Goal: Task Accomplishment & Management: Manage account settings

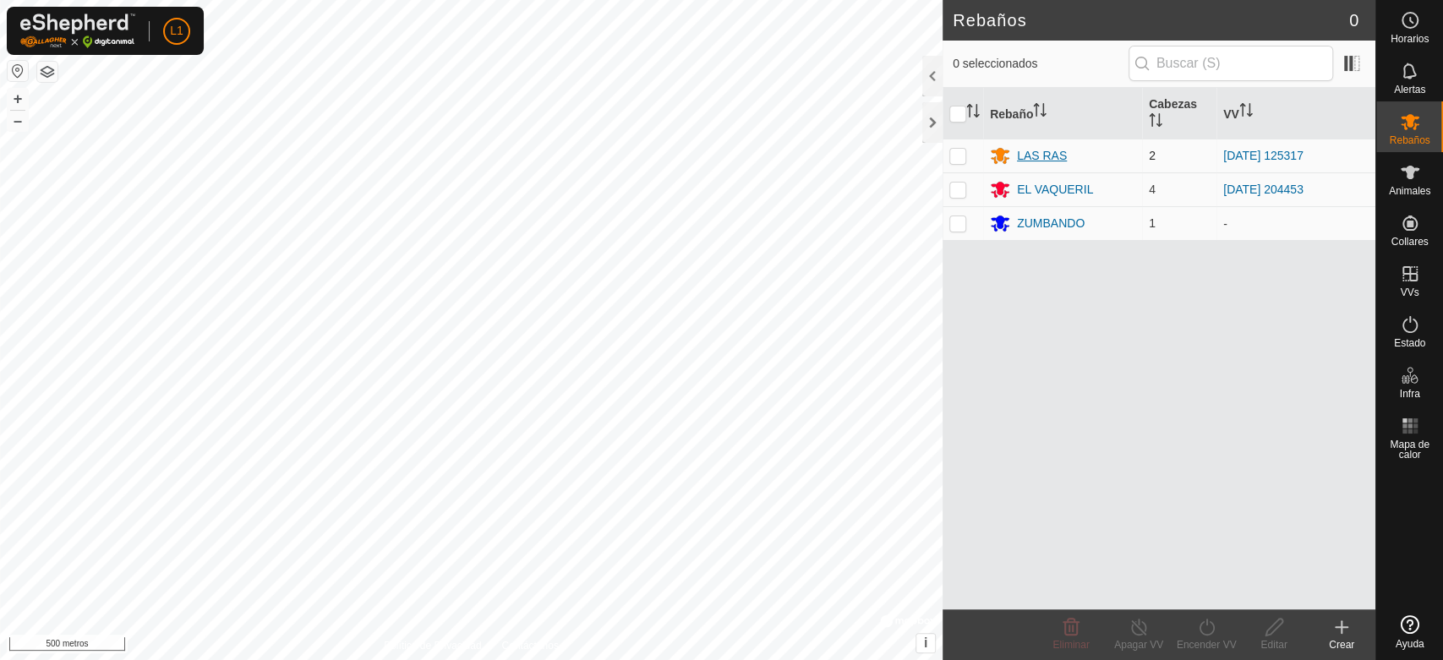
click at [1046, 156] on font "LAS RAS" at bounding box center [1042, 156] width 50 height 14
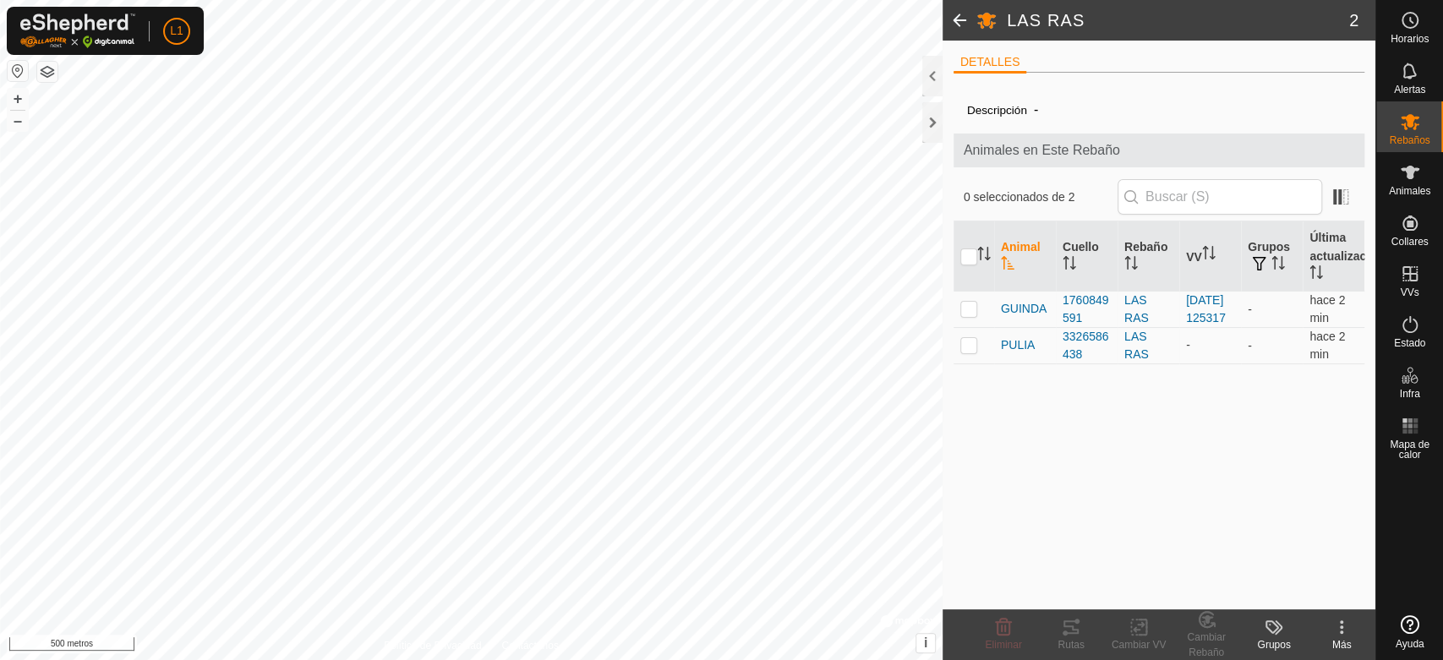
click at [534, 0] on html "L1 Horarios Alertas Rebaños Animales Collares VVs Estado Infra Mapa de calor Ay…" at bounding box center [721, 330] width 1443 height 660
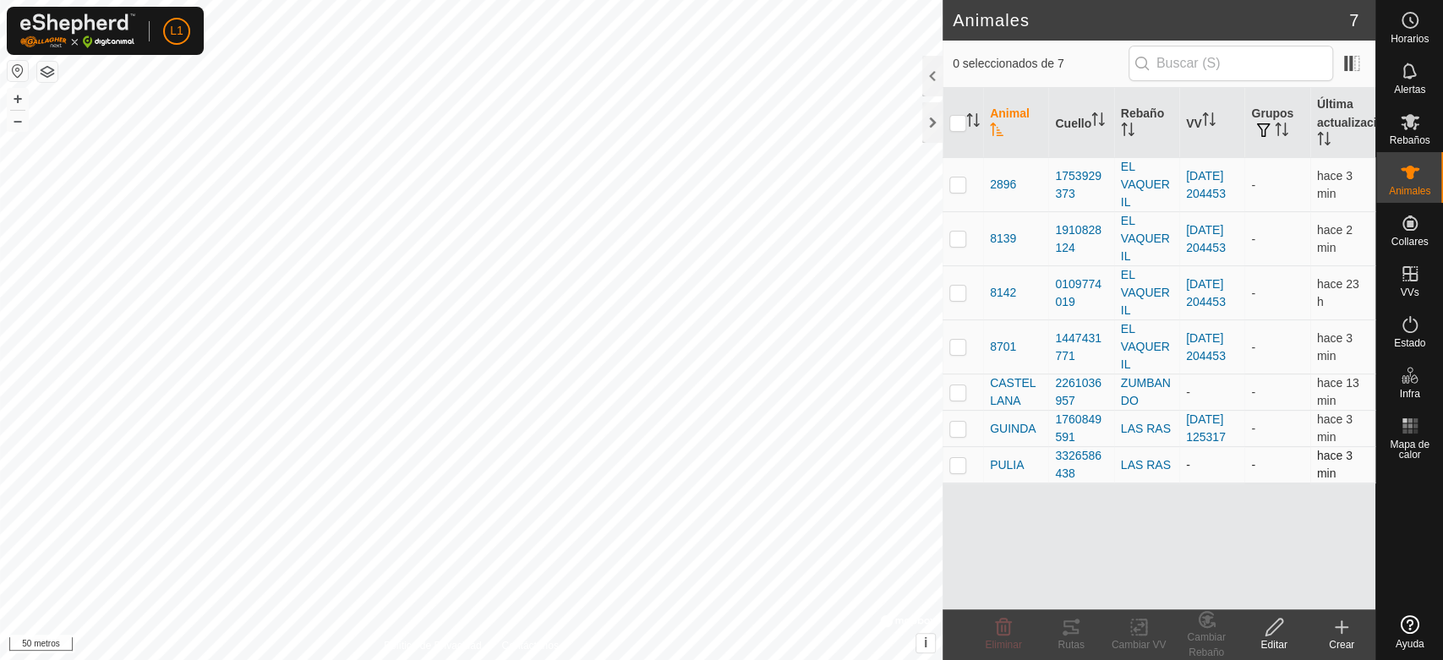
click at [944, 476] on td at bounding box center [963, 465] width 41 height 36
checkbox input "true"
click at [1076, 635] on icon at bounding box center [1071, 627] width 20 height 20
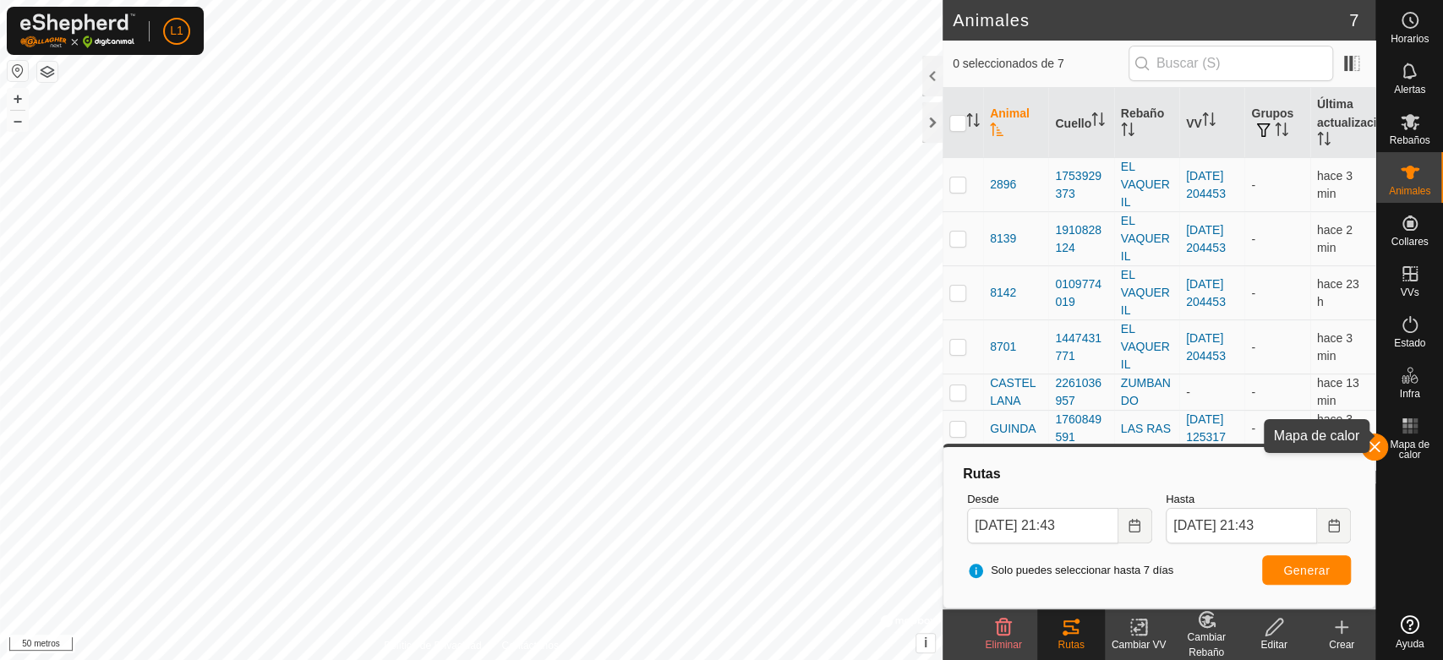
click at [1402, 438] on es-heatmap-svg-icon at bounding box center [1410, 426] width 30 height 27
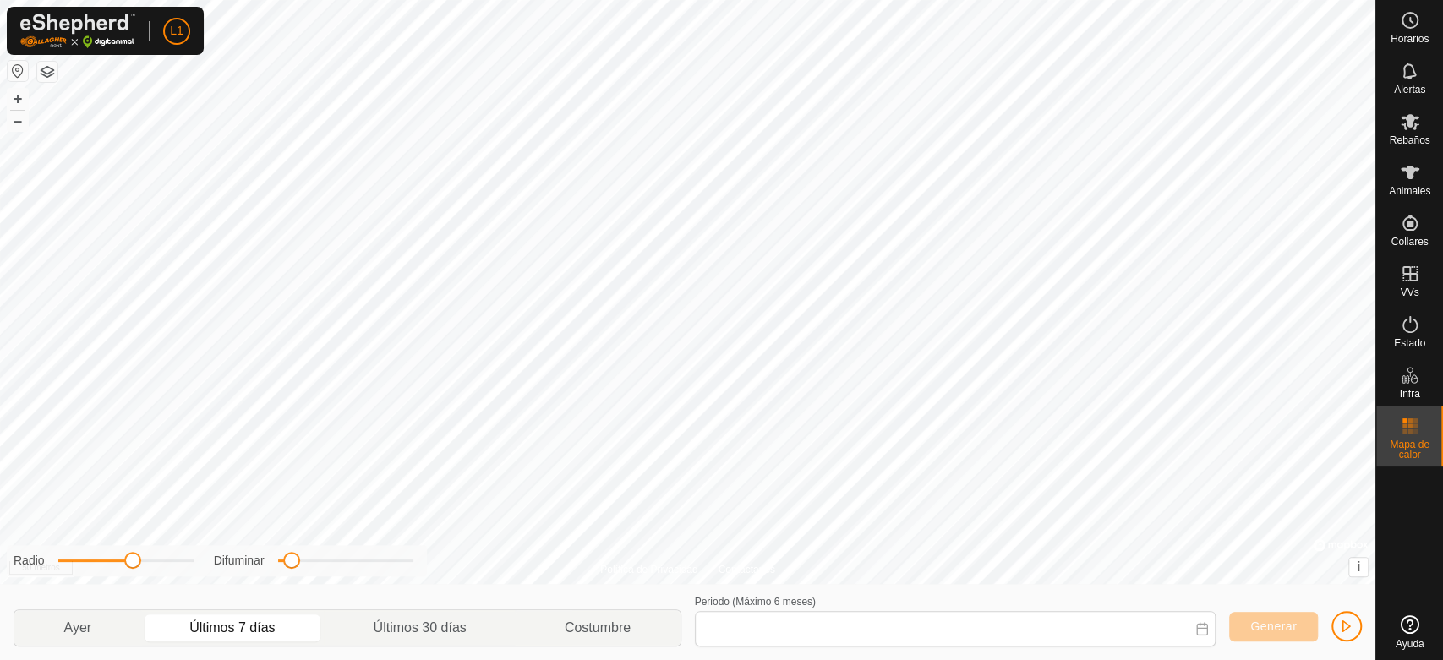
type input "[DATE] - [DATE]"
click at [1411, 332] on icon at bounding box center [1410, 324] width 15 height 17
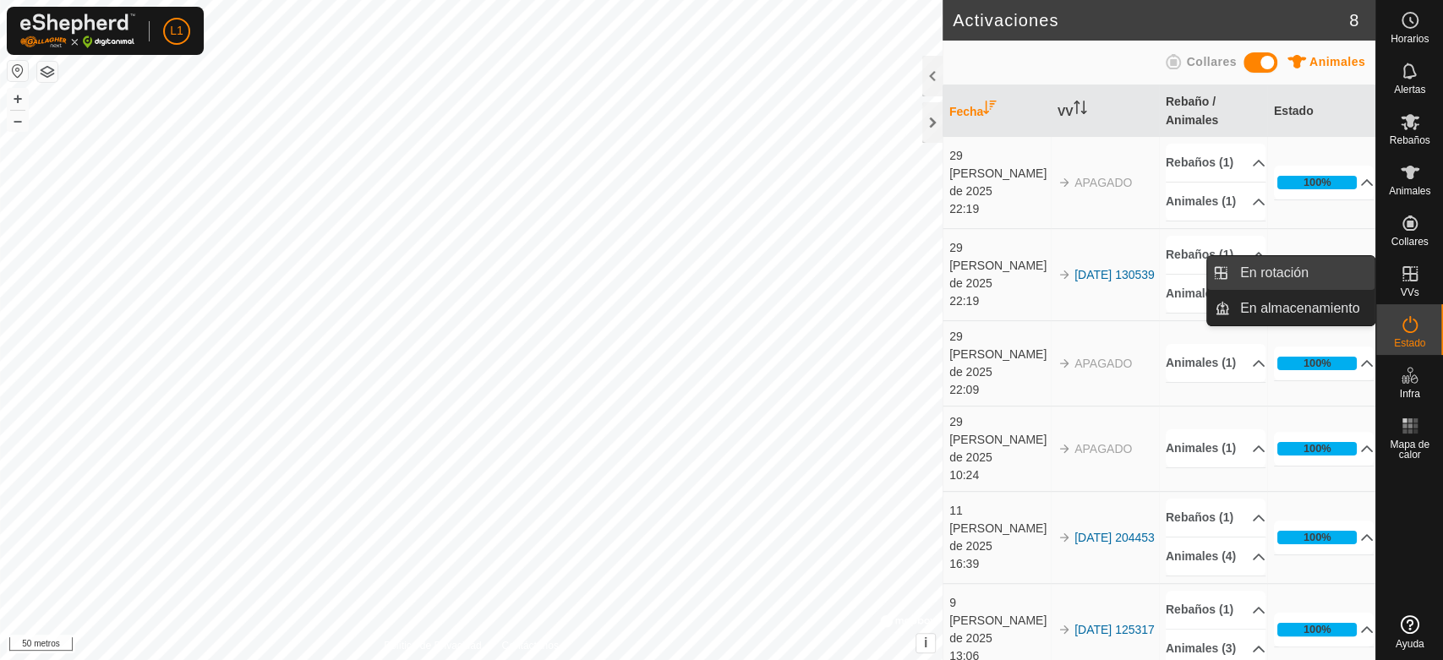
click at [1293, 270] on link "En rotación" at bounding box center [1302, 273] width 145 height 34
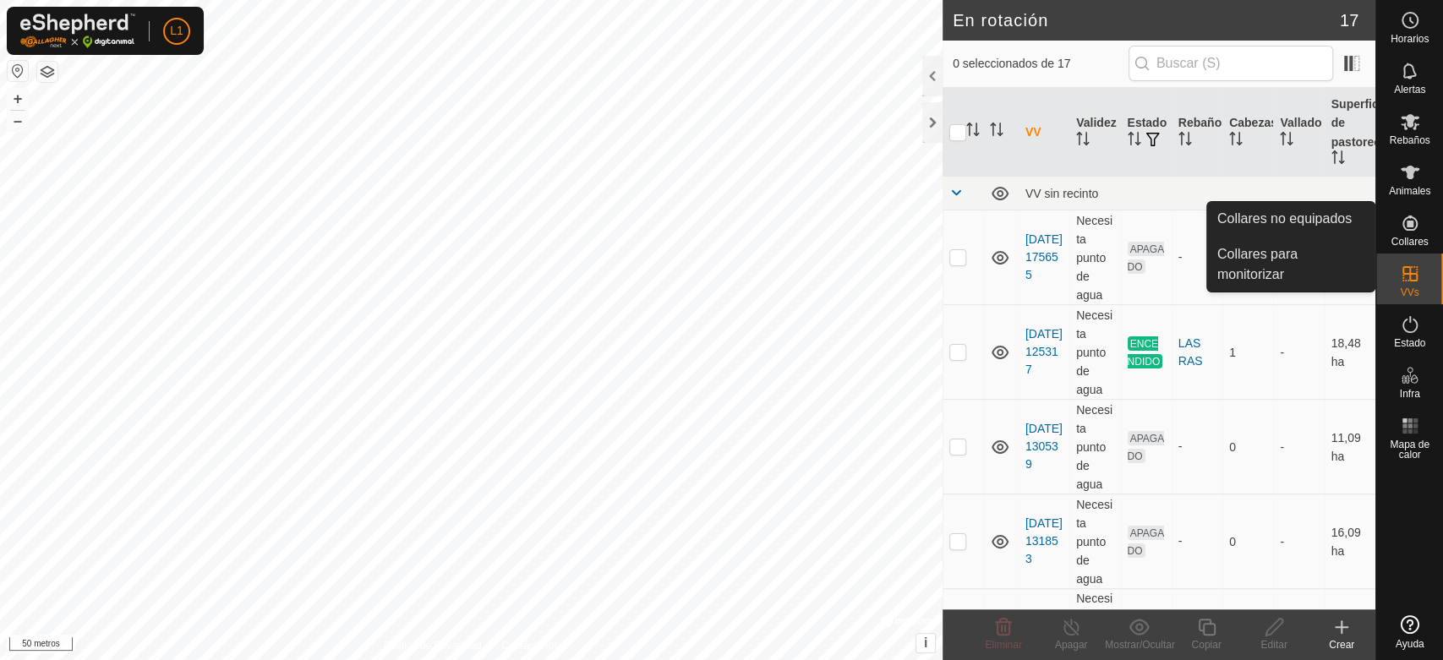
click at [1411, 232] on icon at bounding box center [1410, 223] width 20 height 20
click at [1339, 222] on link "Collares no equipados" at bounding box center [1291, 219] width 167 height 34
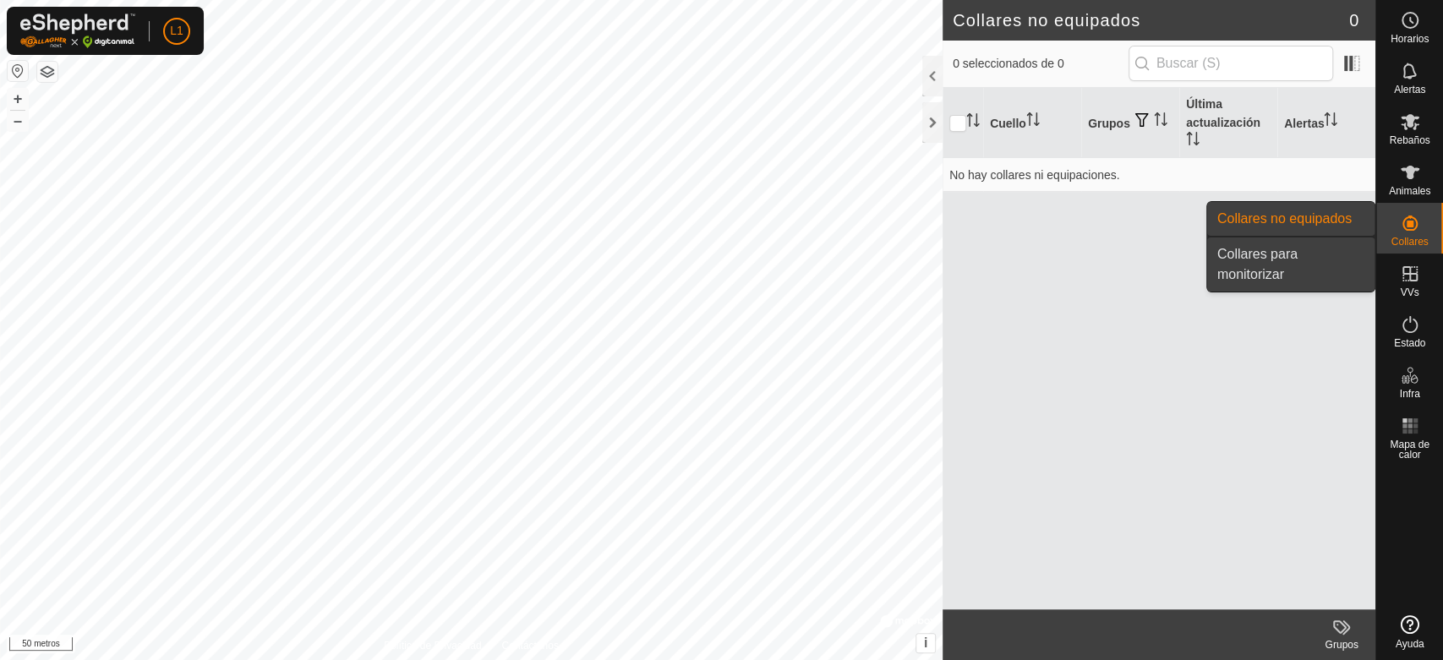
click at [1279, 255] on link "Collares para monitorizar" at bounding box center [1291, 265] width 167 height 54
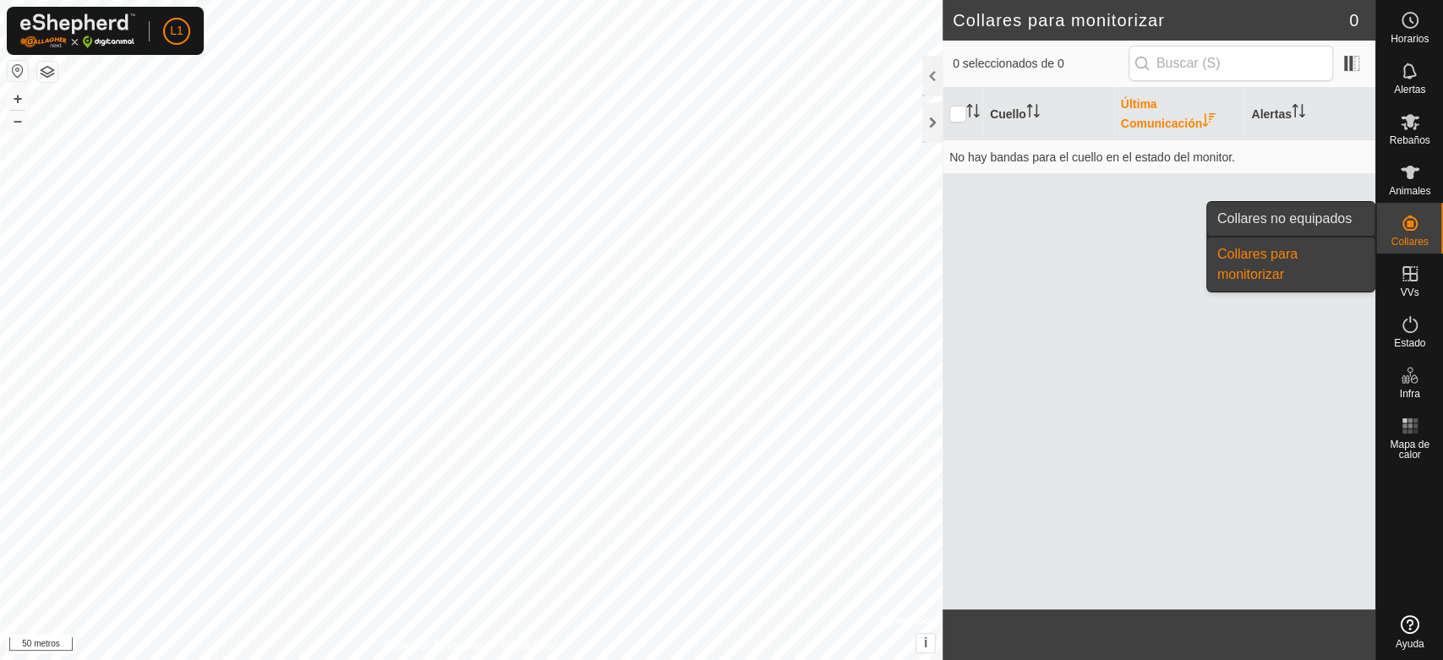
click at [1326, 211] on link "Collares no equipados" at bounding box center [1291, 219] width 167 height 34
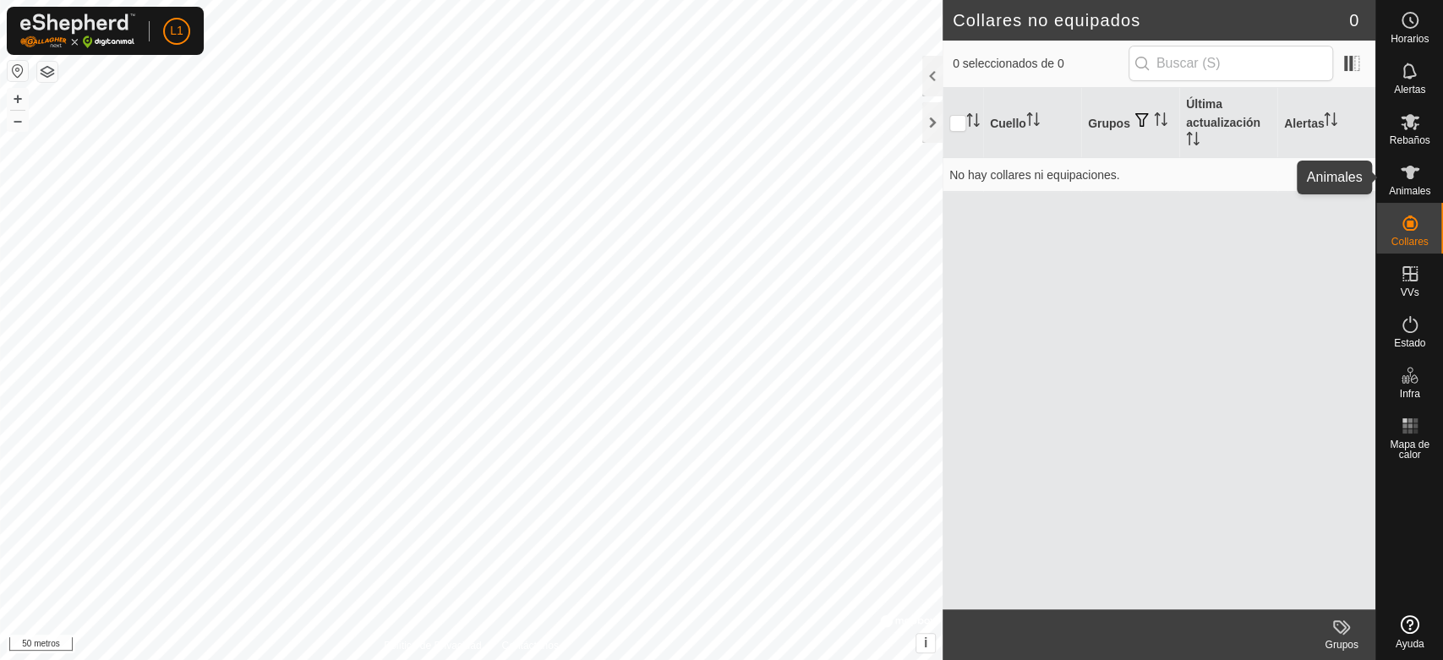
click at [1417, 173] on icon at bounding box center [1410, 172] width 20 height 20
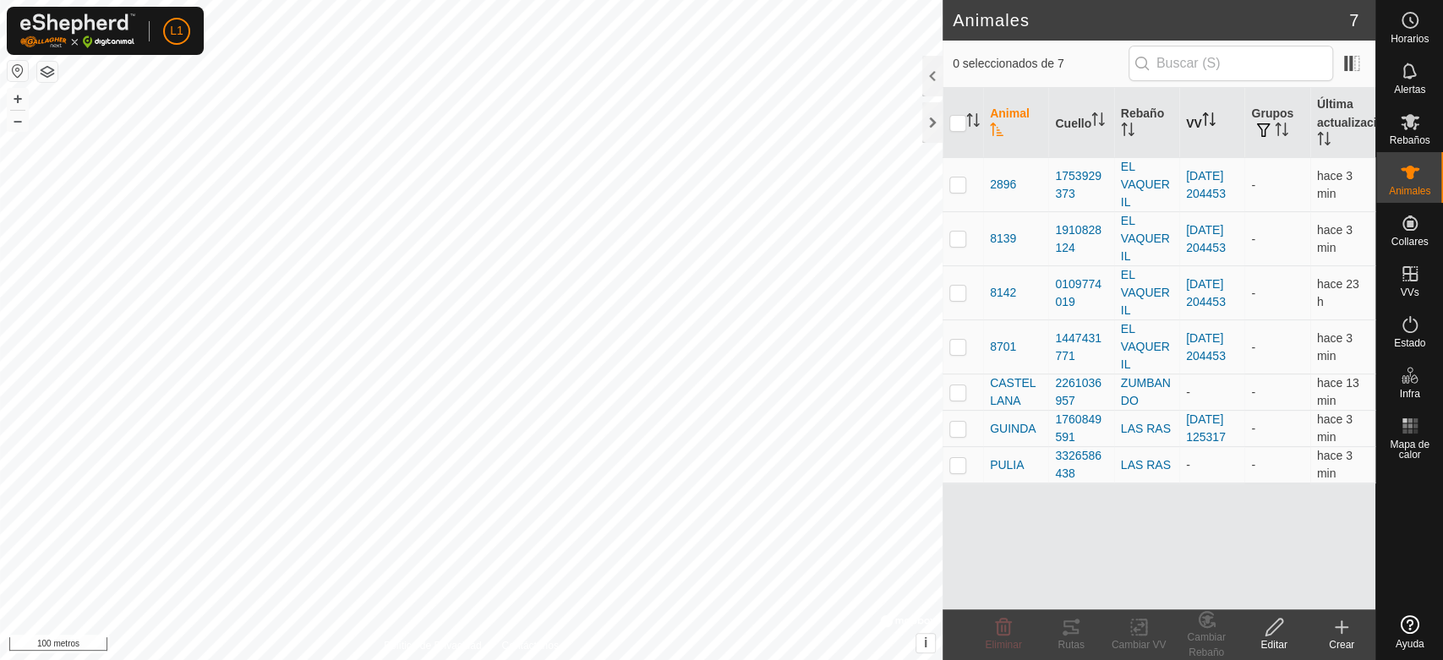
click at [1205, 118] on icon "Activar para ordenar" at bounding box center [1206, 119] width 2 height 14
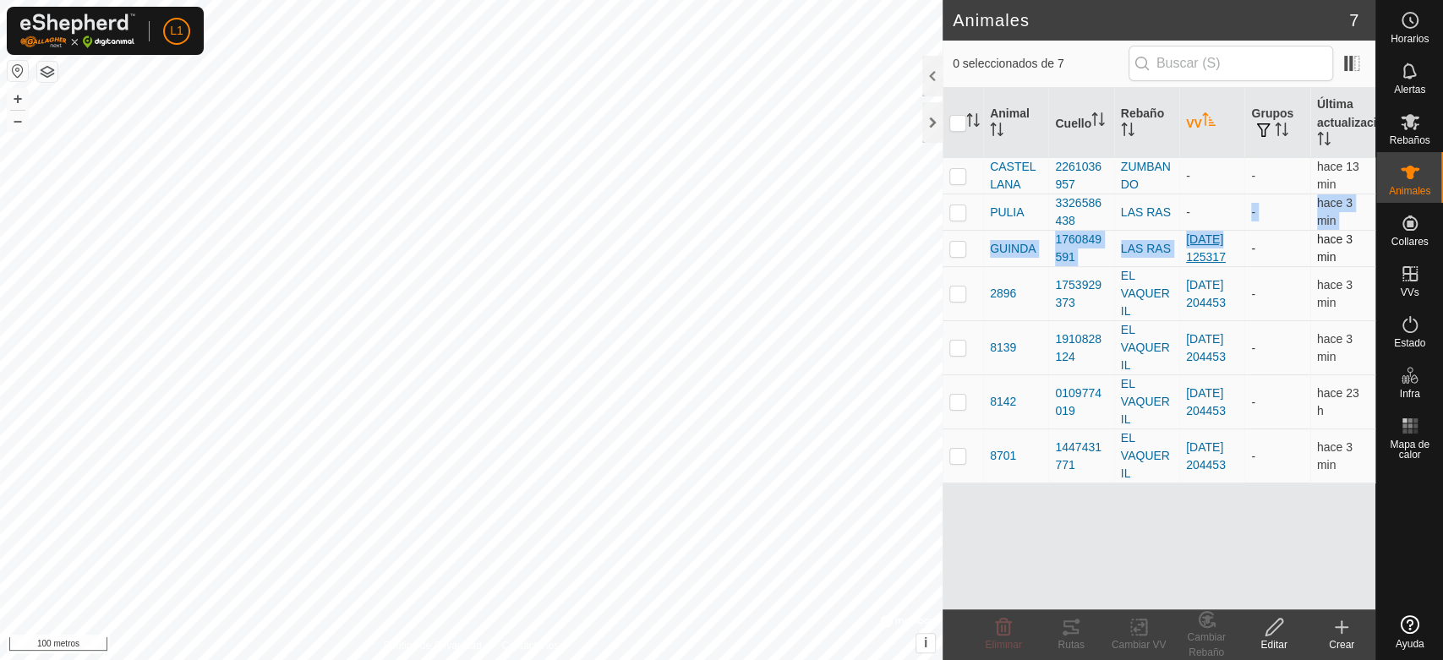
drag, startPoint x: 1218, startPoint y: 207, endPoint x: 1221, endPoint y: 234, distance: 27.3
click at [1219, 238] on tbody "CASTELLANA 2261036957 ZUMBANDO - - hace 13 min PULIA 3326586438 LAS RAS - - hac…" at bounding box center [1159, 321] width 433 height 326
click at [1212, 209] on td "-" at bounding box center [1212, 212] width 65 height 36
click at [961, 215] on p-checkbox at bounding box center [958, 212] width 17 height 14
checkbox input "true"
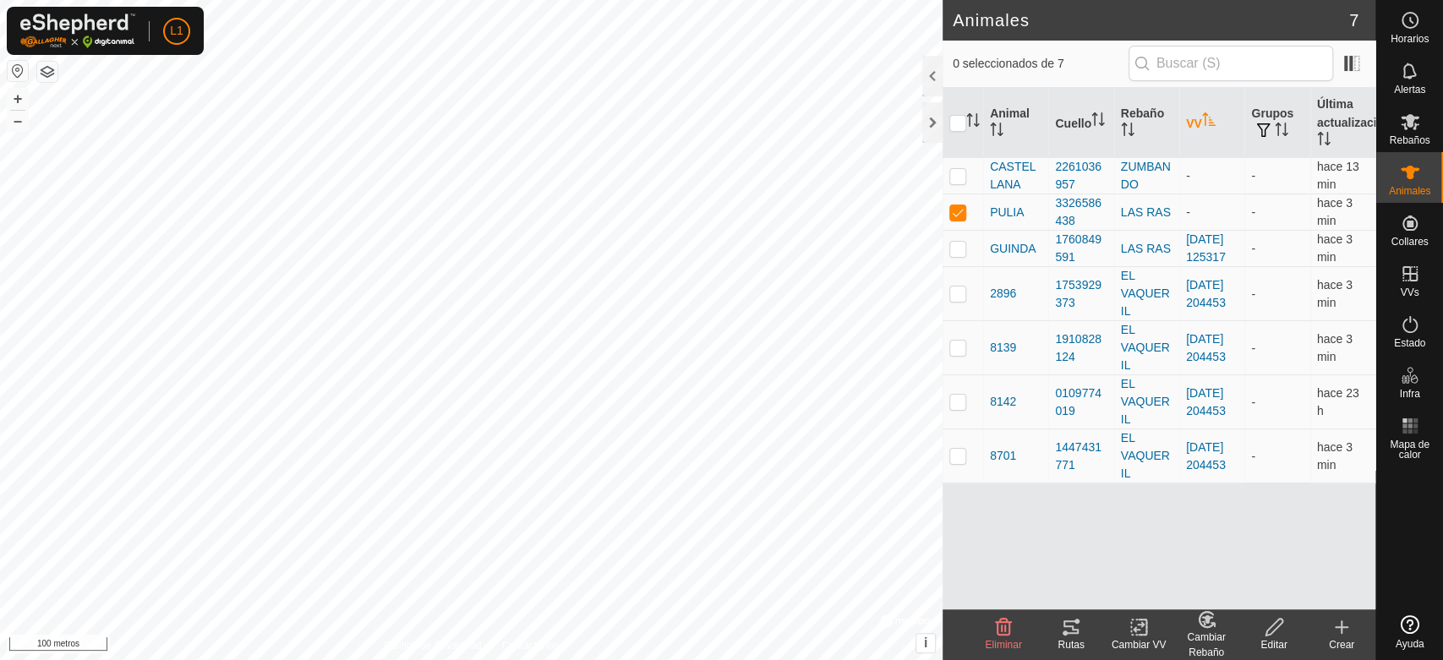
click at [1129, 625] on icon at bounding box center [1139, 627] width 21 height 20
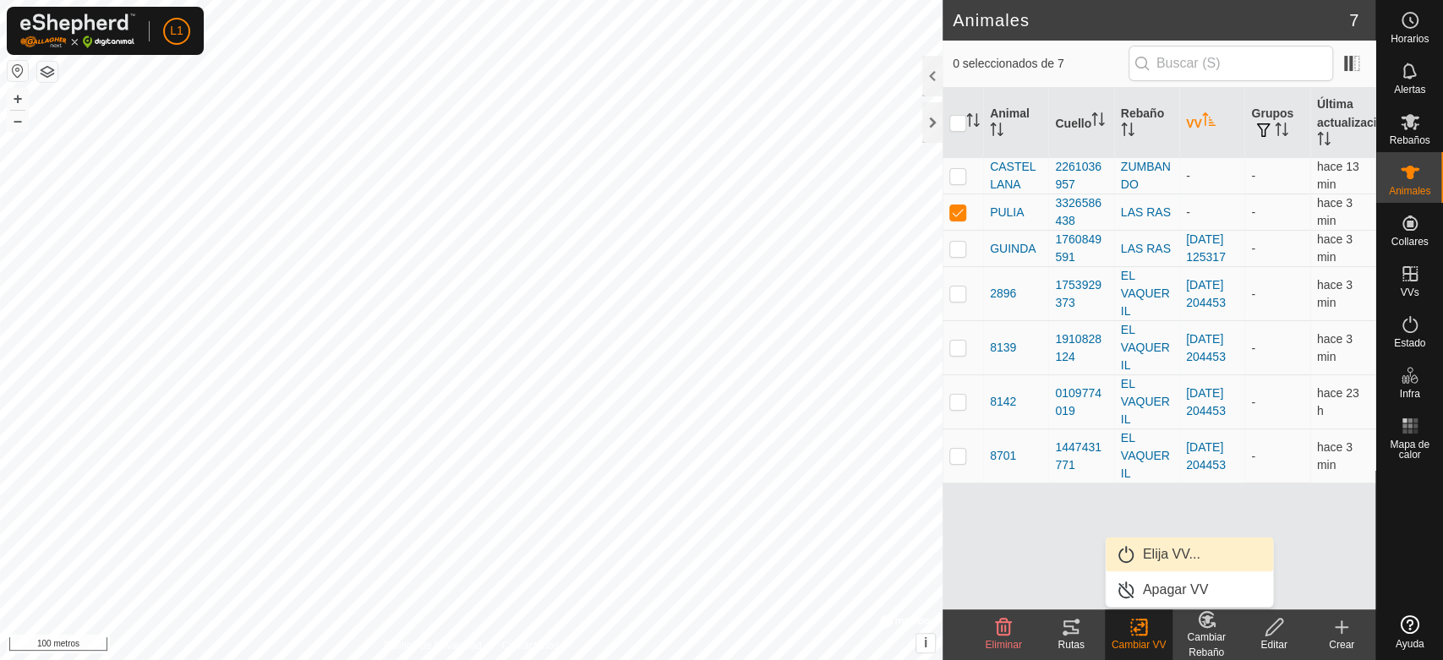
click at [1159, 555] on link "Elija VV..." at bounding box center [1189, 555] width 167 height 34
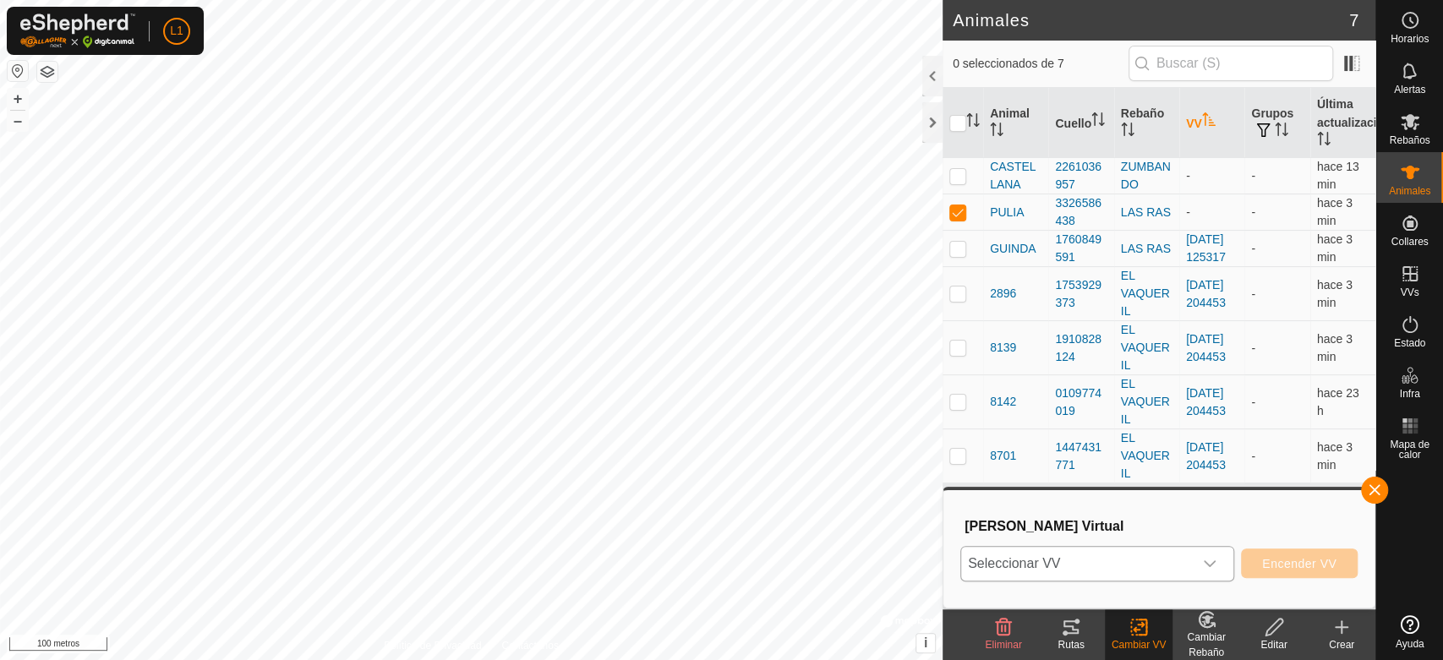
click at [1151, 556] on span "Seleccionar VV" at bounding box center [1077, 564] width 232 height 34
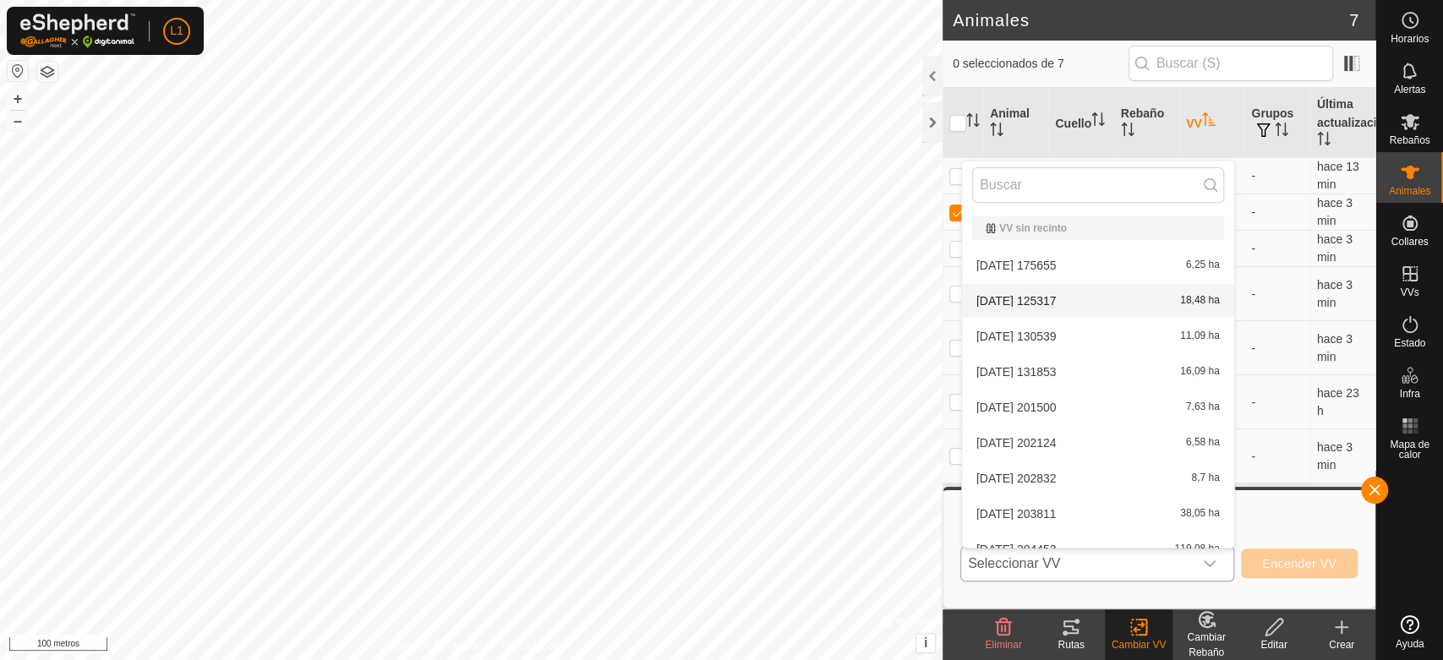
click at [1048, 304] on li "[DATE] 125317 18,48 ha" at bounding box center [1098, 301] width 272 height 34
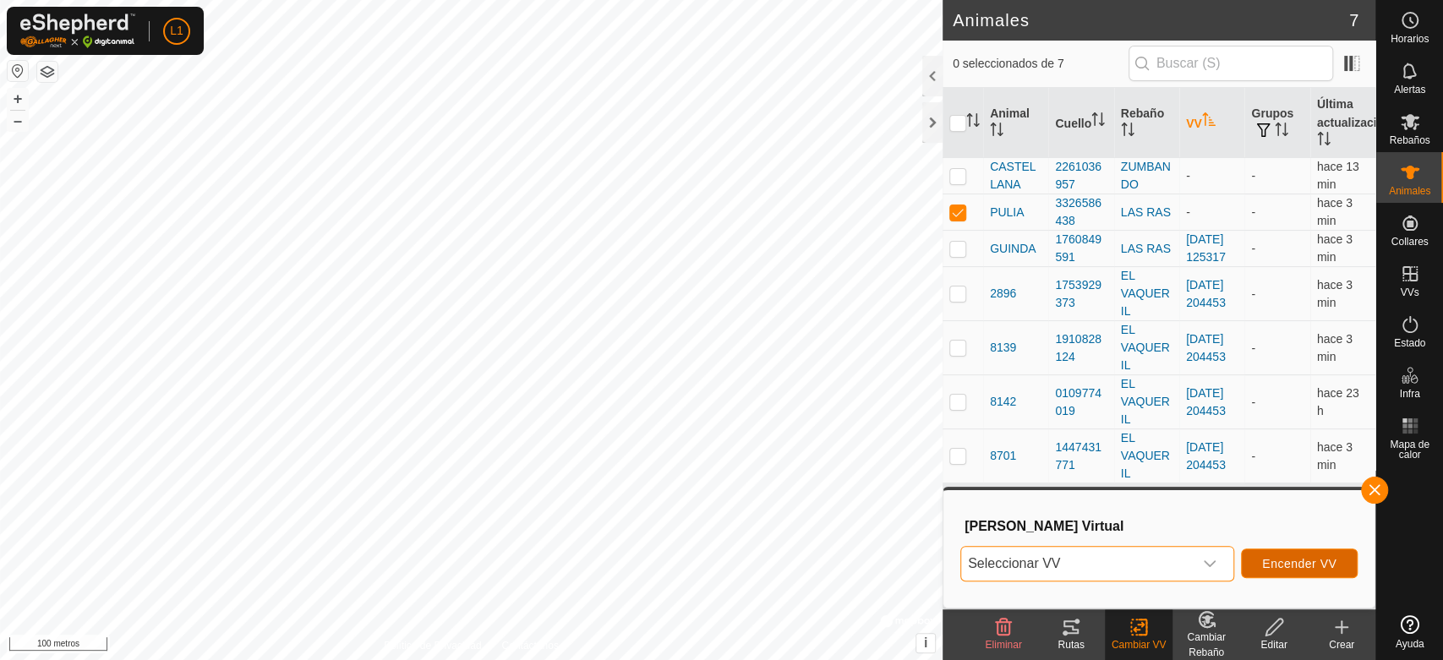
click at [1312, 551] on button "Encender VV" at bounding box center [1299, 564] width 117 height 30
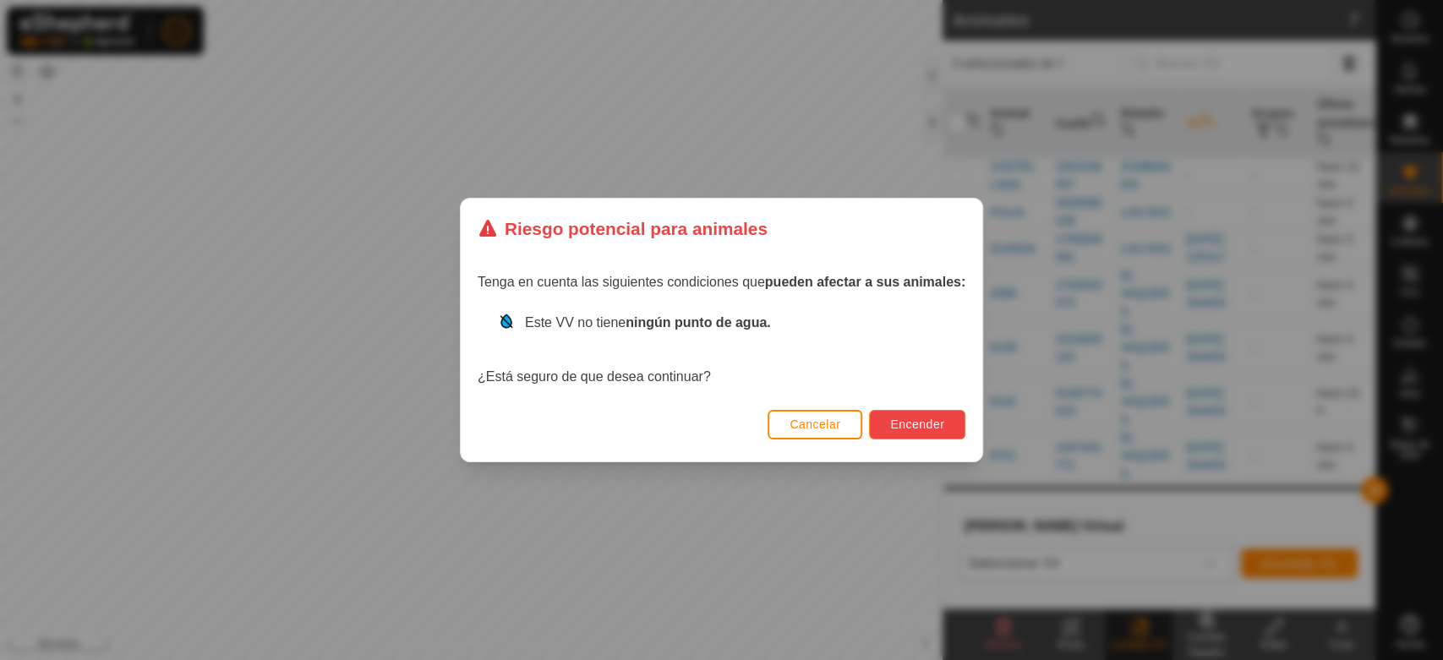
click at [918, 418] on font "Encender" at bounding box center [917, 425] width 54 height 14
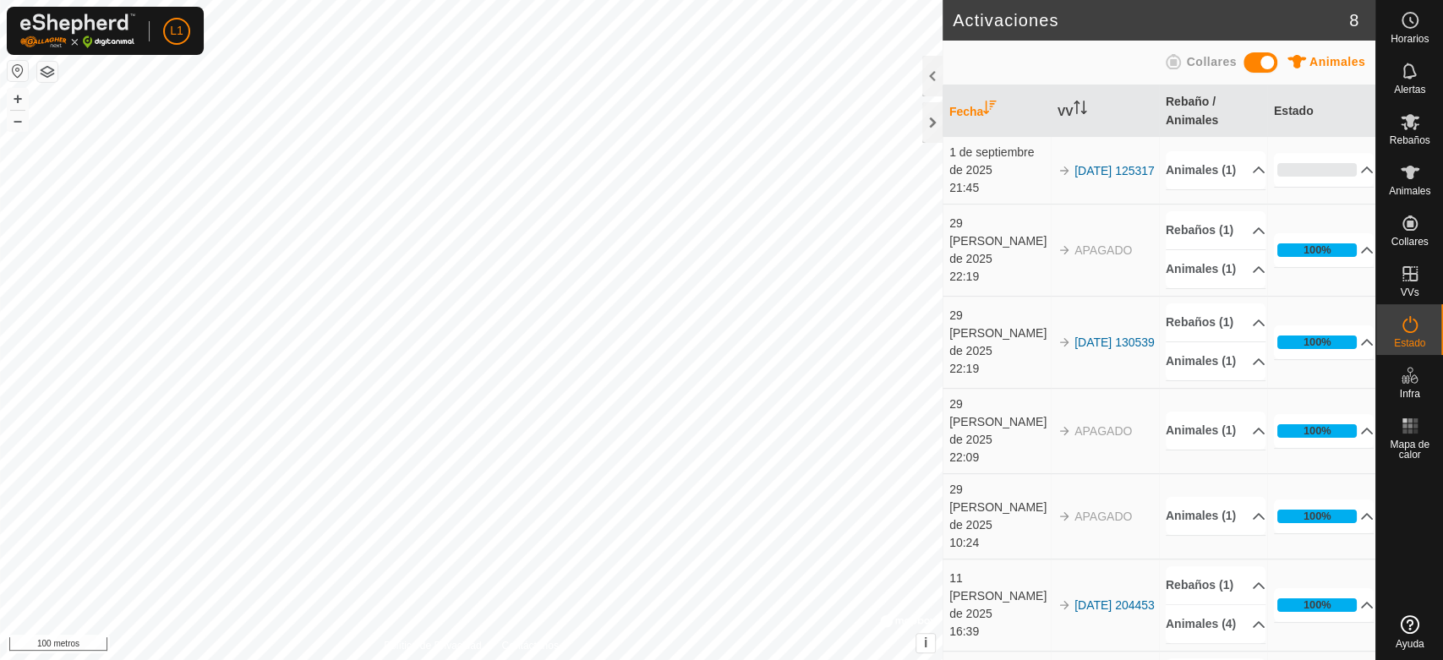
click at [1341, 61] on font "Animales" at bounding box center [1338, 62] width 56 height 14
click at [933, 81] on div at bounding box center [933, 76] width 20 height 41
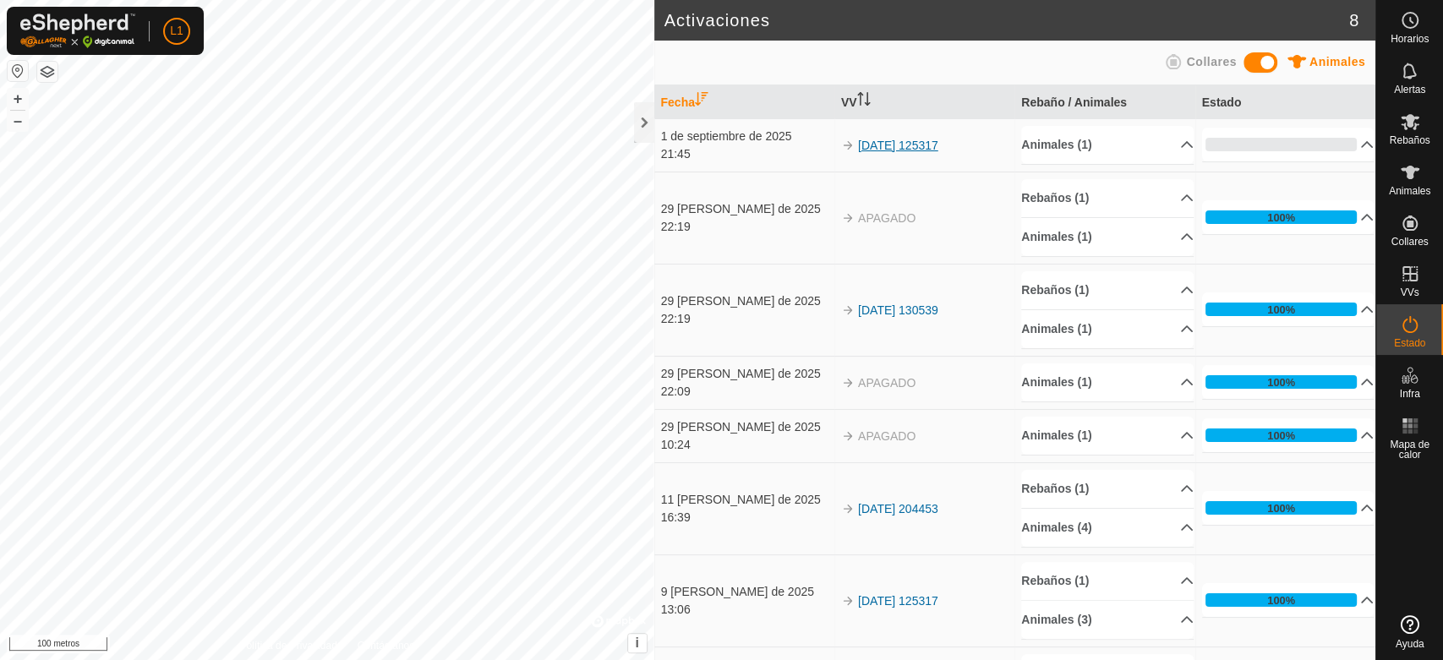
click at [914, 147] on font "[DATE] 125317" at bounding box center [898, 146] width 80 height 14
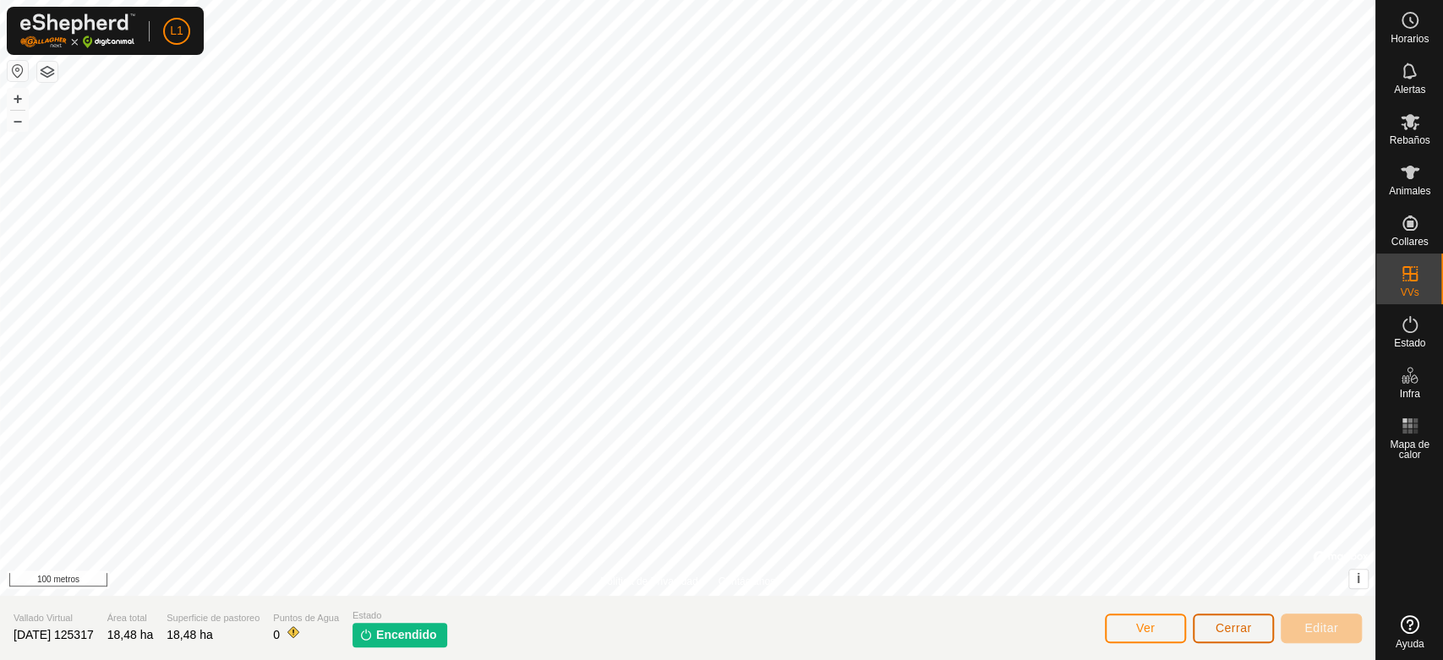
click at [1219, 628] on font "Cerrar" at bounding box center [1234, 629] width 36 height 14
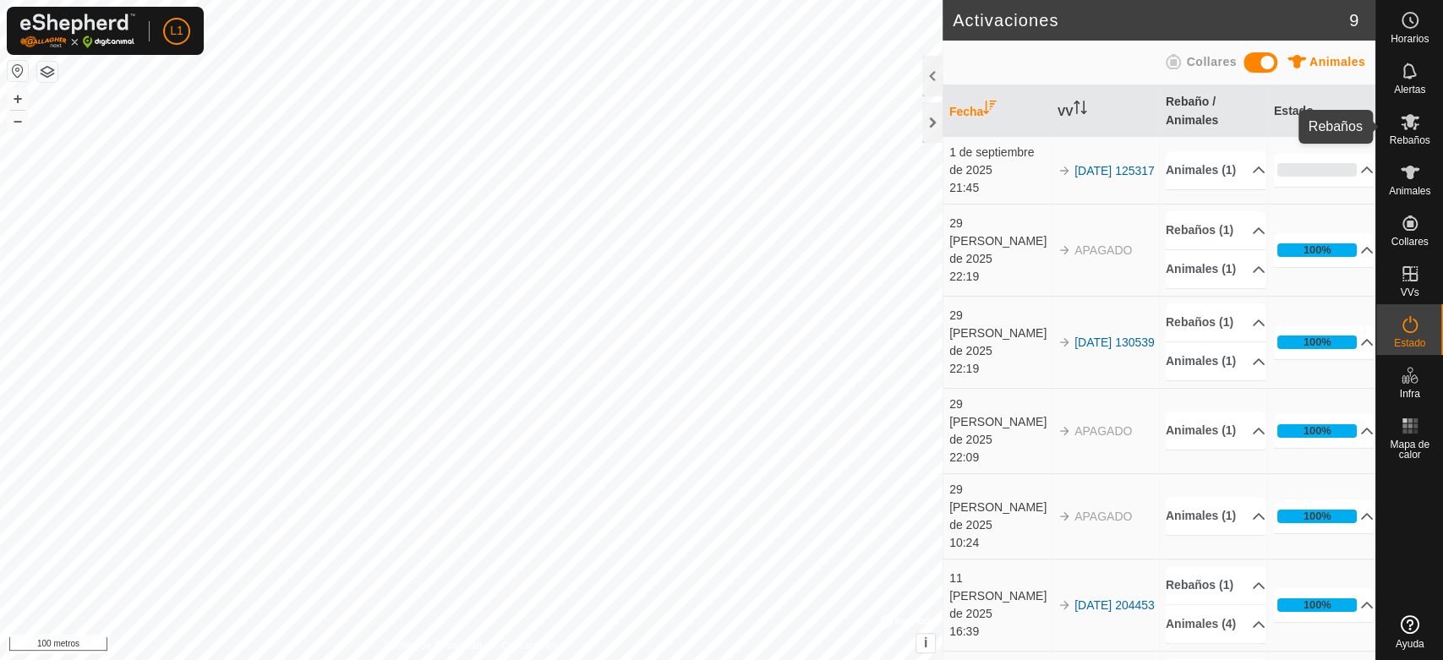
click at [1422, 127] on es-mob-svg-icon at bounding box center [1410, 121] width 30 height 27
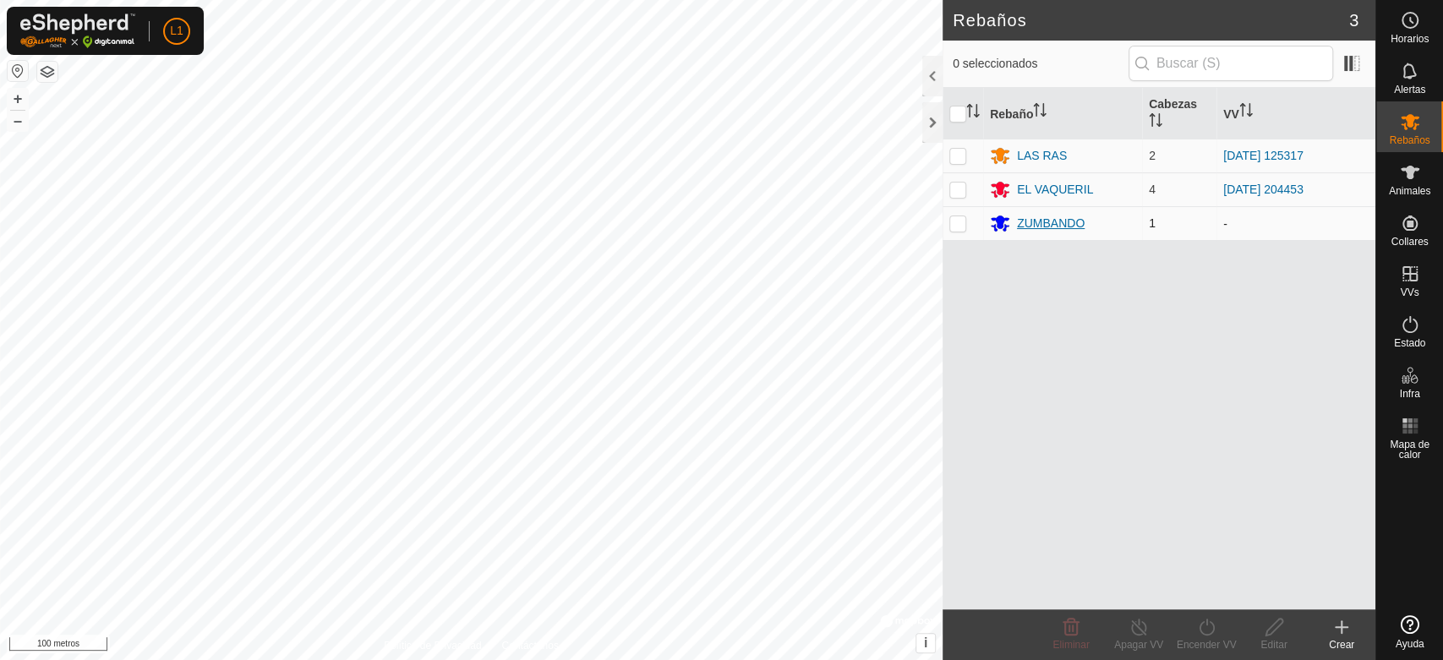
click at [1076, 220] on font "ZUMBANDO" at bounding box center [1051, 223] width 68 height 14
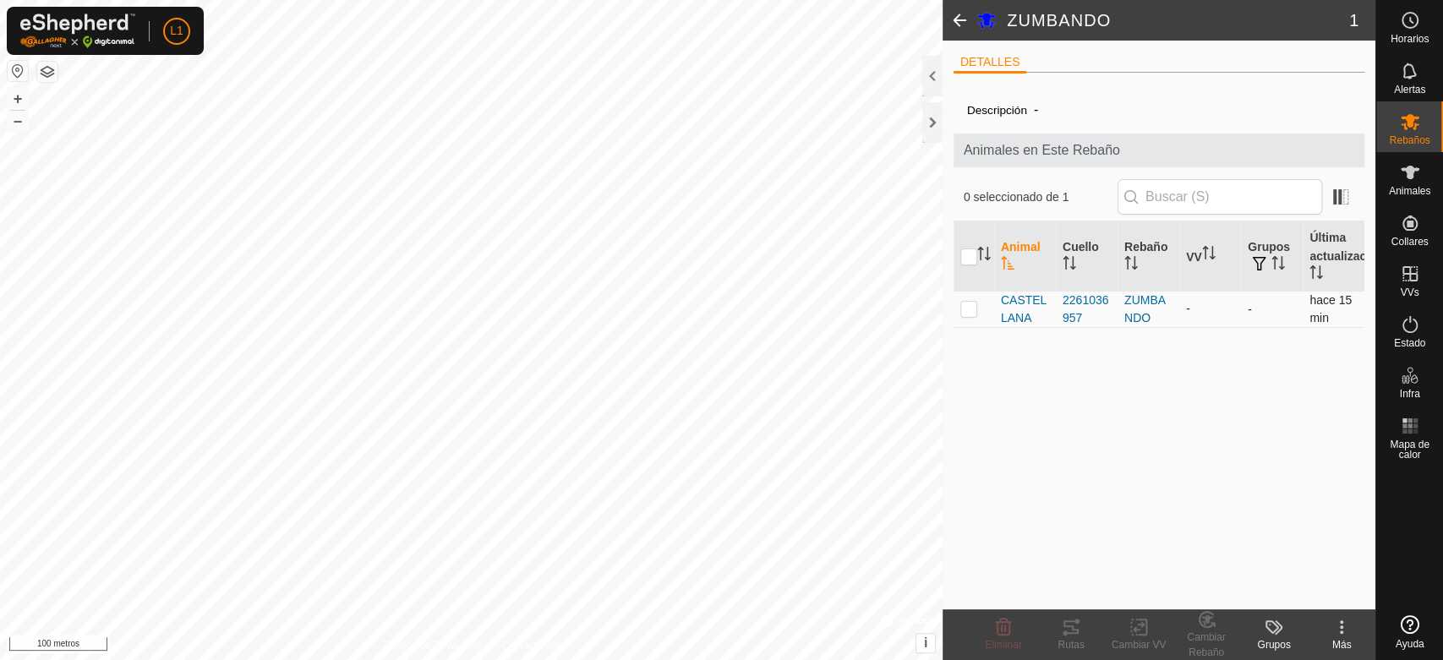
click at [963, 313] on p-checkbox at bounding box center [969, 309] width 17 height 14
checkbox input "true"
click at [1133, 631] on icon at bounding box center [1139, 627] width 12 height 11
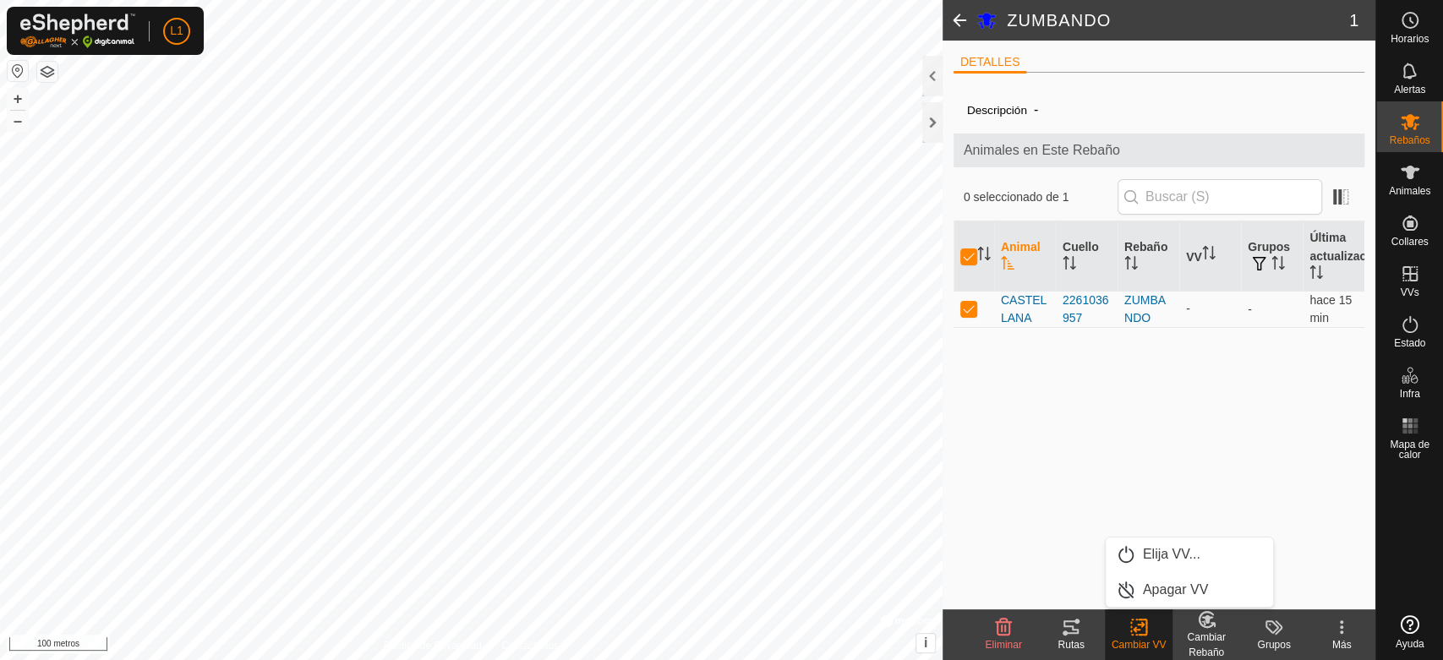
click at [1133, 631] on icon at bounding box center [1139, 627] width 12 height 11
click at [1146, 552] on link "Elija VV..." at bounding box center [1189, 555] width 167 height 34
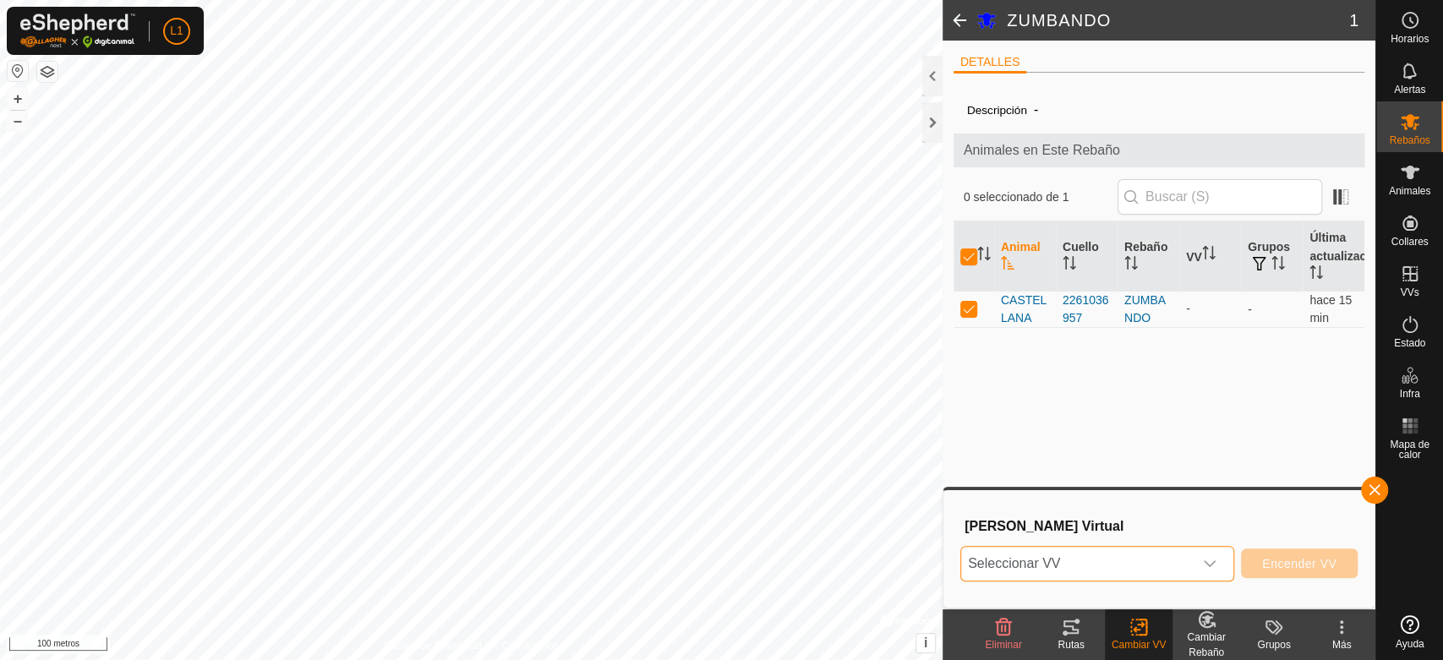
click at [1082, 568] on span "Seleccionar VV" at bounding box center [1077, 564] width 232 height 34
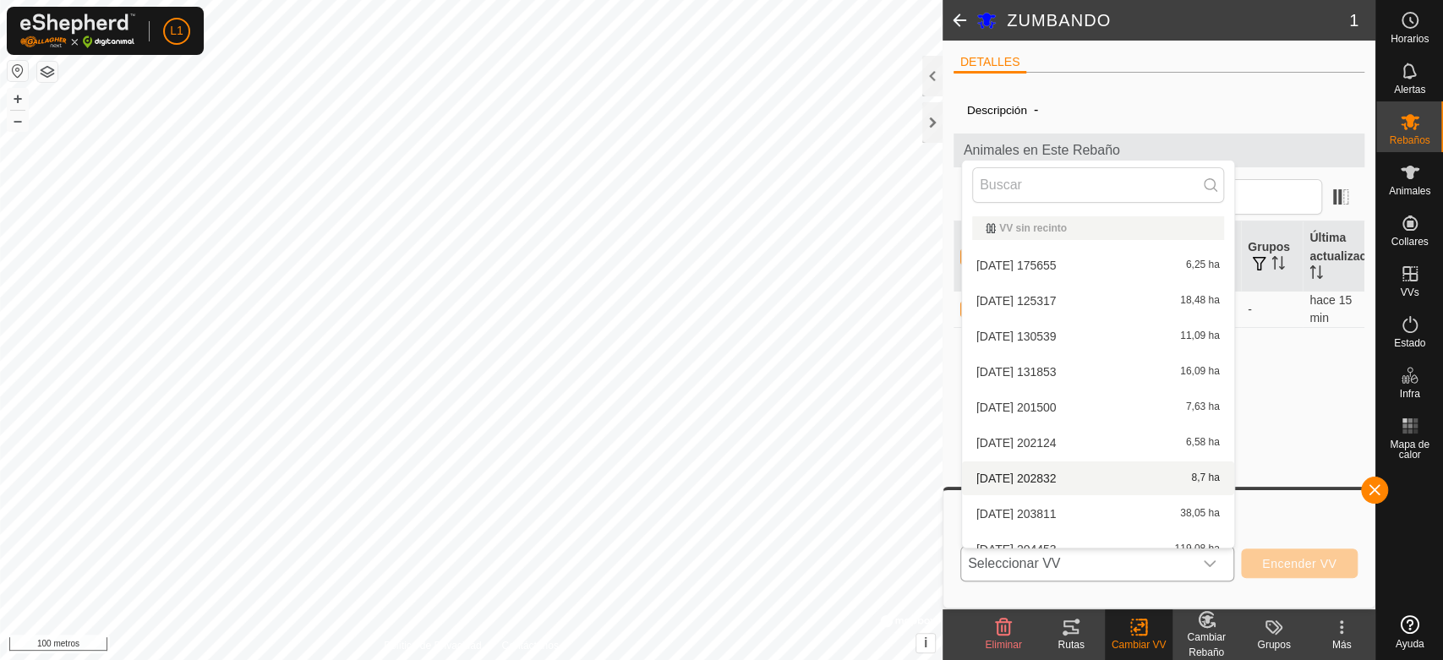
scroll to position [19, 0]
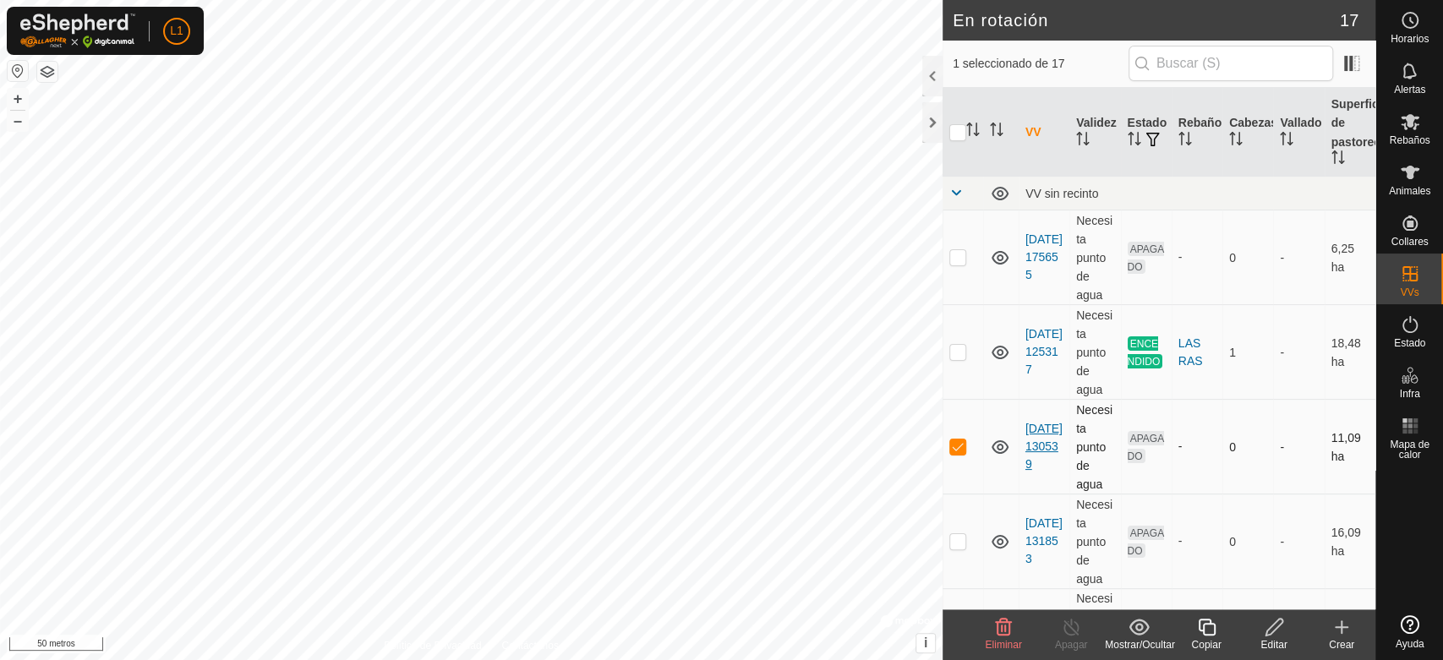
click at [1042, 457] on font "[DATE] 130539" at bounding box center [1044, 446] width 37 height 49
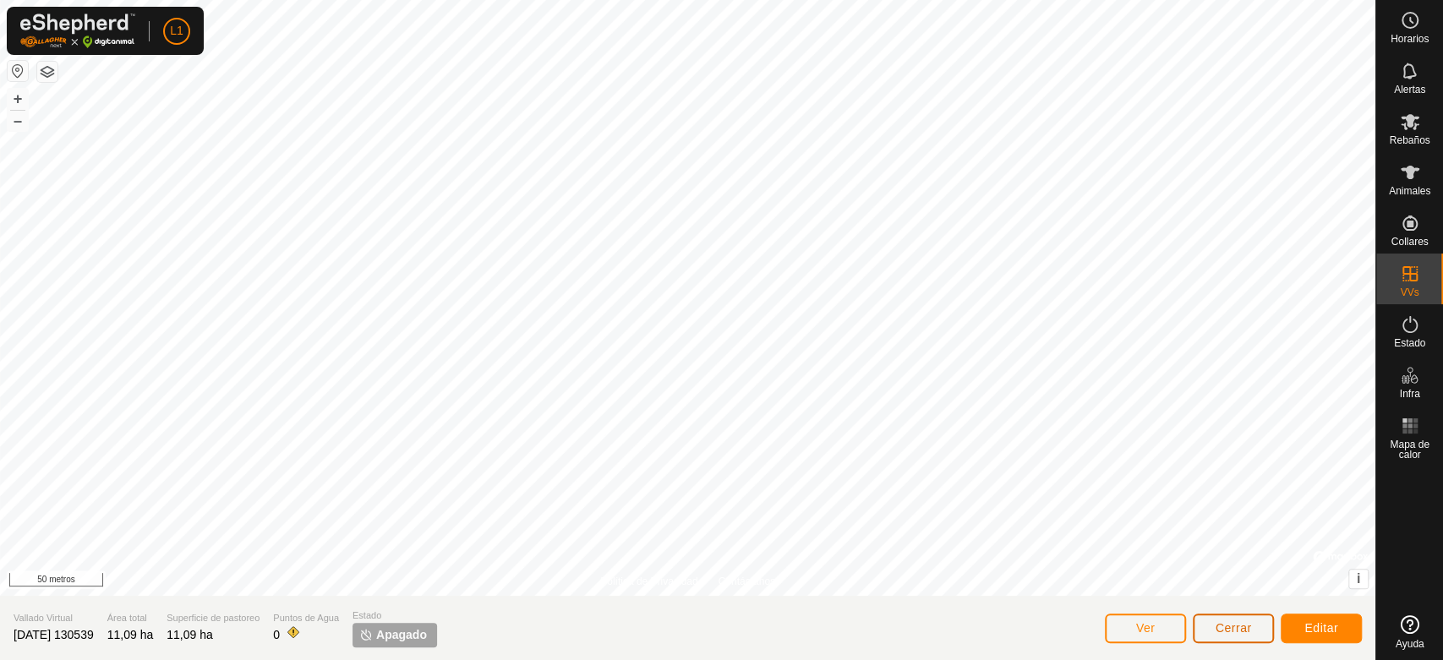
click at [1231, 630] on font "Cerrar" at bounding box center [1234, 629] width 36 height 14
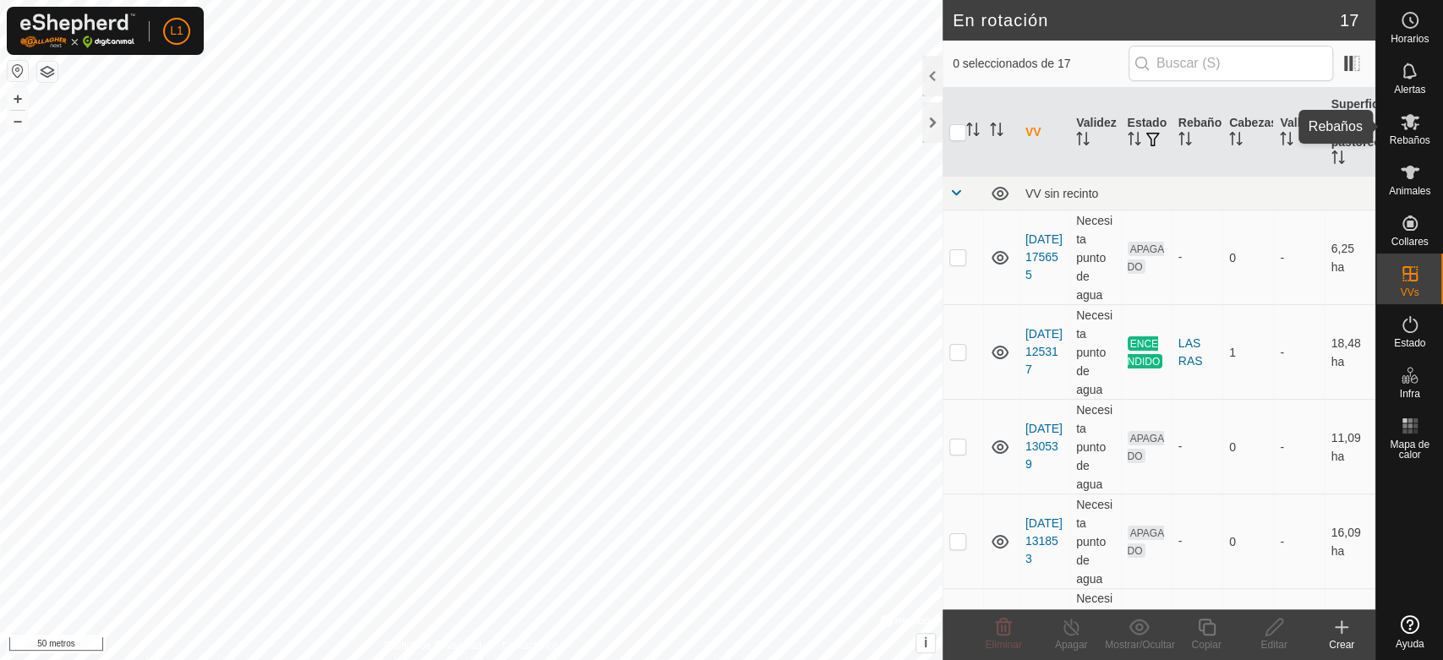
click at [1400, 127] on icon at bounding box center [1410, 122] width 20 height 20
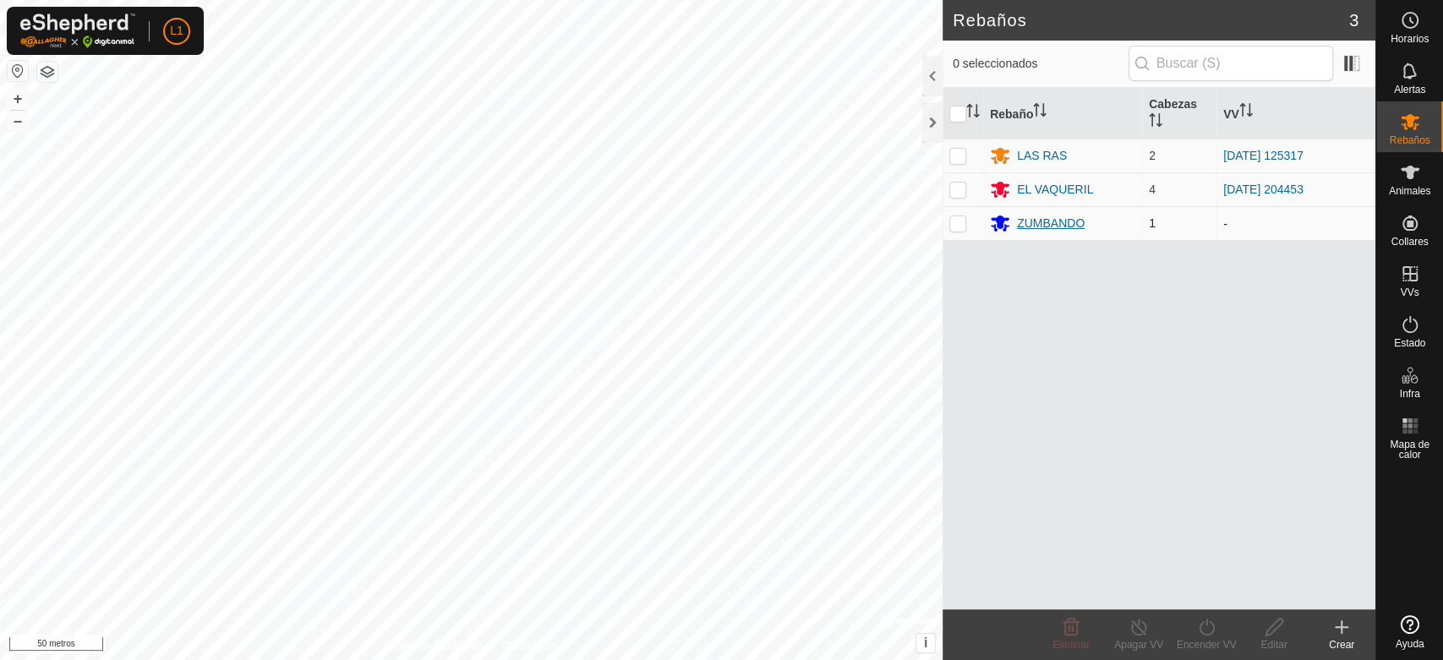
click at [1052, 225] on font "ZUMBANDO" at bounding box center [1051, 223] width 68 height 14
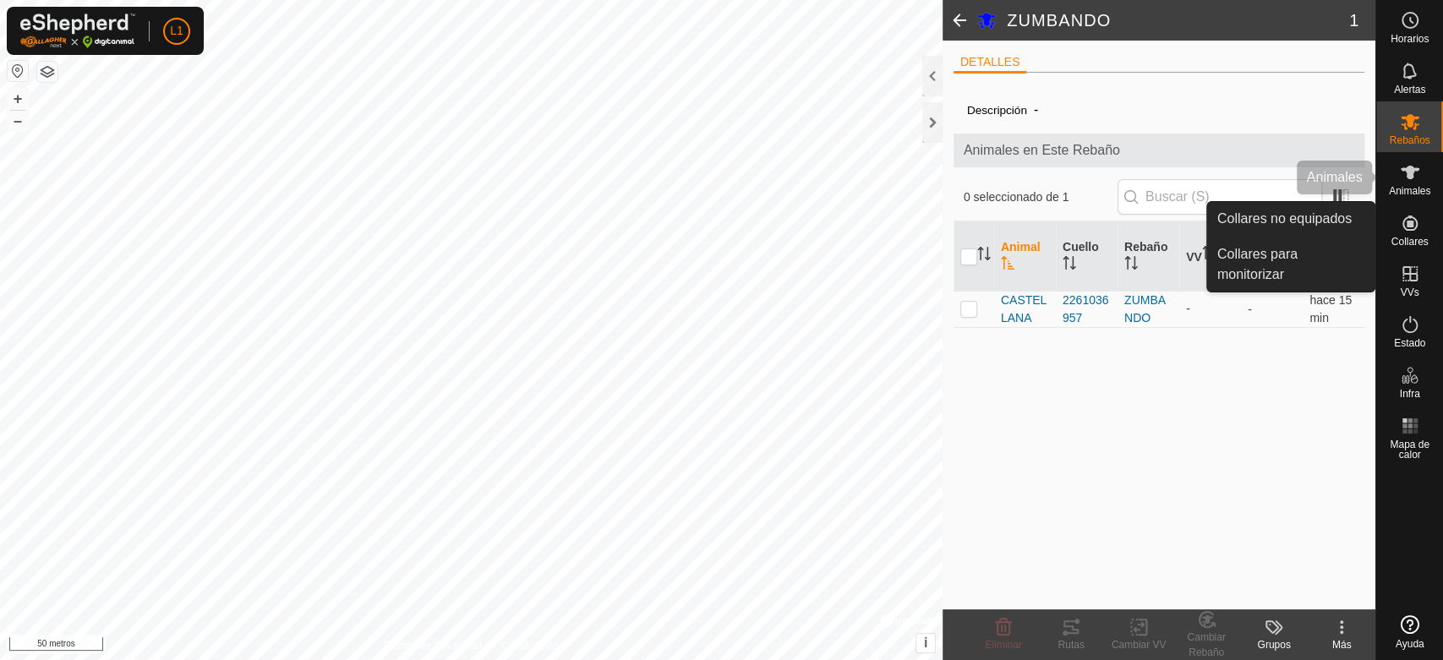
click at [1421, 166] on es-animals-svg-icon at bounding box center [1410, 172] width 30 height 27
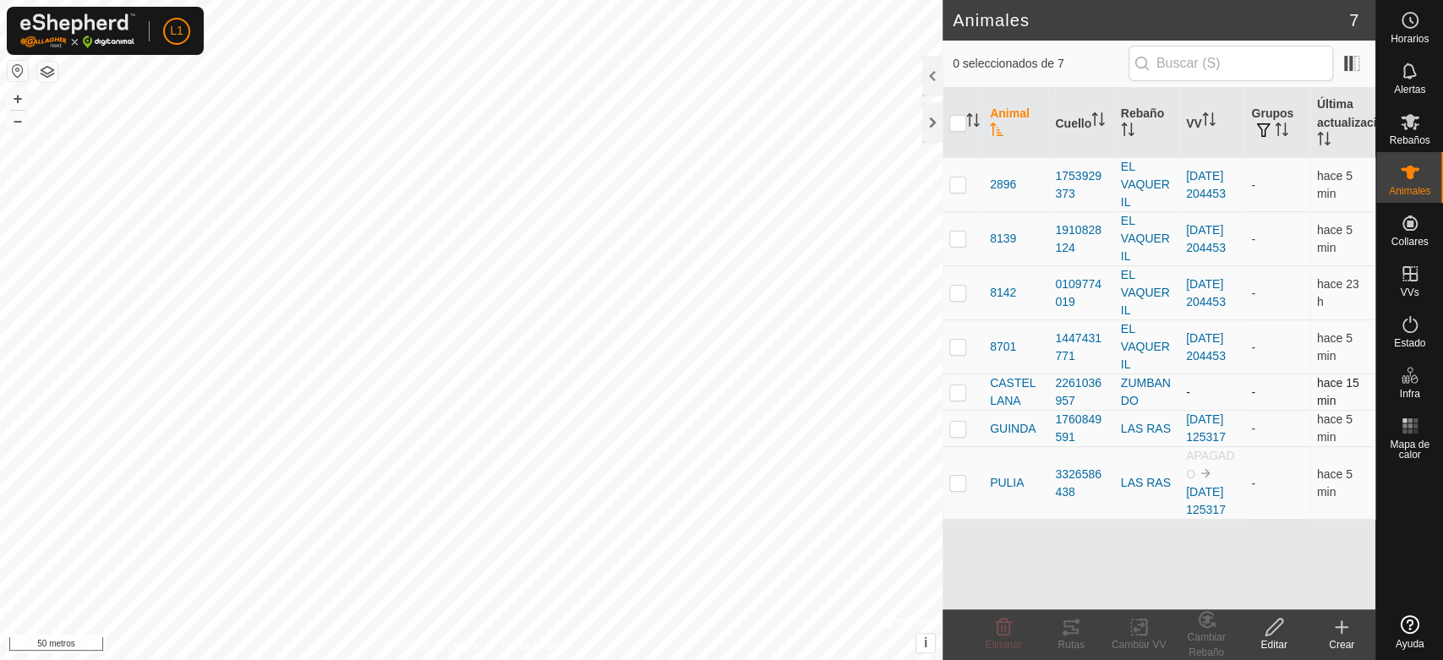
click at [960, 398] on td at bounding box center [963, 393] width 41 height 36
click at [1071, 628] on icon at bounding box center [1071, 627] width 20 height 20
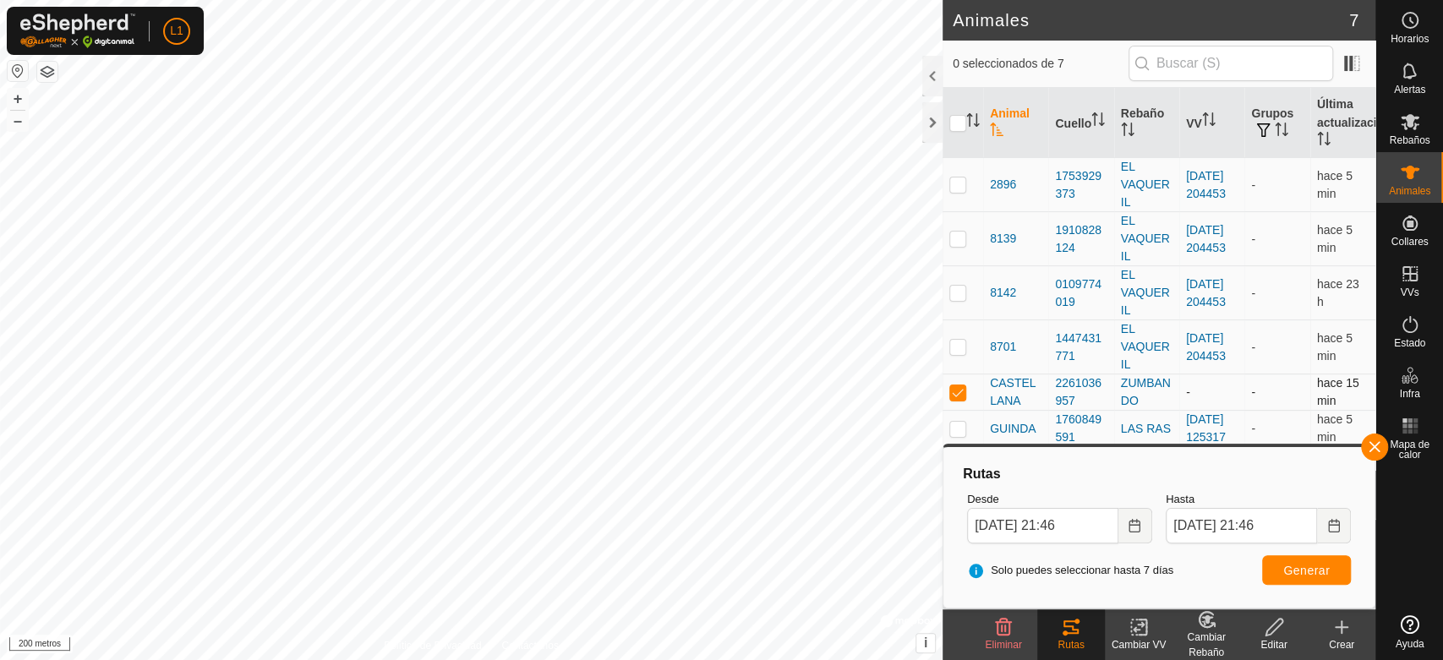
click at [957, 393] on p-checkbox at bounding box center [958, 393] width 17 height 14
checkbox input "false"
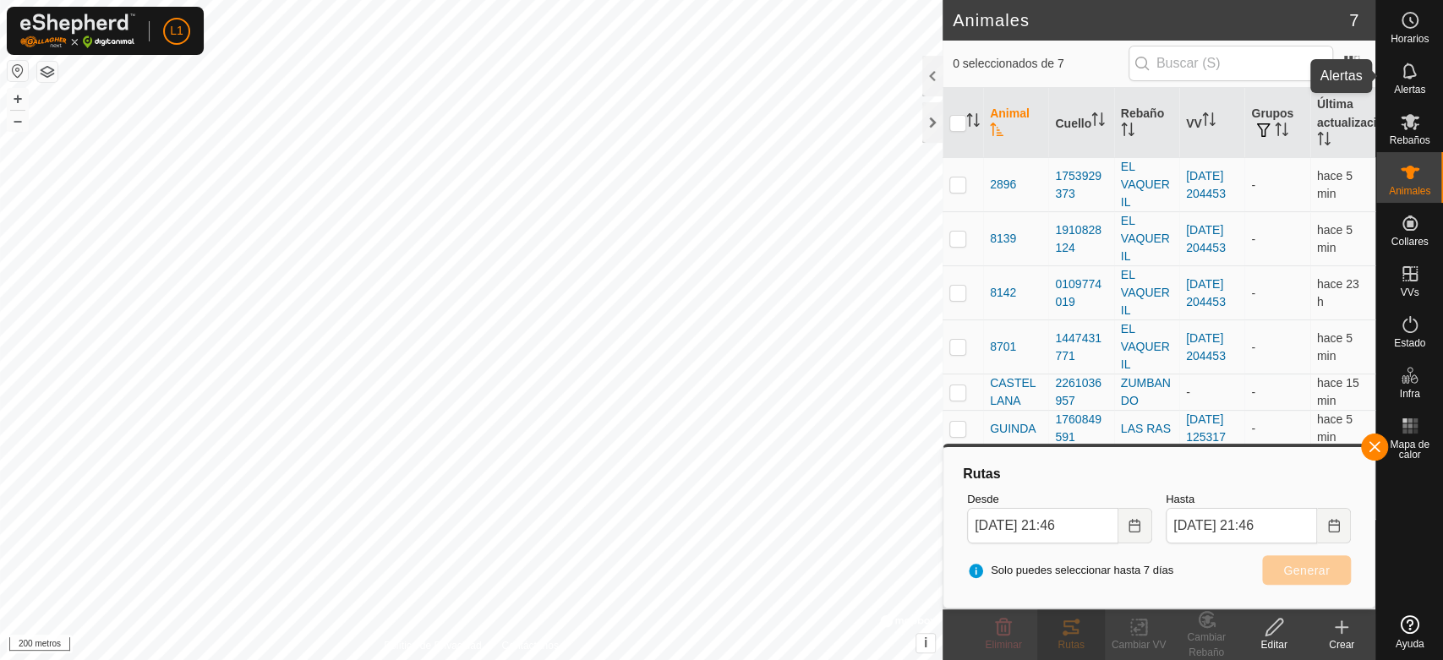
click at [1405, 79] on icon at bounding box center [1410, 71] width 20 height 20
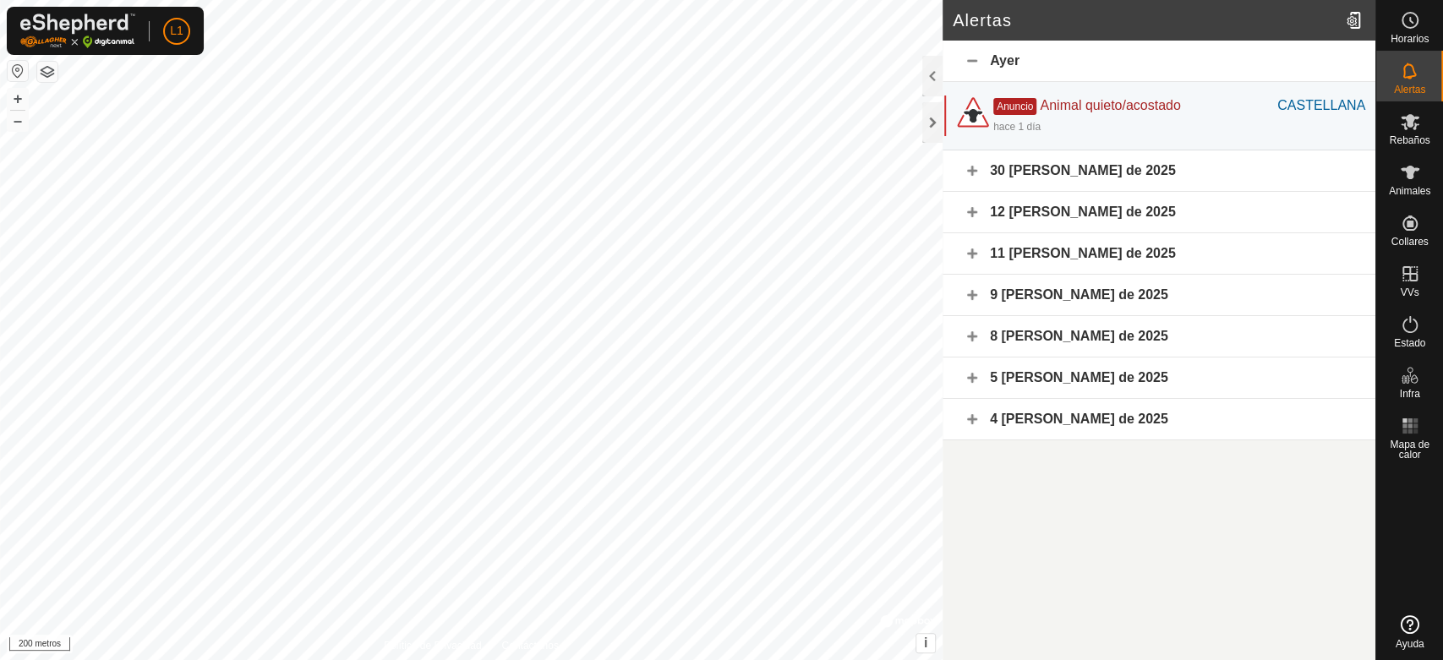
click at [1095, 176] on font "30 [PERSON_NAME] de 2025" at bounding box center [1083, 170] width 186 height 14
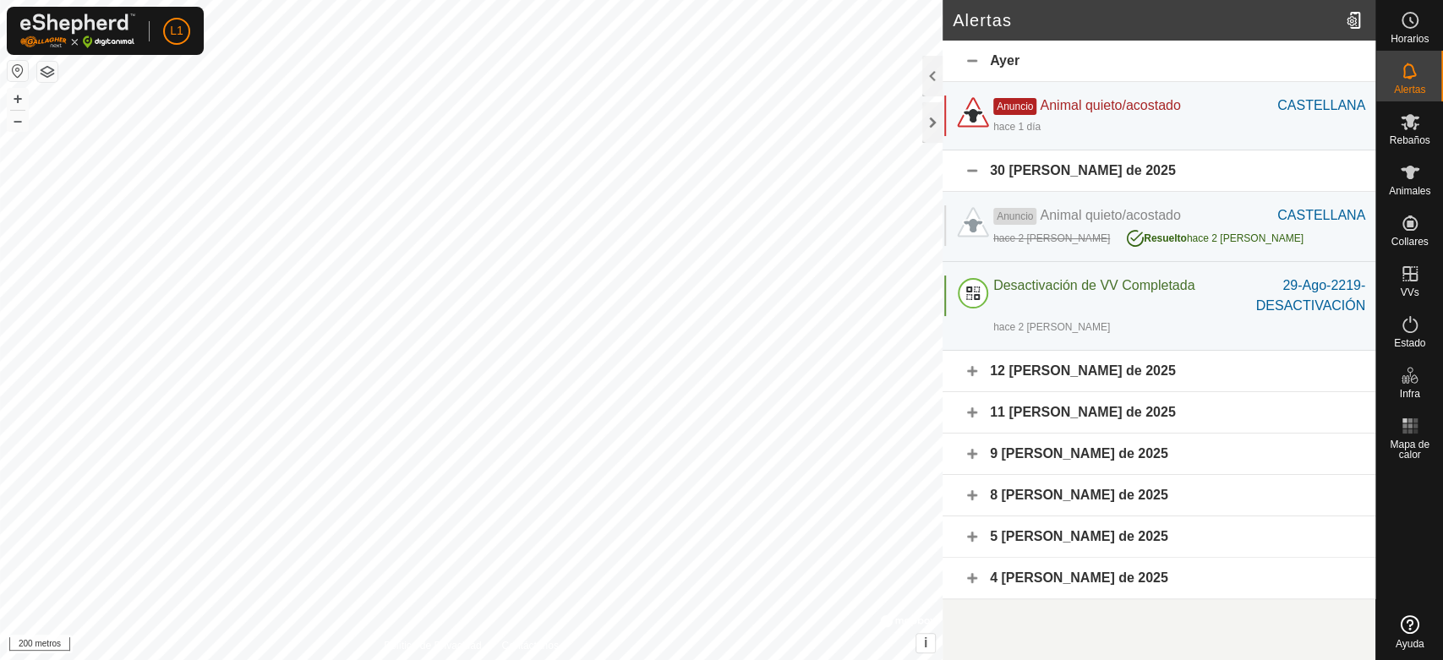
click at [1056, 370] on font "12 [PERSON_NAME] de 2025" at bounding box center [1083, 371] width 186 height 14
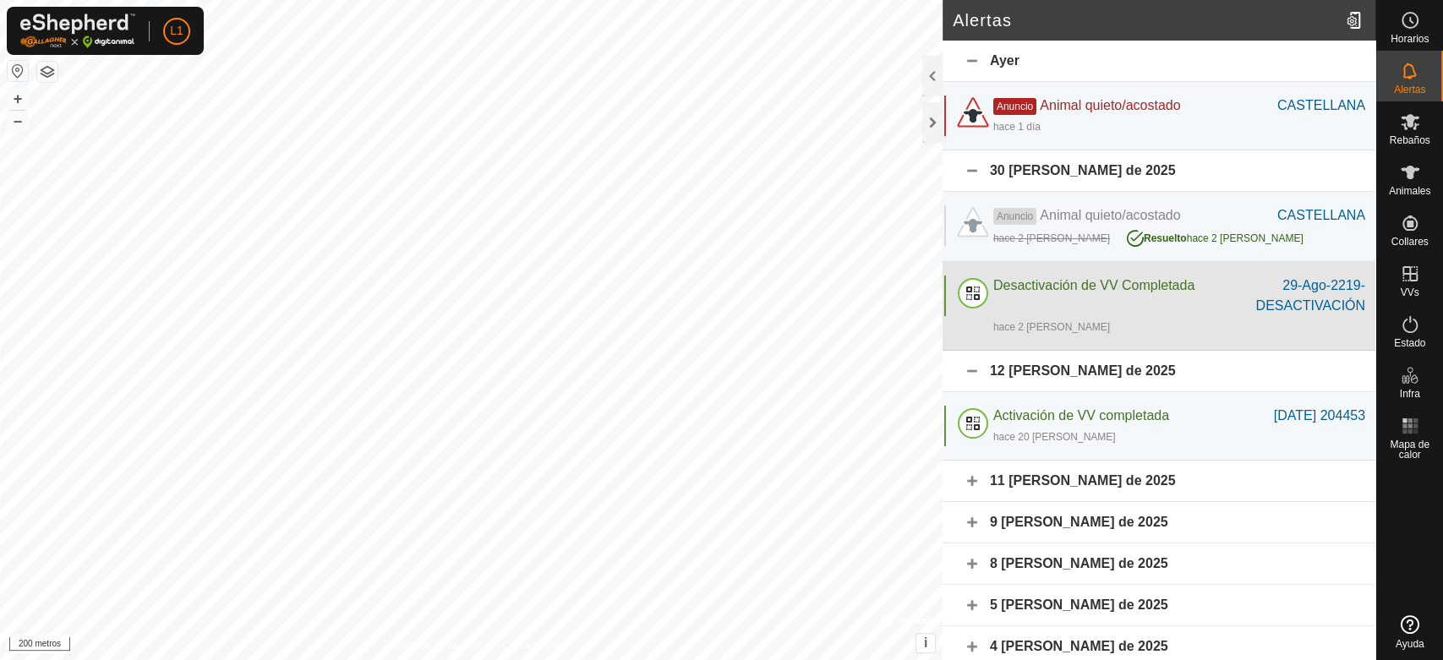
click at [1033, 287] on font "Desactivación de VV Completada" at bounding box center [1094, 285] width 201 height 14
click at [981, 301] on div at bounding box center [973, 296] width 41 height 41
click at [1007, 325] on font "hace 2 [PERSON_NAME]" at bounding box center [1052, 327] width 117 height 12
click at [1302, 297] on font "29-Ago-2219-DESACTIVACIÓN" at bounding box center [1312, 295] width 110 height 35
click at [1285, 301] on font "29-Ago-2219-DESACTIVACIÓN" at bounding box center [1312, 295] width 110 height 35
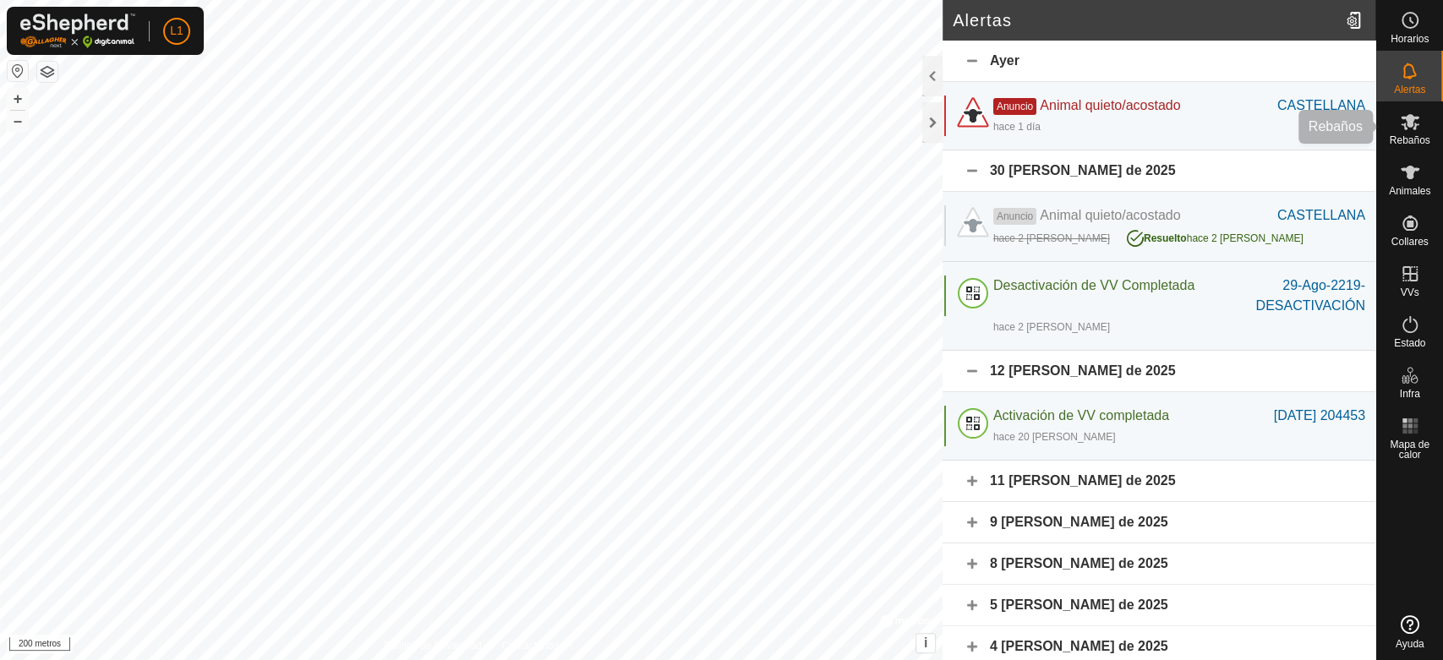
click at [1417, 129] on icon at bounding box center [1410, 122] width 20 height 20
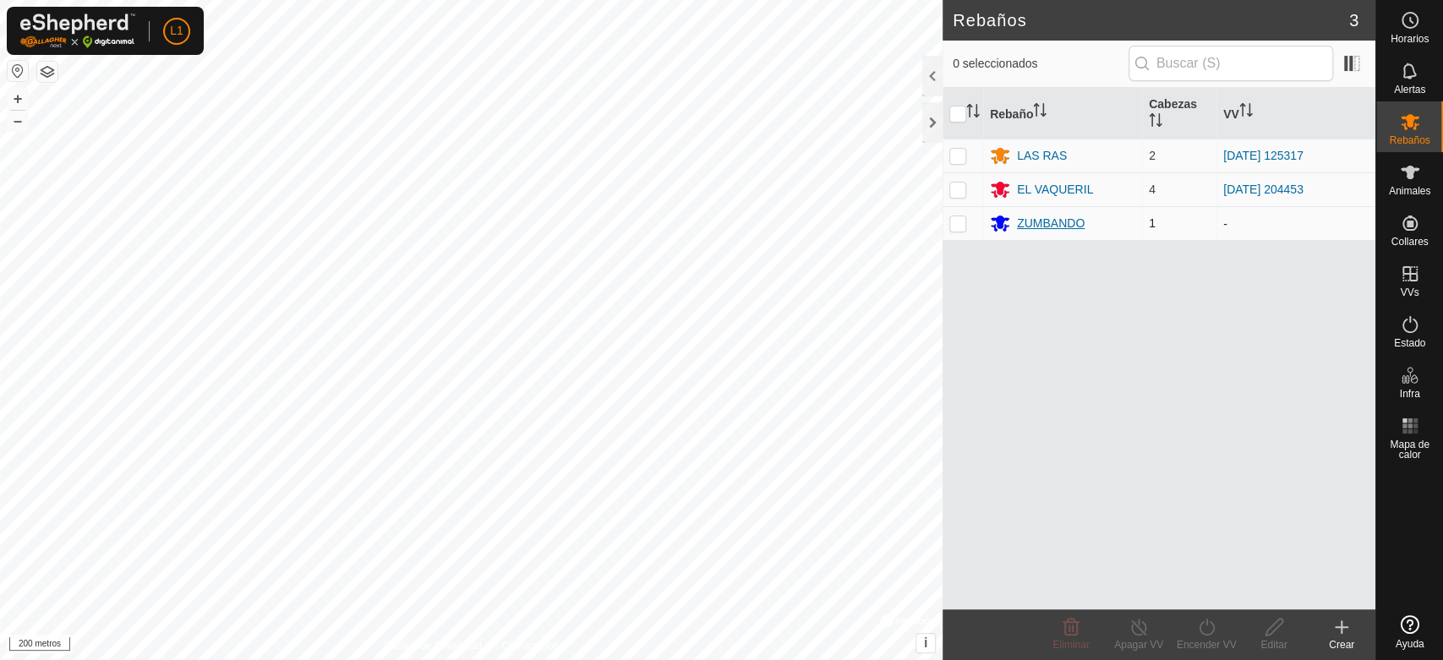
click at [1051, 225] on font "ZUMBANDO" at bounding box center [1051, 223] width 68 height 14
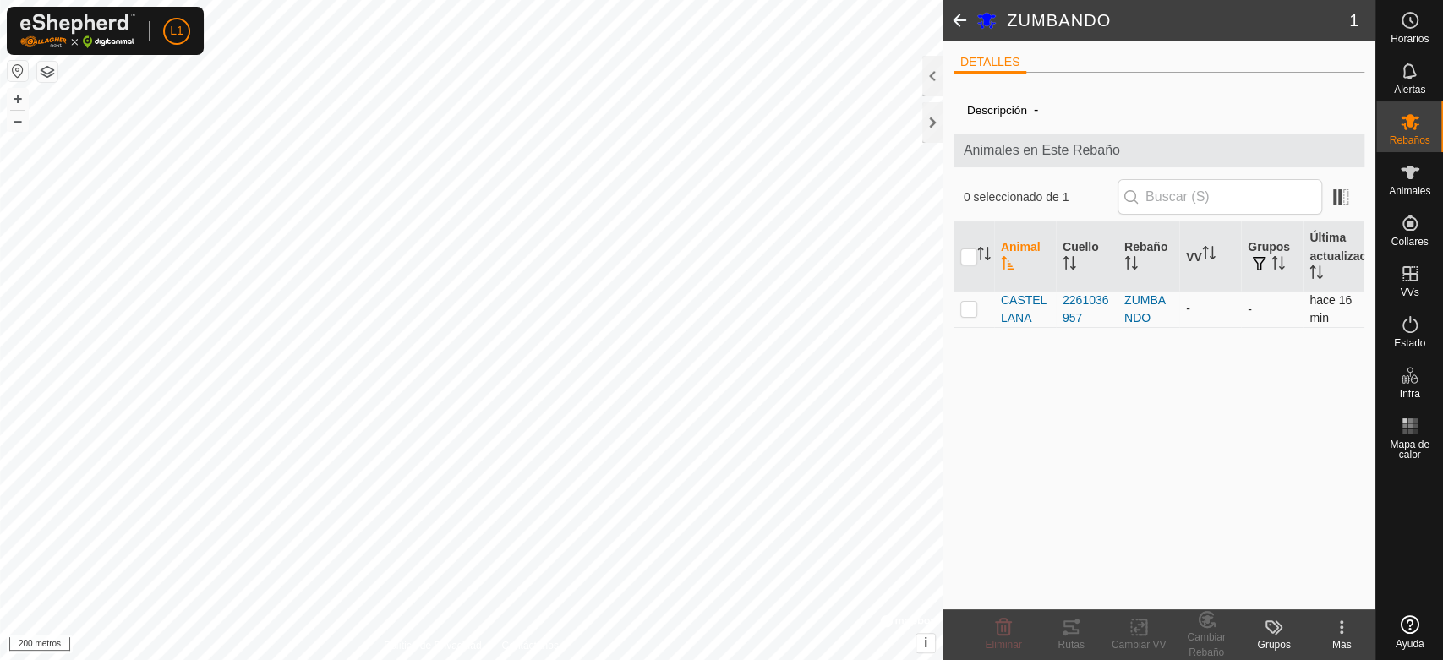
click at [972, 313] on p-checkbox at bounding box center [969, 309] width 17 height 14
checkbox input "true"
click at [971, 311] on p-checkbox at bounding box center [969, 309] width 17 height 14
checkbox input "false"
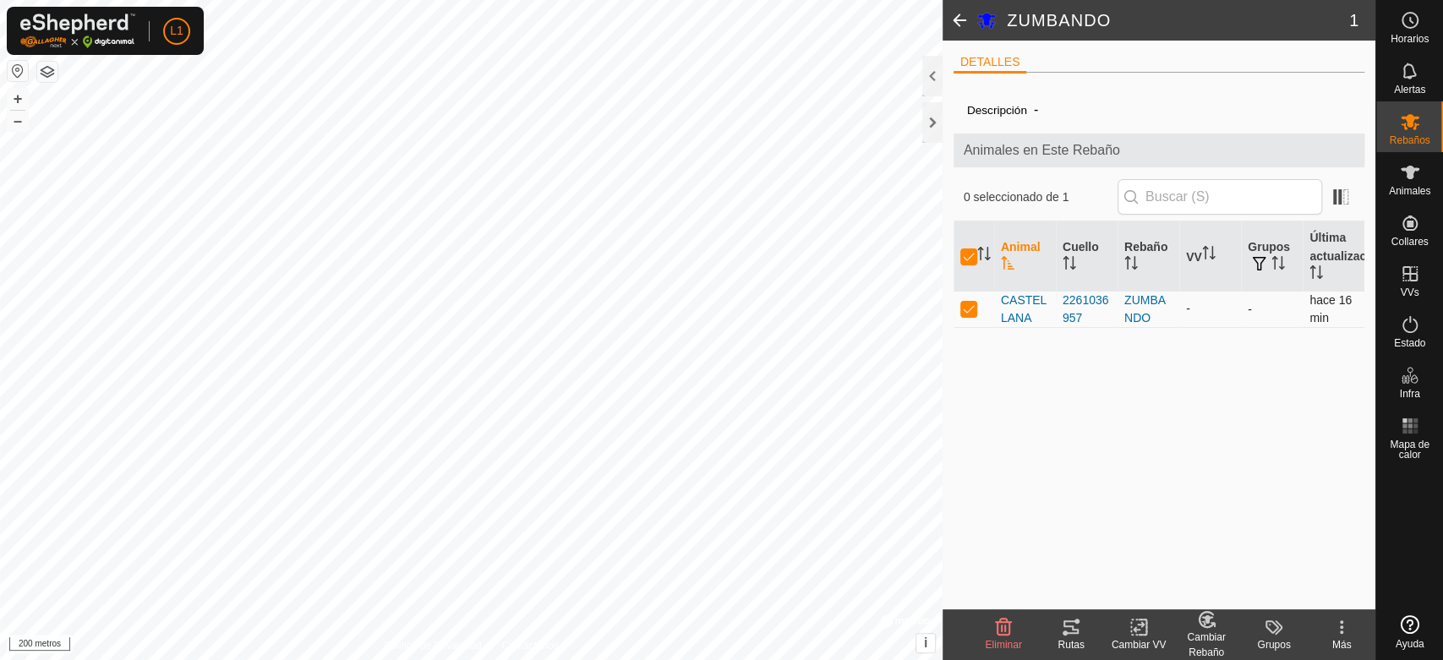
checkbox input "false"
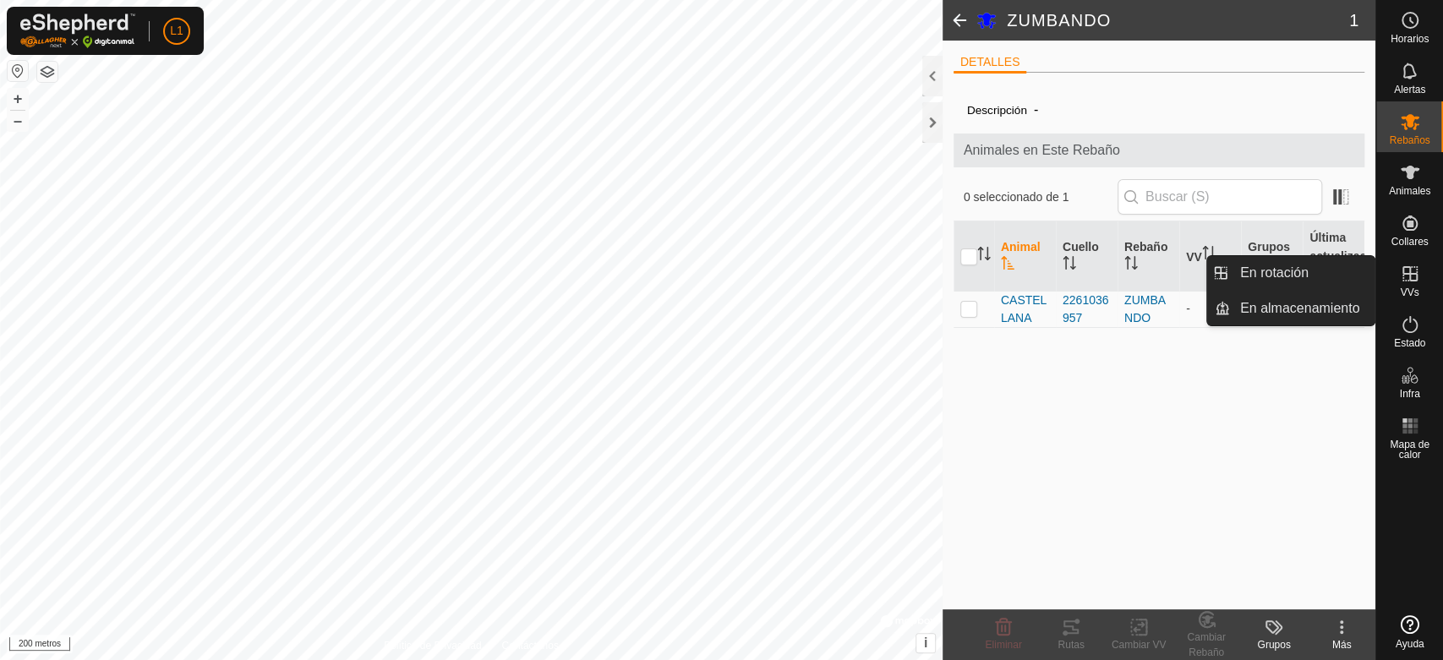
click at [1407, 282] on icon at bounding box center [1410, 274] width 20 height 20
click at [1300, 278] on link "En rotación" at bounding box center [1302, 273] width 145 height 34
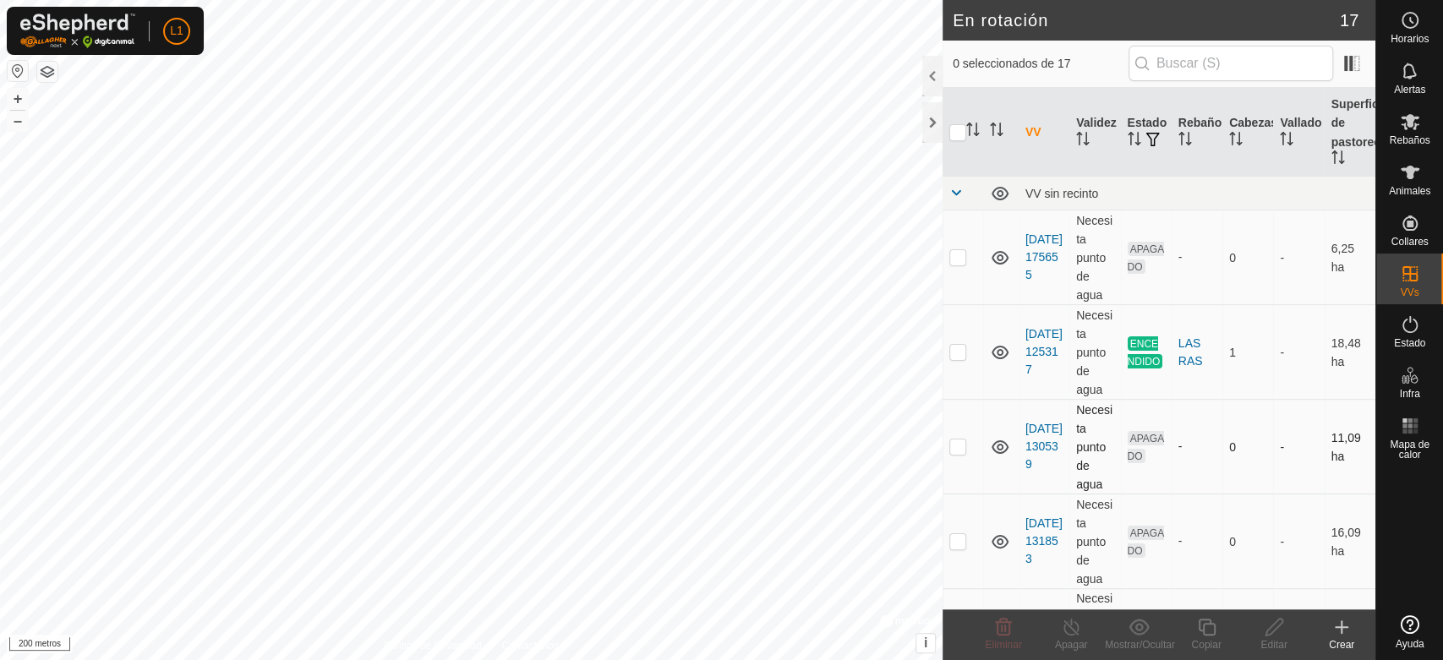
click at [950, 447] on p-checkbox at bounding box center [958, 447] width 17 height 14
click at [950, 446] on p-checkbox at bounding box center [958, 447] width 17 height 14
checkbox input "false"
click at [1411, 161] on es-animals-svg-icon at bounding box center [1410, 172] width 30 height 27
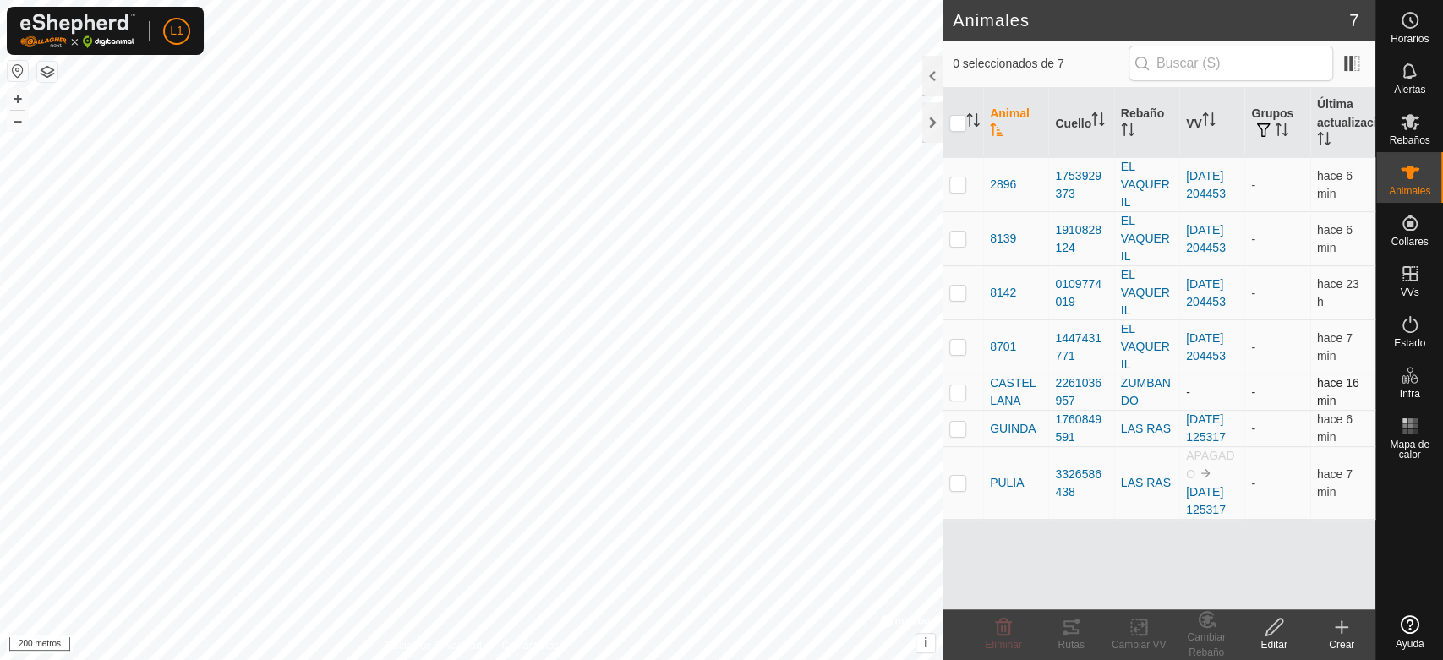
click at [960, 393] on p-checkbox at bounding box center [958, 393] width 17 height 14
checkbox input "true"
click at [1138, 635] on div "Cambiar VV" at bounding box center [1139, 635] width 68 height 51
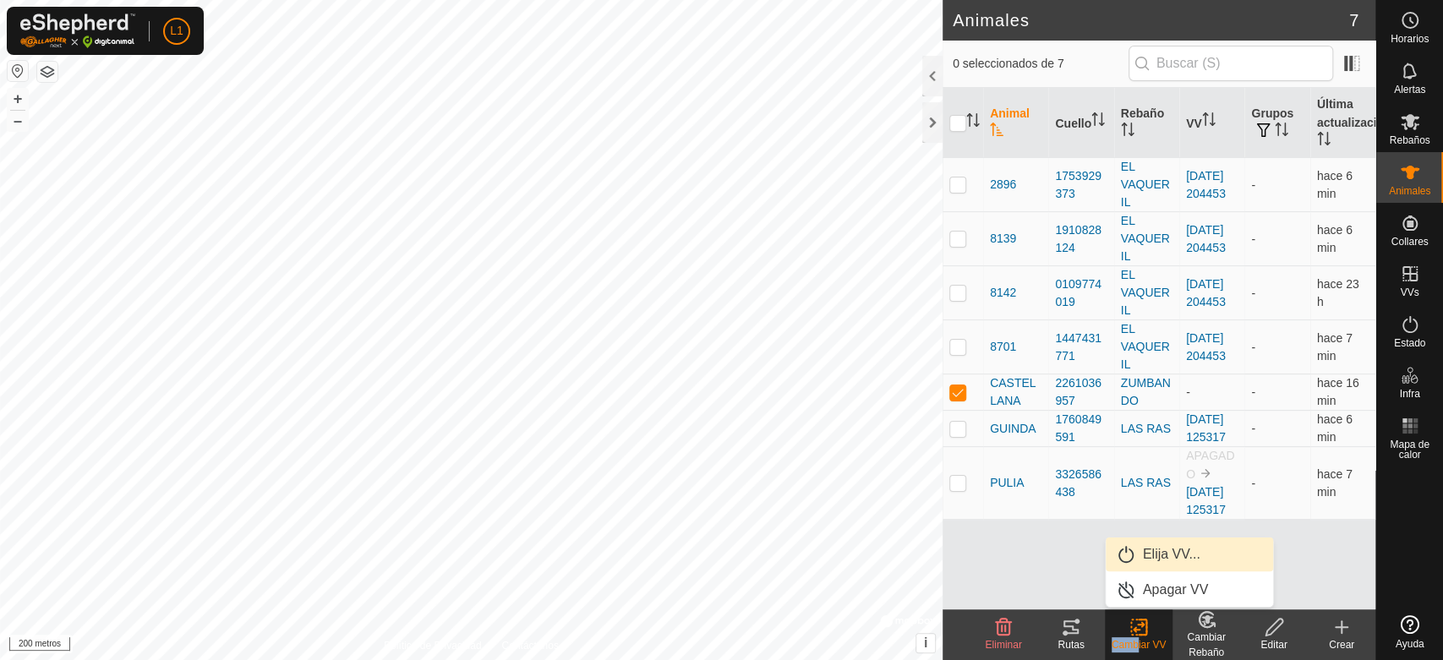
click at [1162, 557] on link "Elija VV..." at bounding box center [1189, 555] width 167 height 34
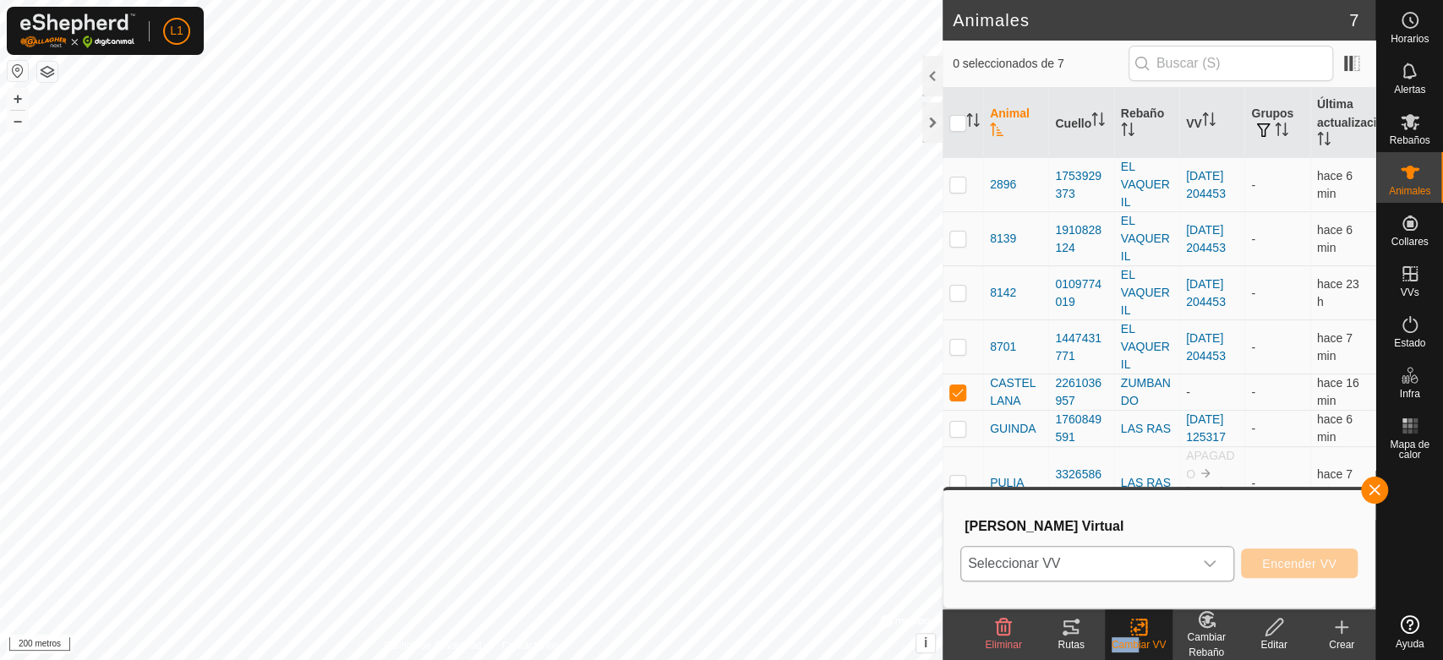
click at [1090, 572] on span "Seleccionar VV" at bounding box center [1077, 564] width 232 height 34
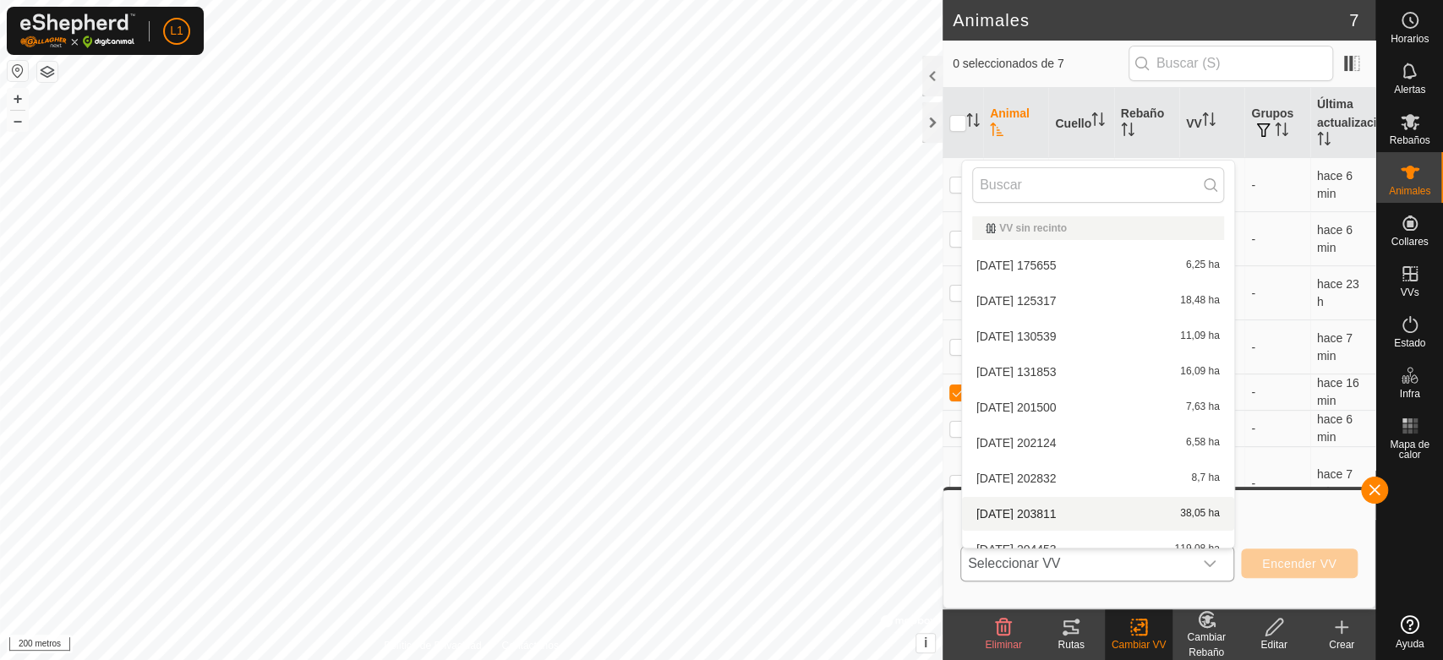
scroll to position [19, 0]
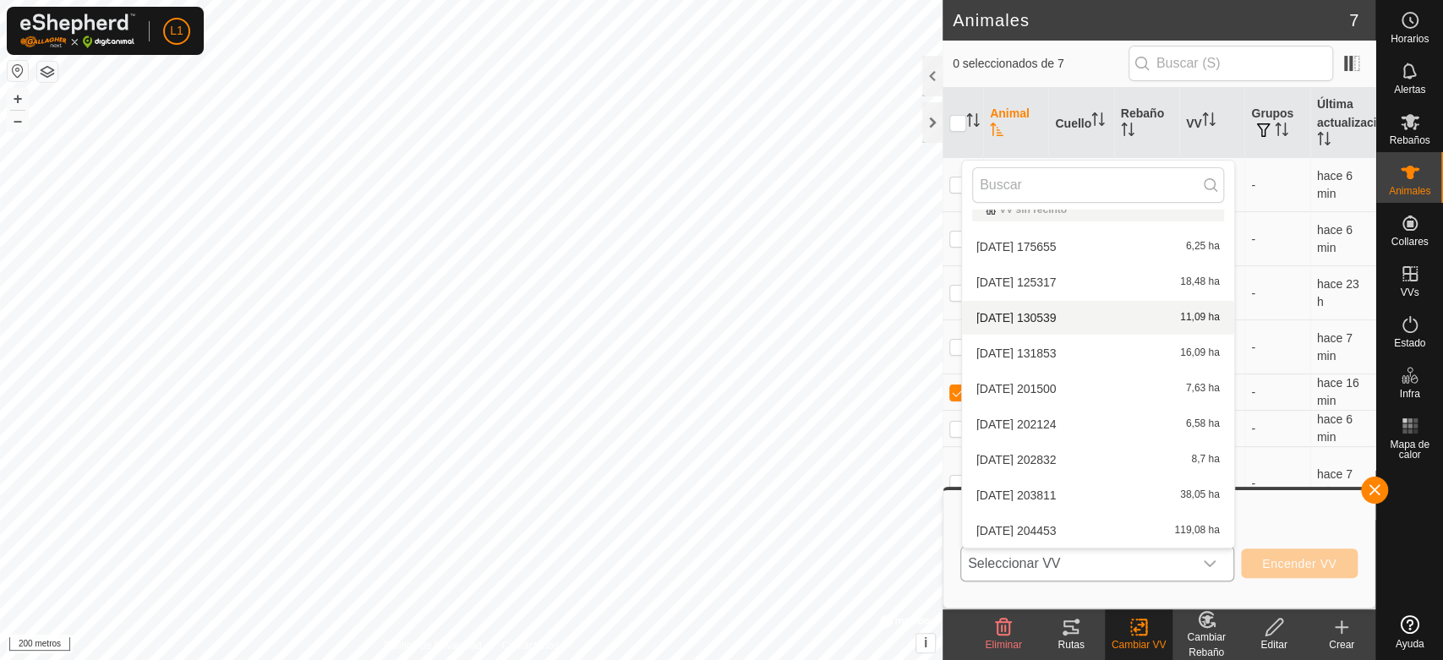
click at [1057, 311] on li "[DATE] 130539 11,09 ha" at bounding box center [1098, 318] width 272 height 34
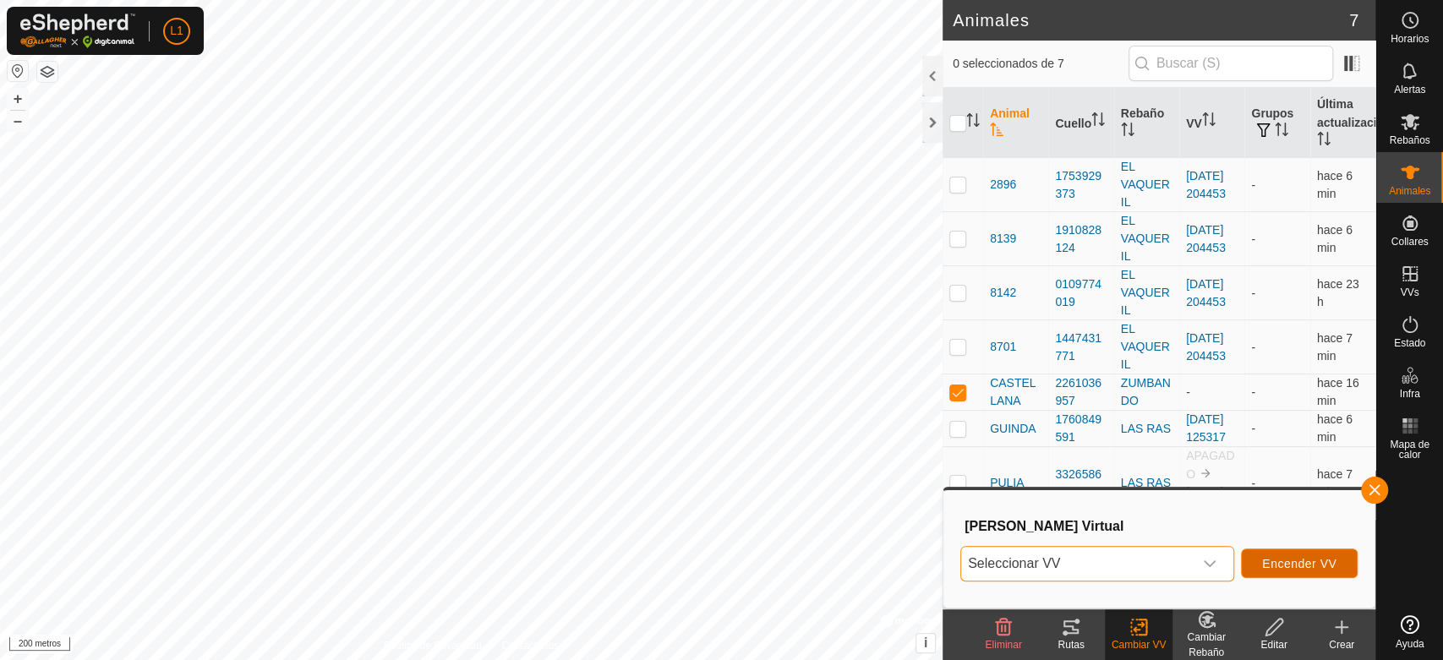
click at [1318, 560] on font "Encender VV" at bounding box center [1300, 564] width 74 height 14
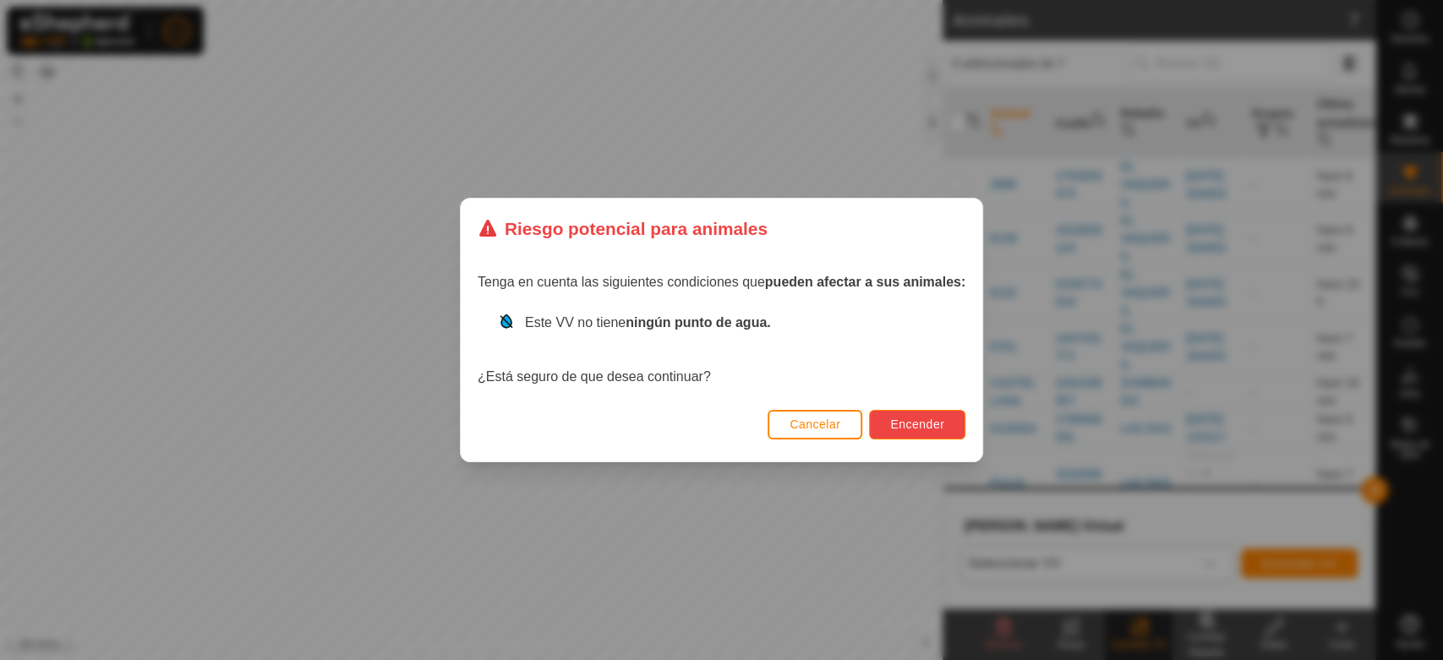
click at [927, 412] on button "Encender" at bounding box center [917, 425] width 96 height 30
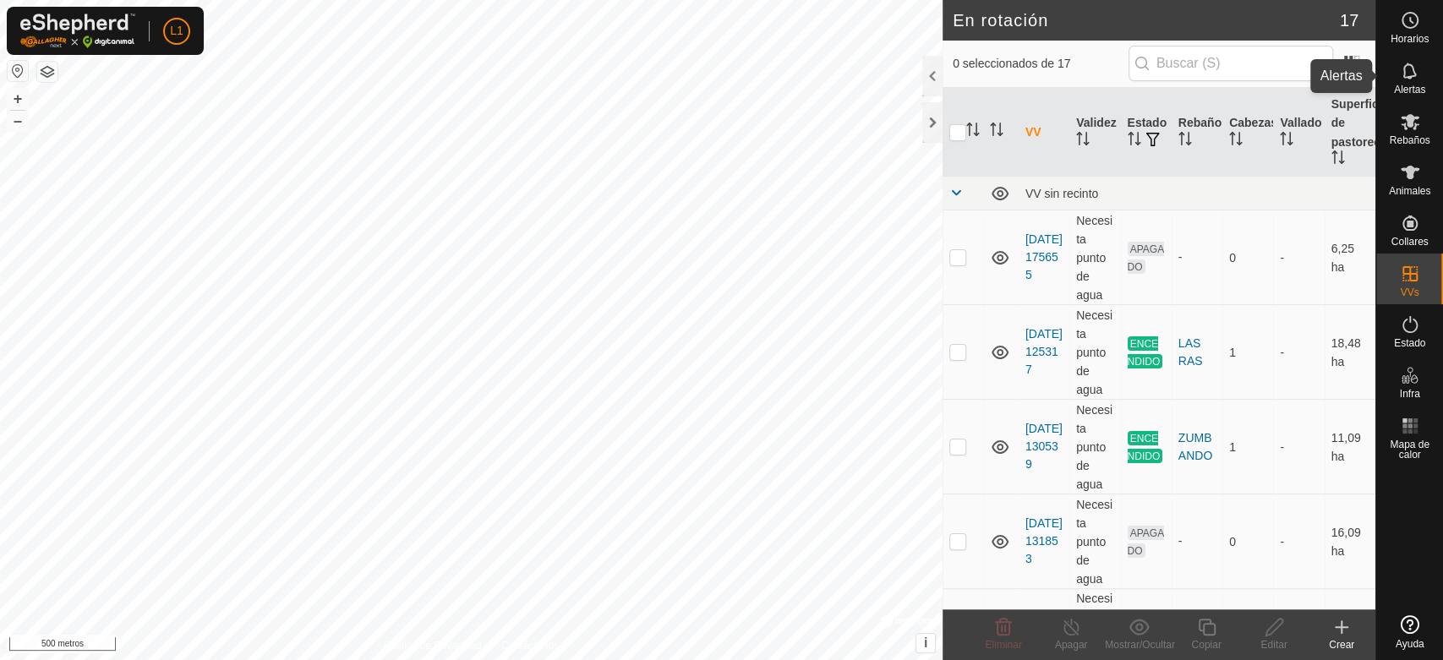
click at [1393, 85] on div "Alertas" at bounding box center [1410, 76] width 67 height 51
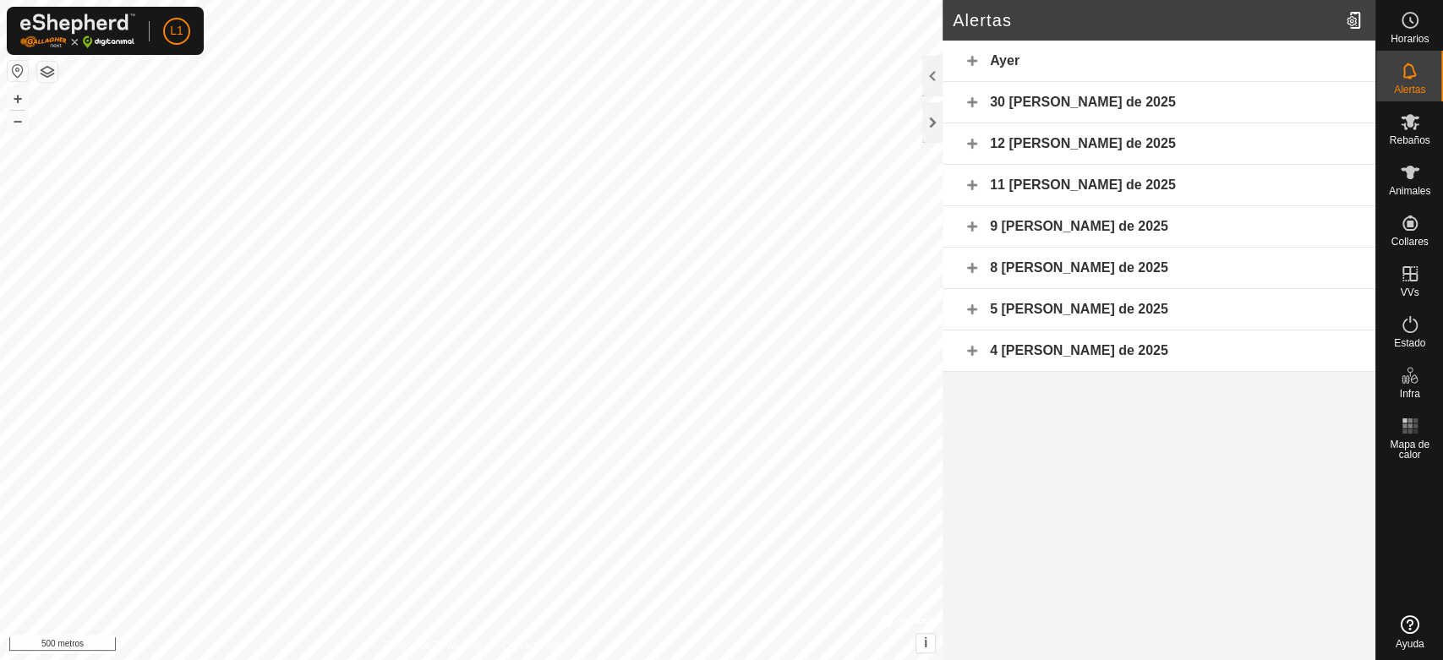
click at [1049, 354] on font "4 [PERSON_NAME] de 2025" at bounding box center [1079, 350] width 178 height 14
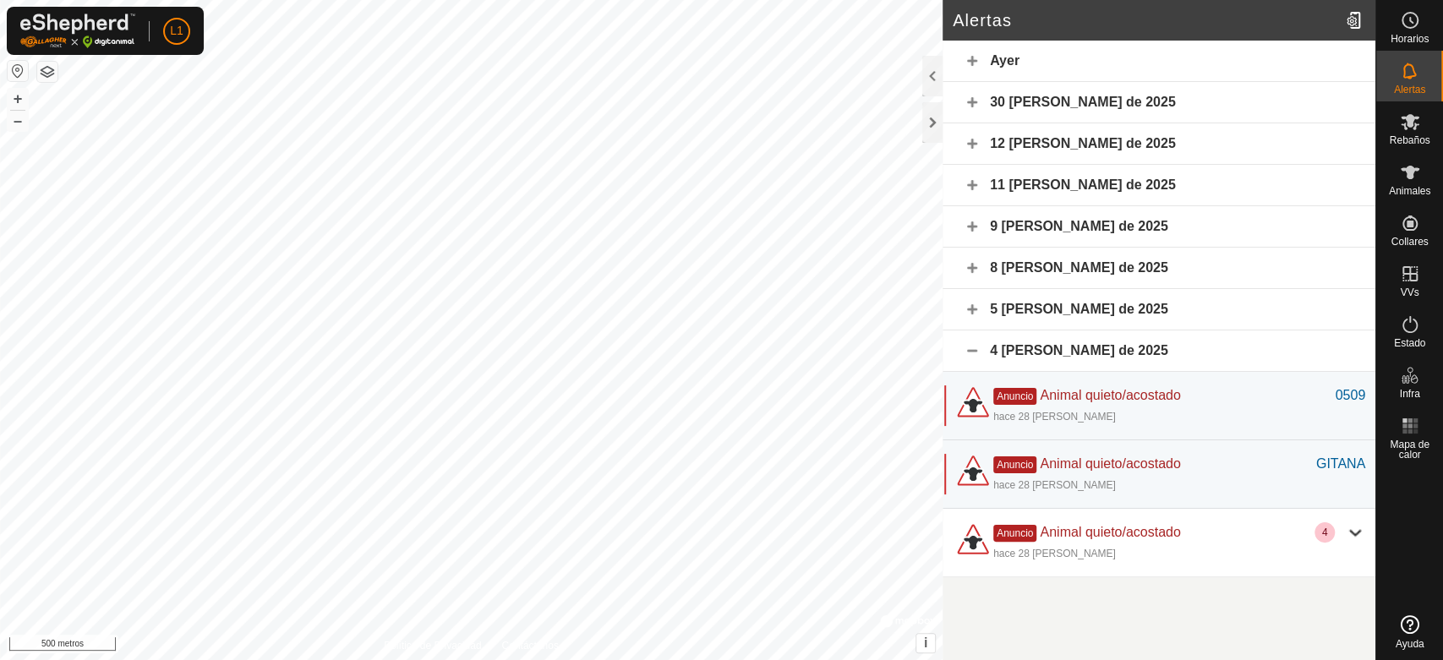
click at [1037, 317] on div "5 [PERSON_NAME] de 2025" at bounding box center [1159, 309] width 433 height 41
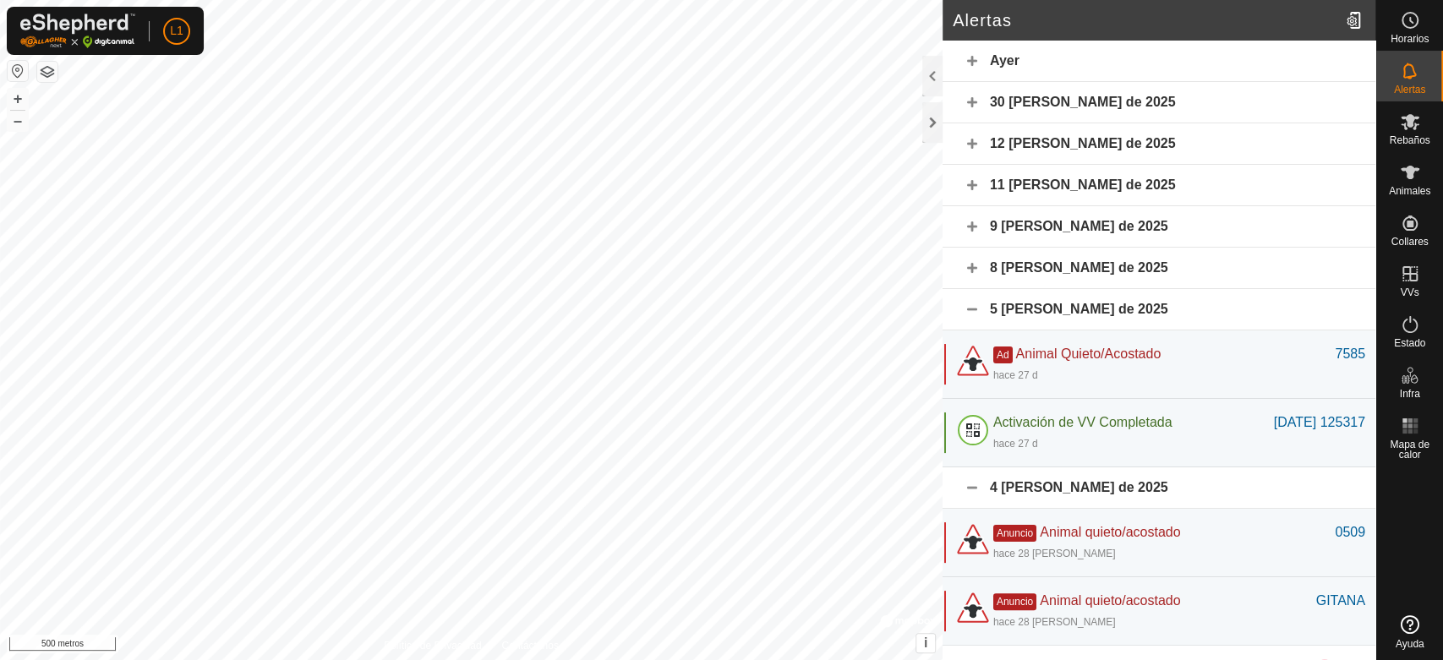
click at [1037, 269] on font "8 [PERSON_NAME] de 2025" at bounding box center [1079, 267] width 178 height 14
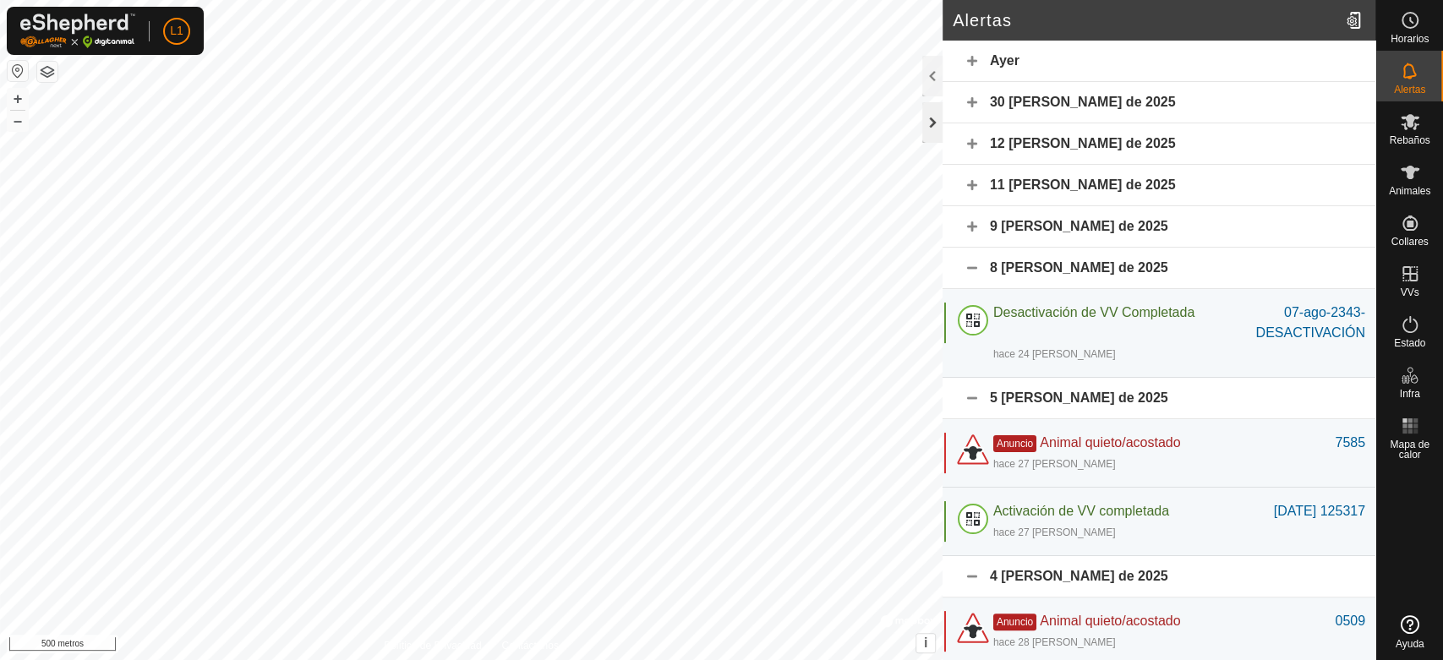
click at [928, 114] on div at bounding box center [933, 122] width 20 height 41
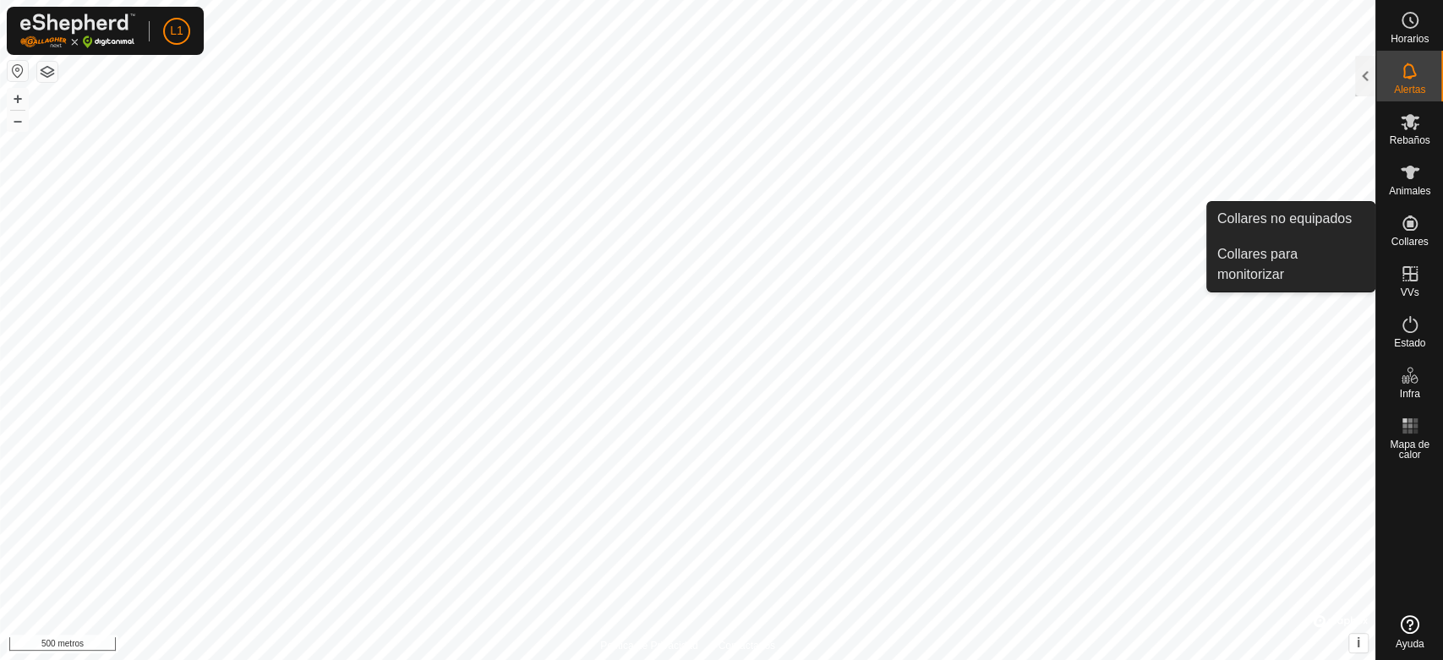
click at [1408, 232] on icon at bounding box center [1410, 223] width 20 height 20
click at [1279, 220] on link "Collares no equipados" at bounding box center [1291, 219] width 167 height 34
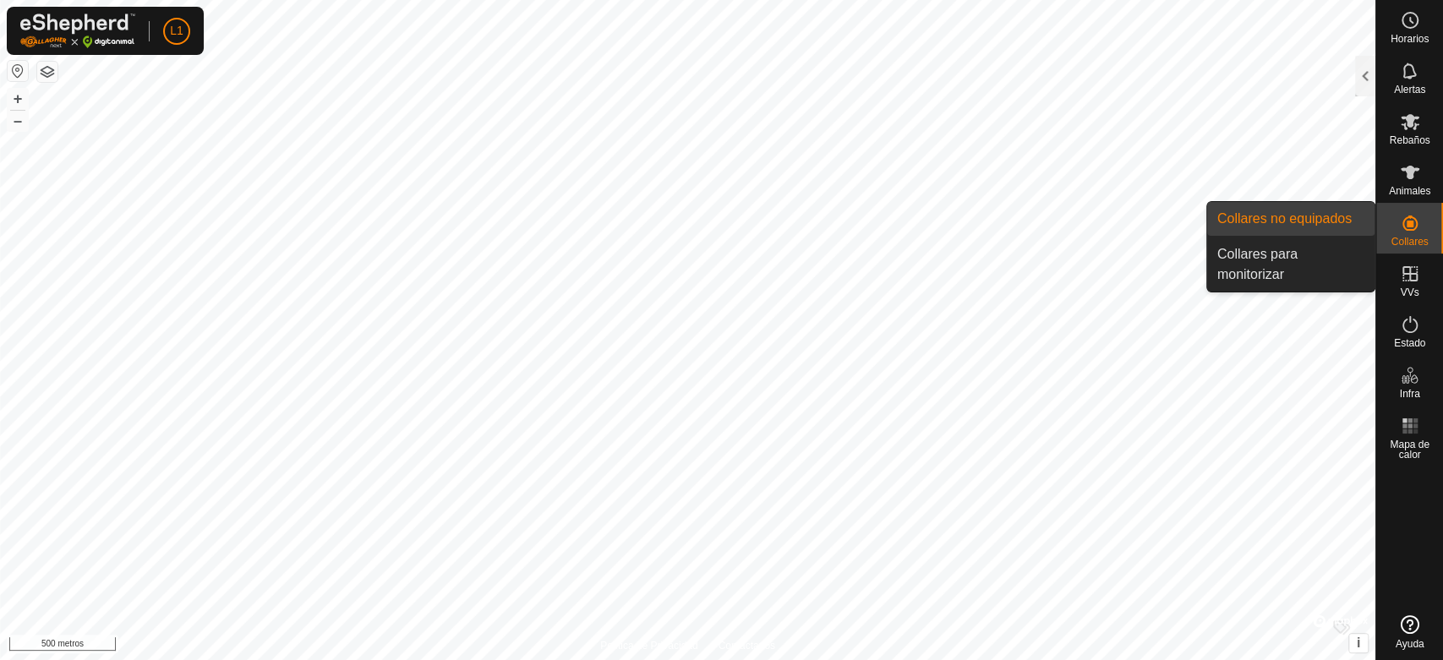
click at [1279, 220] on link "Collares no equipados" at bounding box center [1291, 219] width 167 height 34
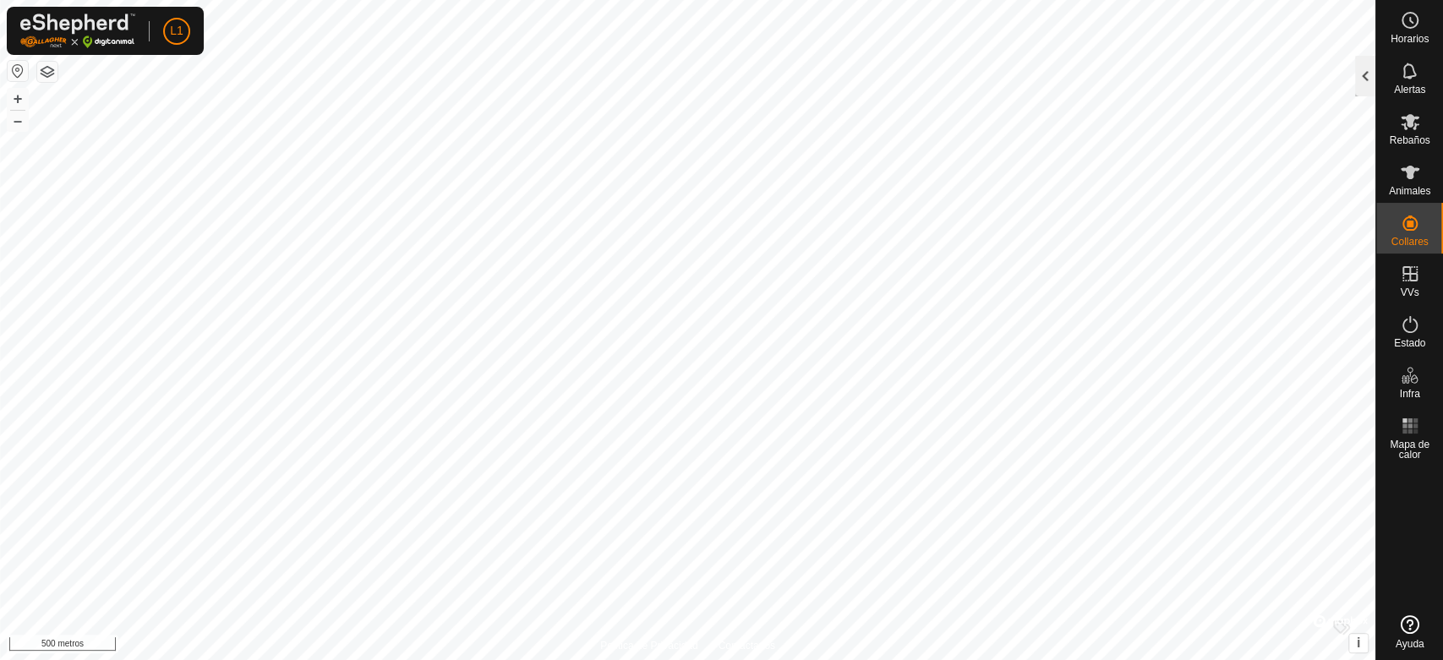
click at [1357, 86] on div at bounding box center [1366, 76] width 20 height 41
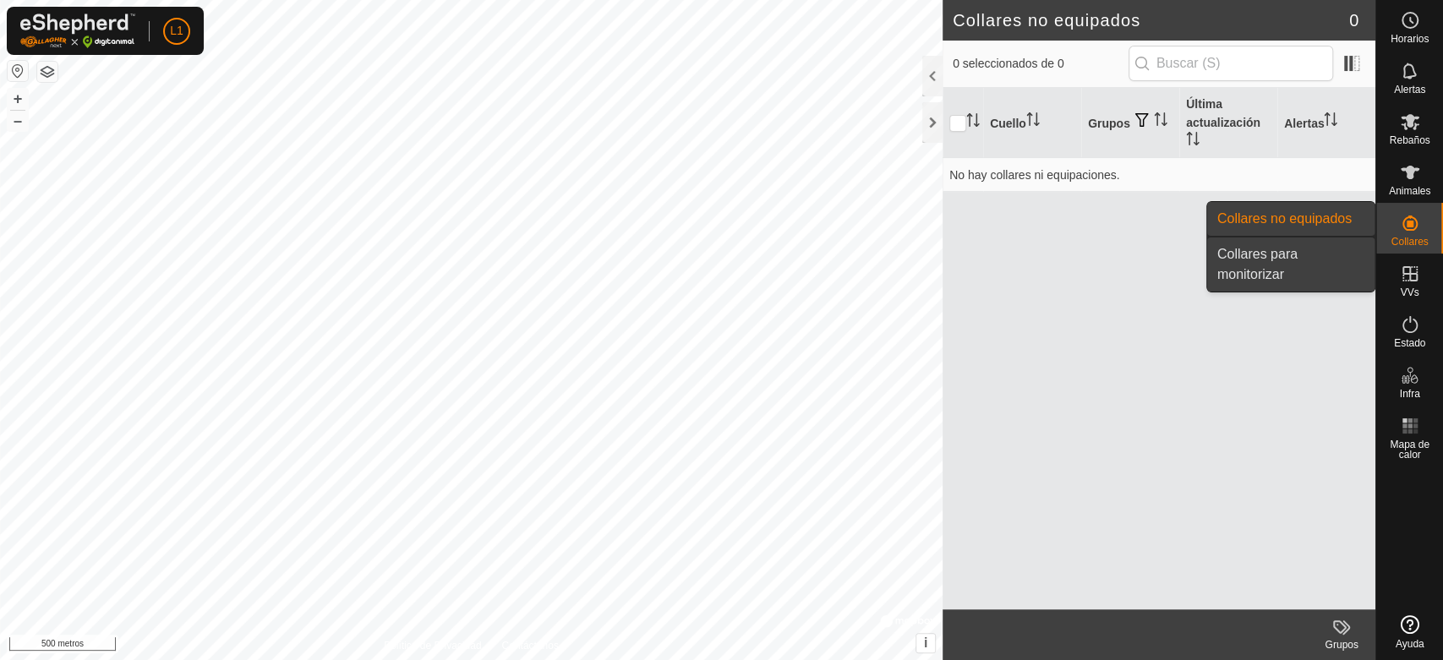
click at [1286, 265] on link "Collares para monitorizar" at bounding box center [1291, 265] width 167 height 54
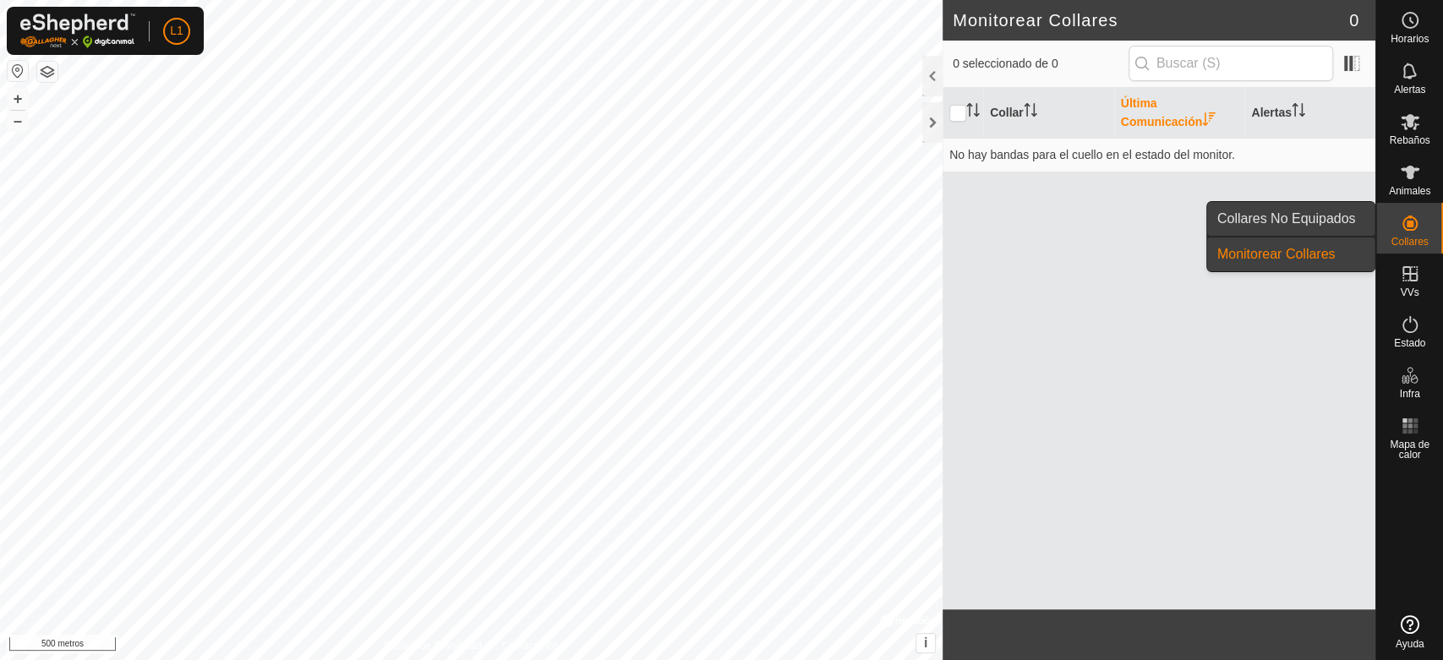
click at [1261, 221] on span "Collares No Equipados" at bounding box center [1287, 219] width 139 height 20
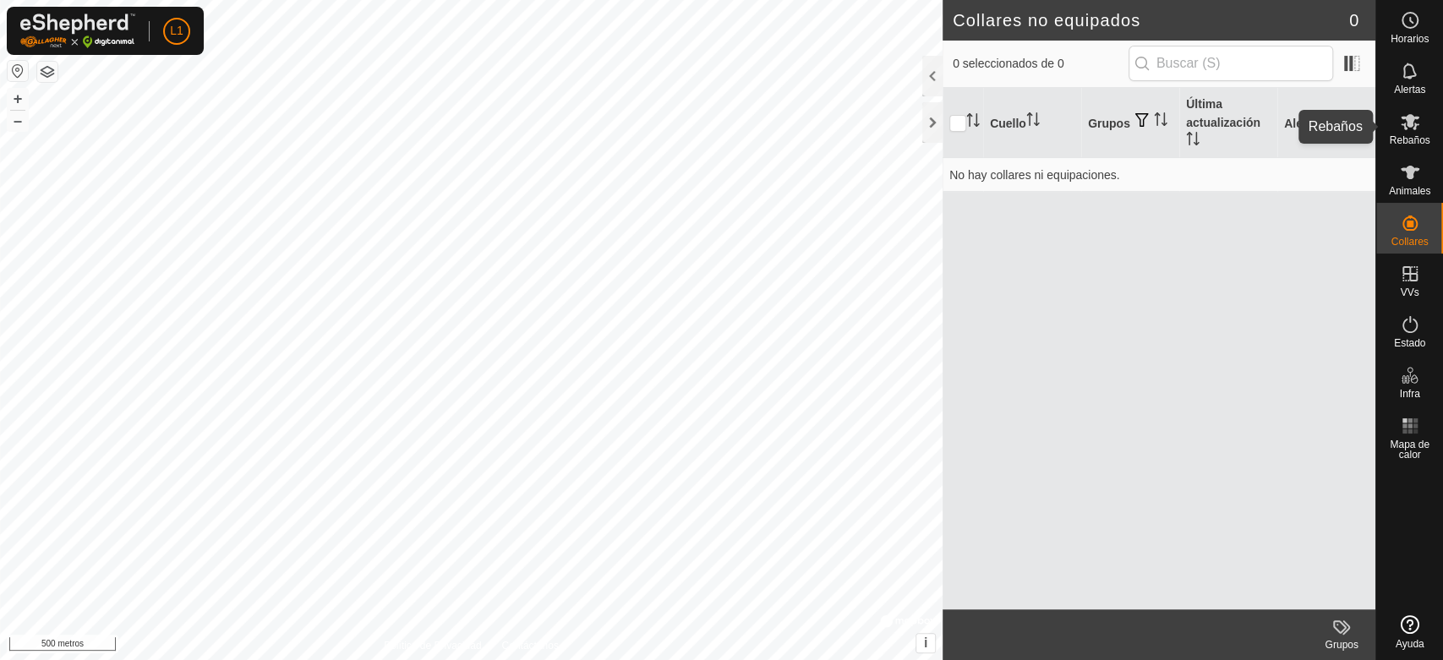
click at [1426, 130] on div "Rebaños" at bounding box center [1410, 126] width 67 height 51
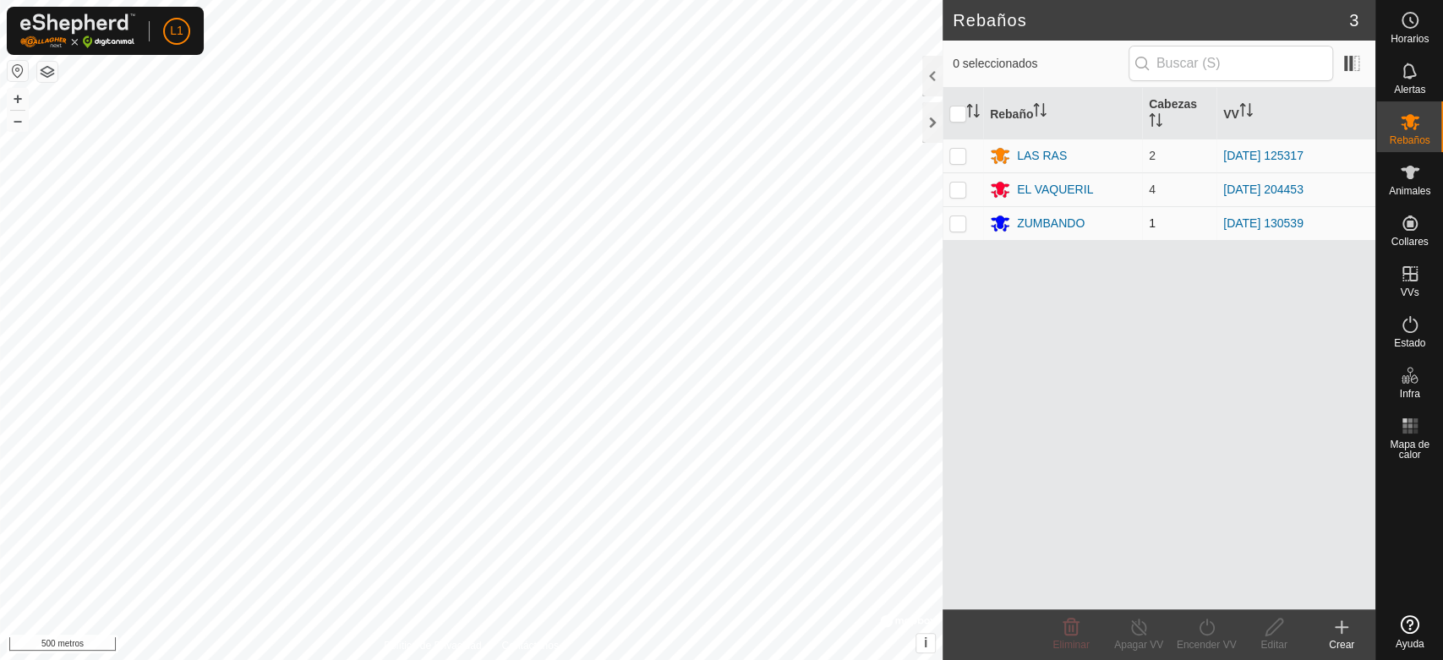
click at [952, 228] on p-checkbox at bounding box center [958, 223] width 17 height 14
checkbox input "true"
click at [1189, 635] on turn-on-svg-icon at bounding box center [1207, 627] width 68 height 20
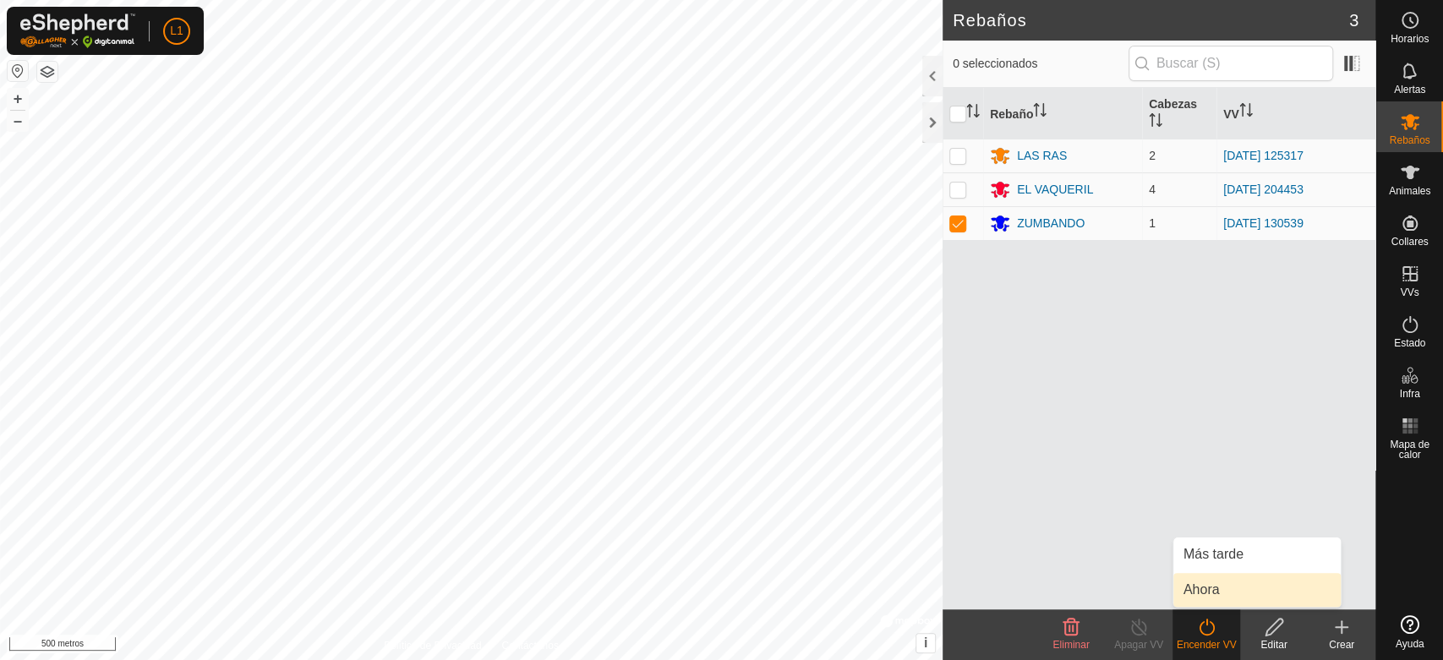
click at [1200, 584] on link "Ahora" at bounding box center [1257, 590] width 167 height 34
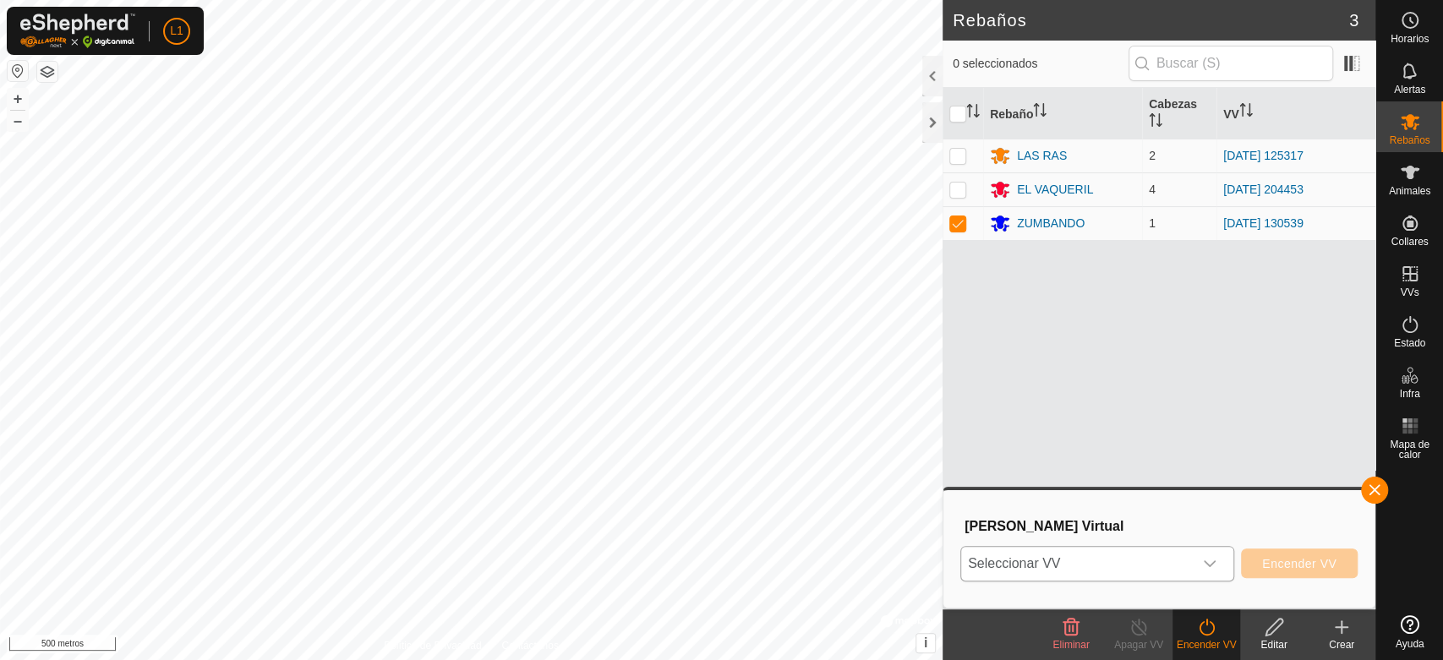
click at [1211, 567] on icon "disparador desplegable" at bounding box center [1210, 564] width 14 height 14
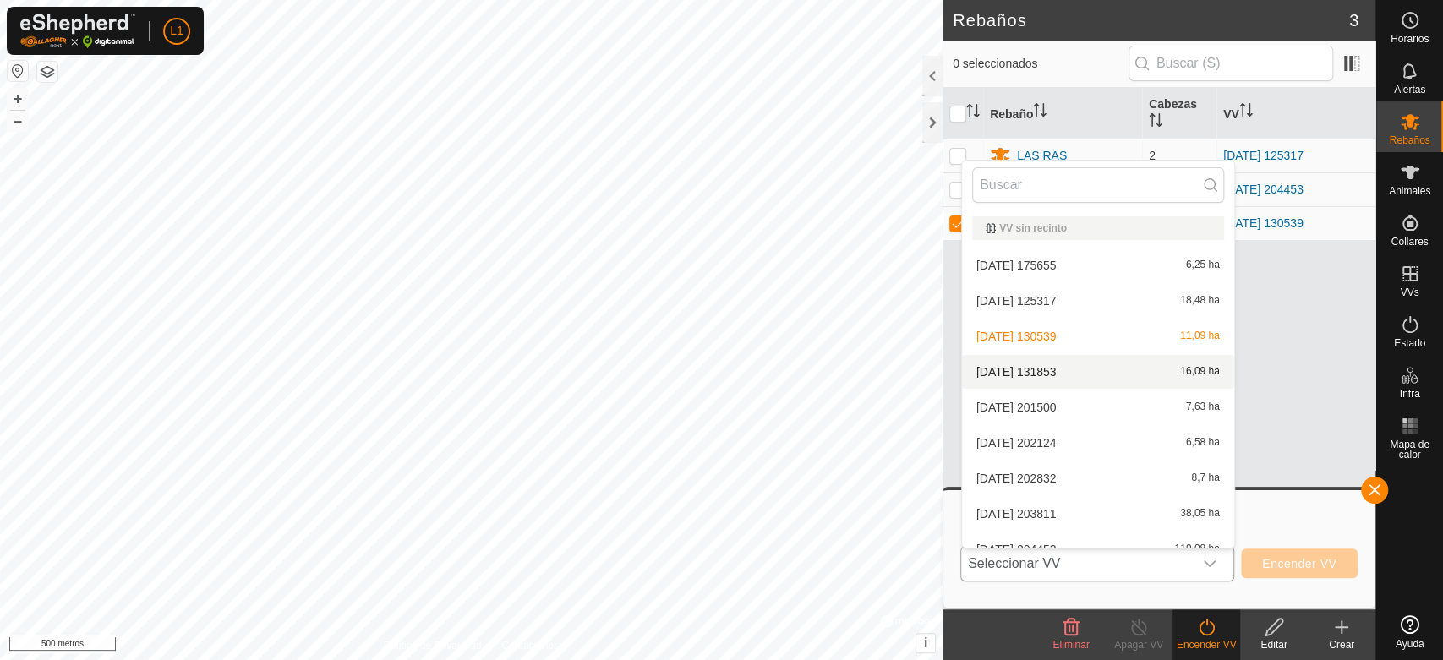
scroll to position [19, 0]
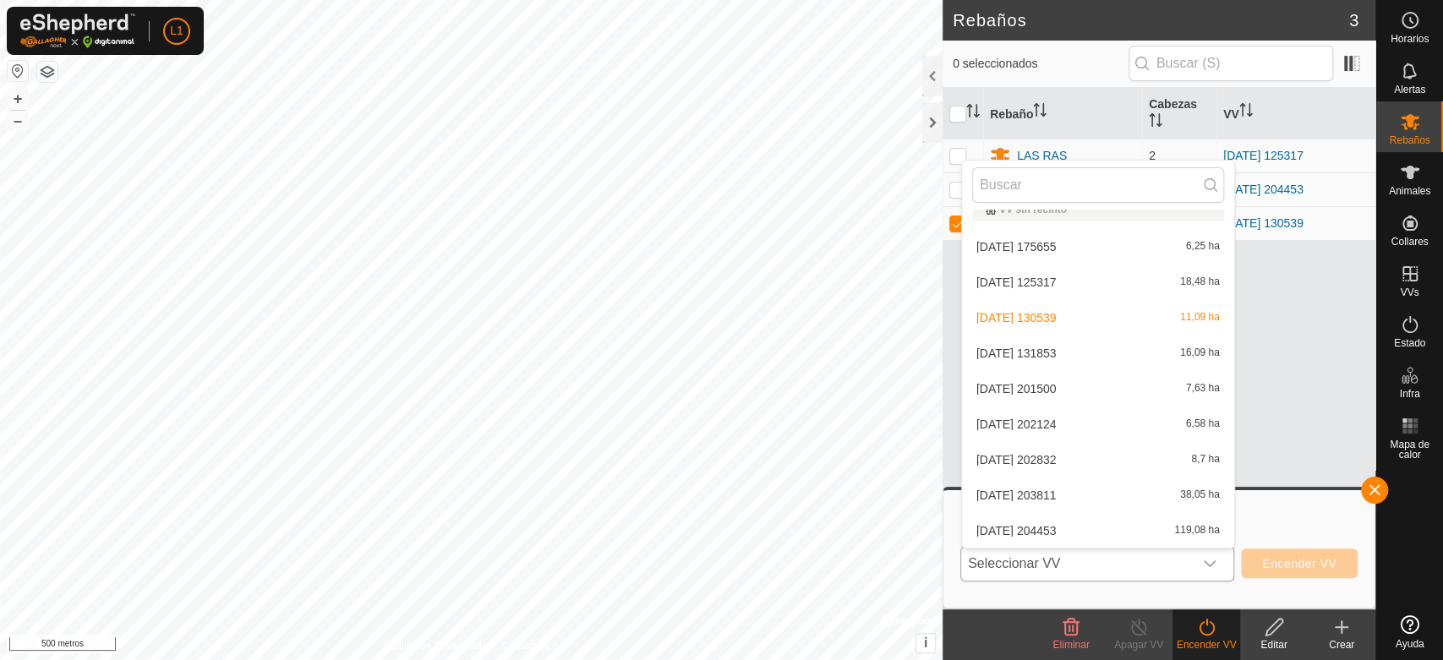
click at [1032, 317] on li "[DATE] 130539 11,09 ha" at bounding box center [1098, 318] width 272 height 34
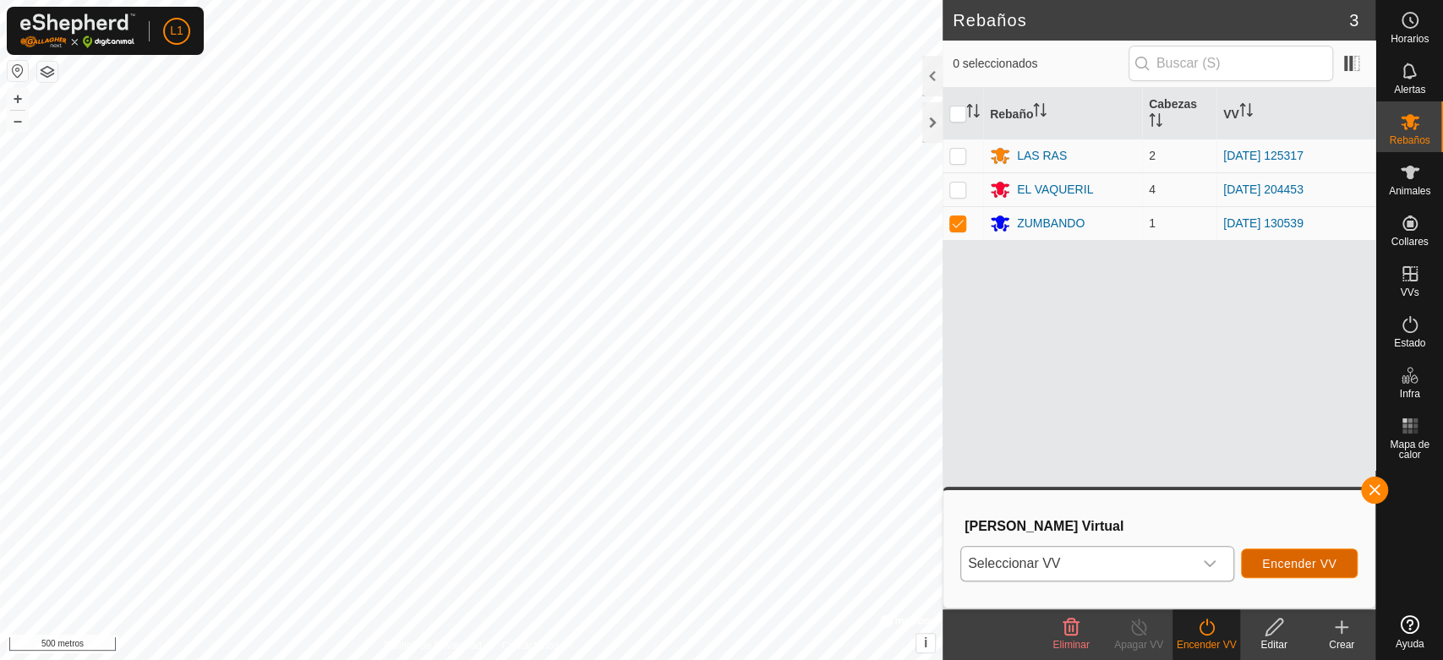
click at [1309, 566] on font "Encender VV" at bounding box center [1300, 564] width 74 height 14
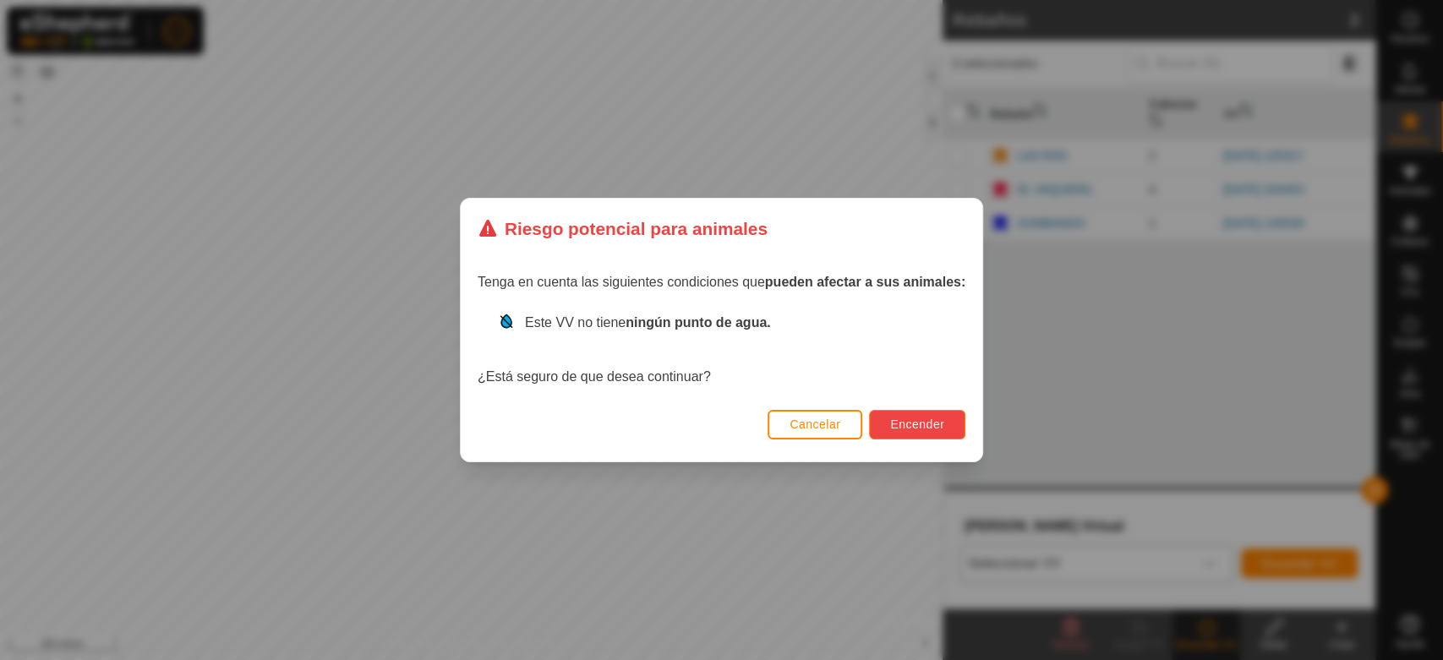
click at [924, 414] on button "Encender" at bounding box center [917, 425] width 96 height 30
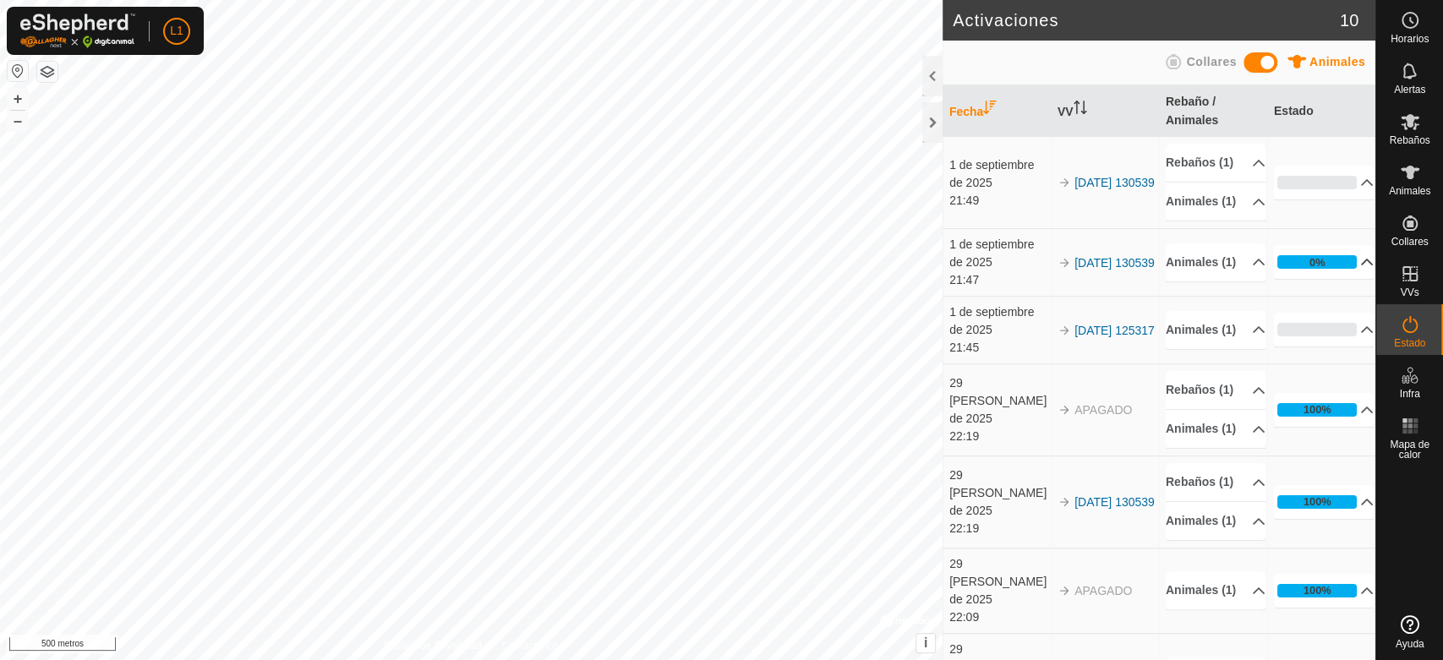
click at [1316, 279] on p-accordion-header "0%" at bounding box center [1324, 262] width 100 height 34
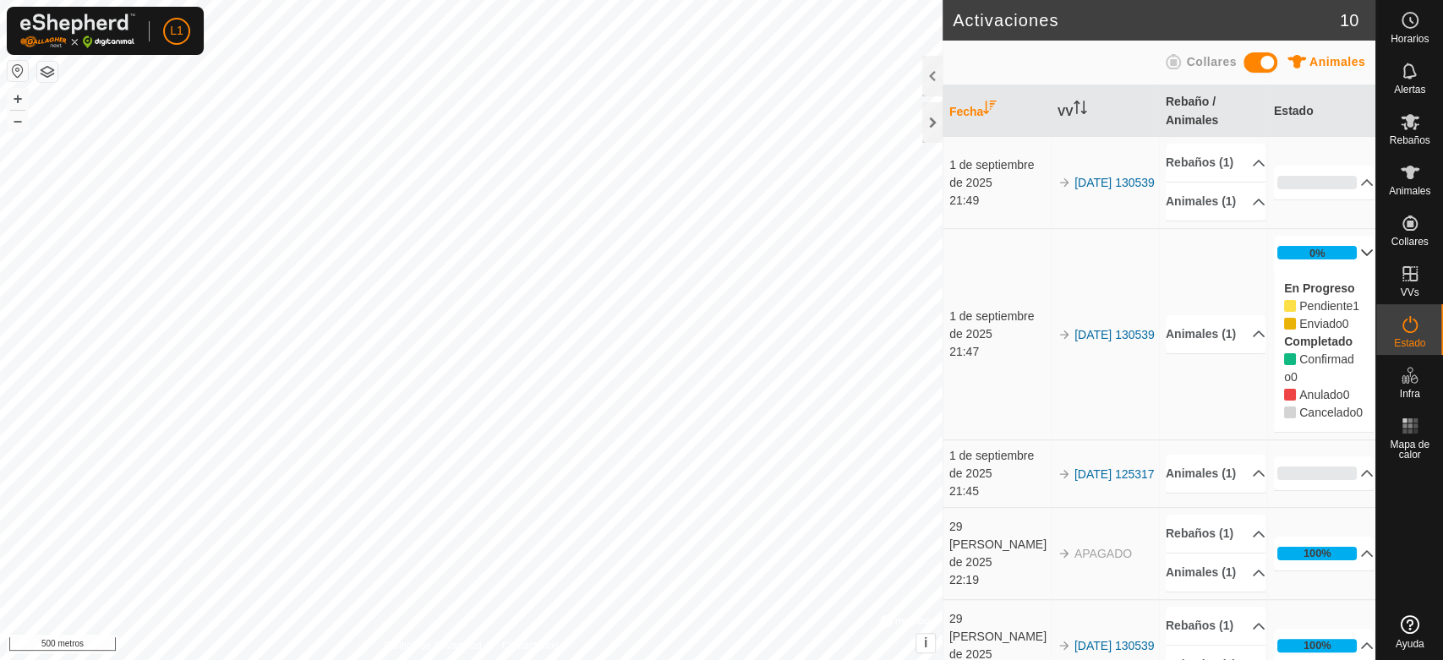
click at [1304, 270] on p-accordion-header "0%" at bounding box center [1324, 253] width 100 height 34
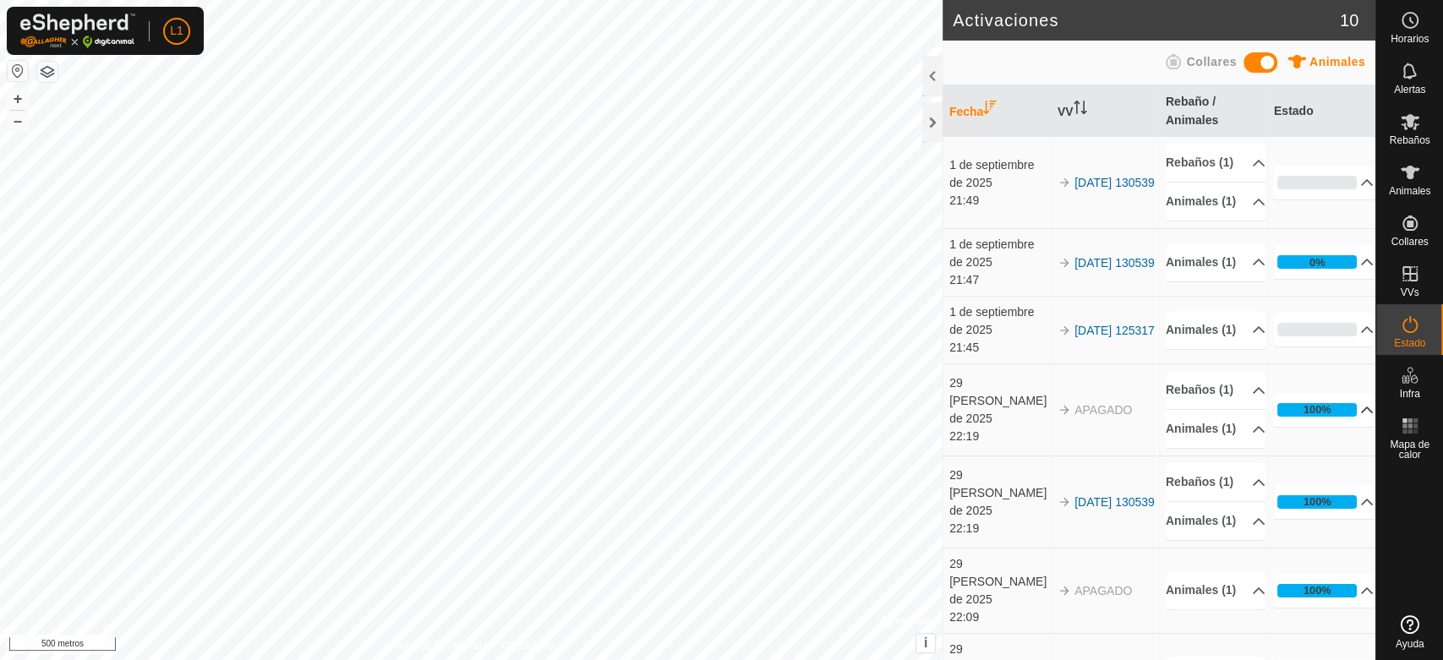
click at [1344, 427] on p-accordion-header "100%" at bounding box center [1324, 410] width 100 height 34
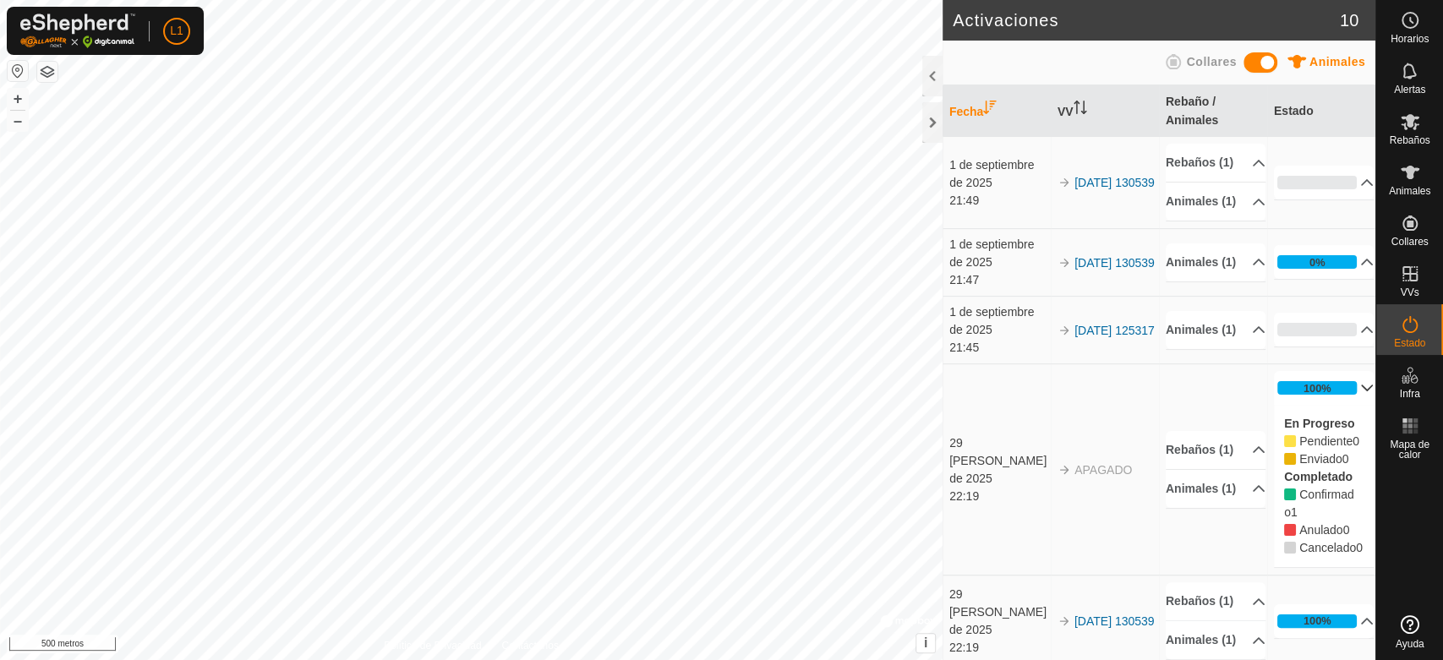
click at [1339, 405] on p-accordion-header "100%" at bounding box center [1324, 388] width 100 height 34
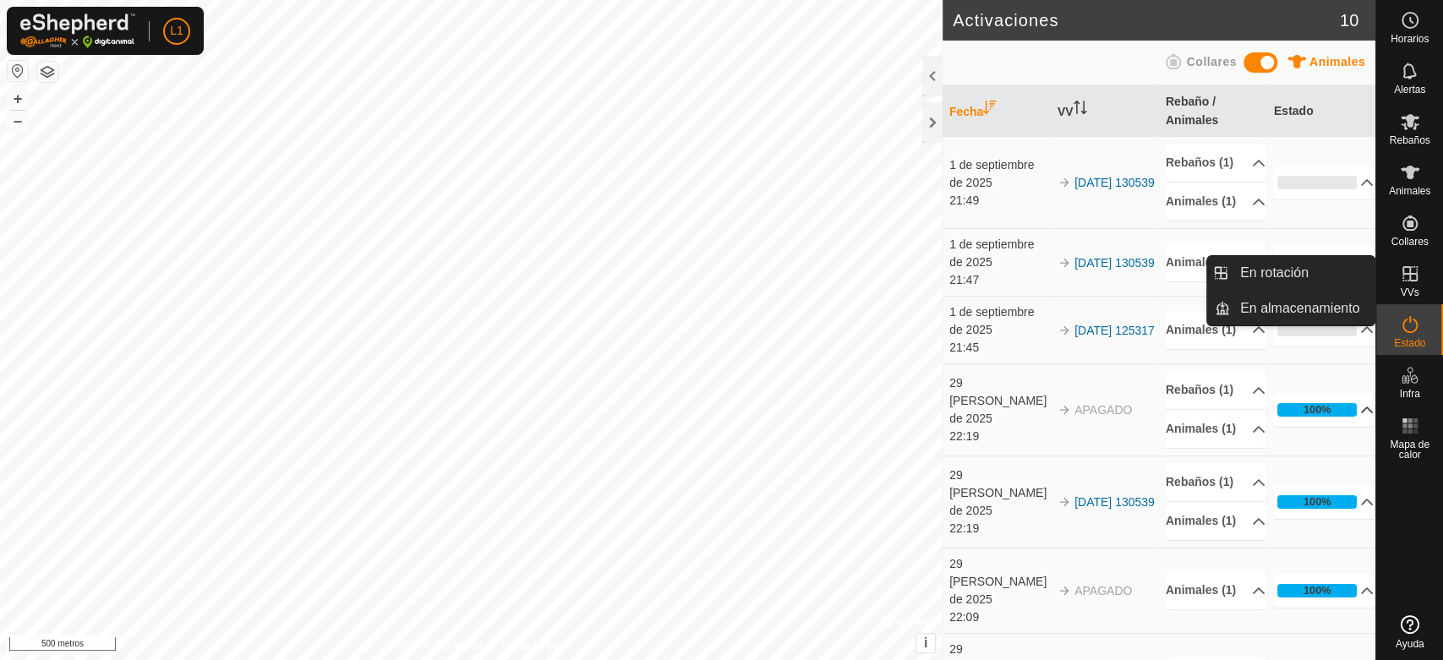
click at [1407, 276] on icon at bounding box center [1410, 274] width 20 height 20
click at [1400, 288] on font "VVs" at bounding box center [1409, 293] width 19 height 12
click at [1411, 288] on font "VVs" at bounding box center [1409, 293] width 19 height 12
click at [1286, 276] on link "En rotación" at bounding box center [1302, 273] width 145 height 34
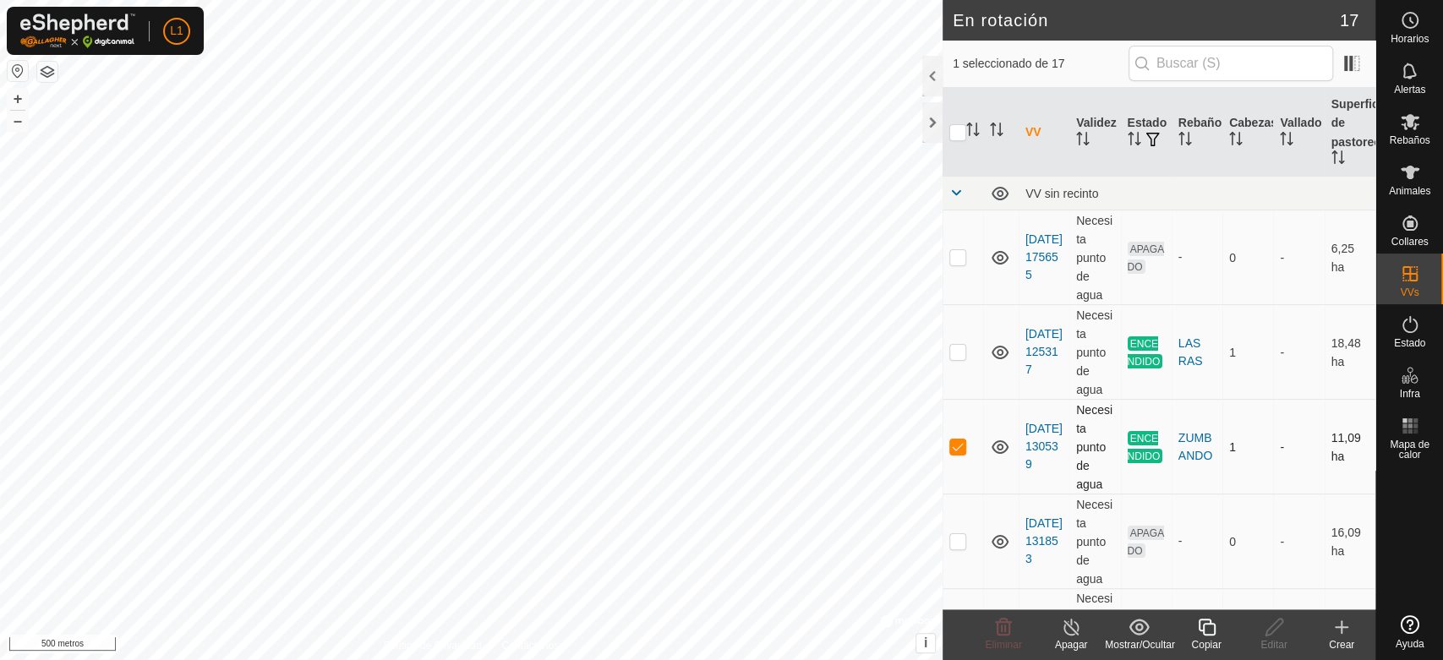
click at [954, 452] on p-checkbox at bounding box center [958, 447] width 17 height 14
checkbox input "false"
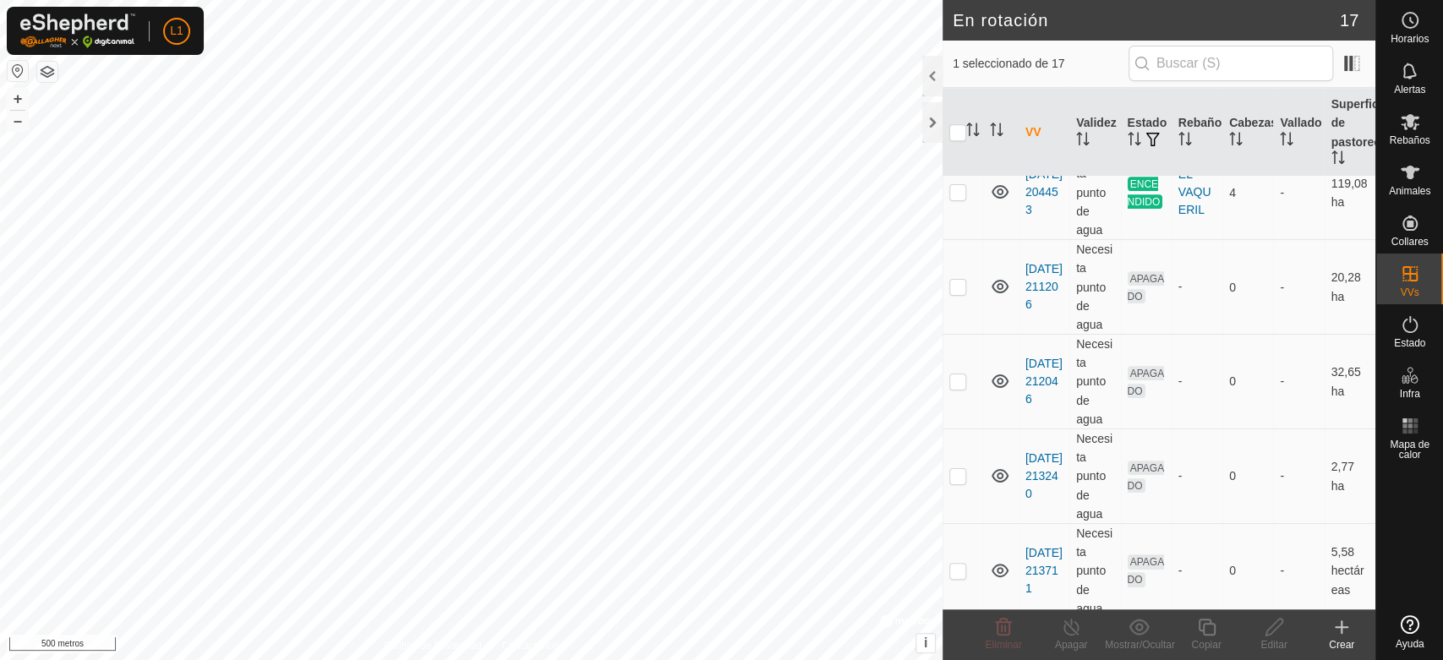
scroll to position [1127, 0]
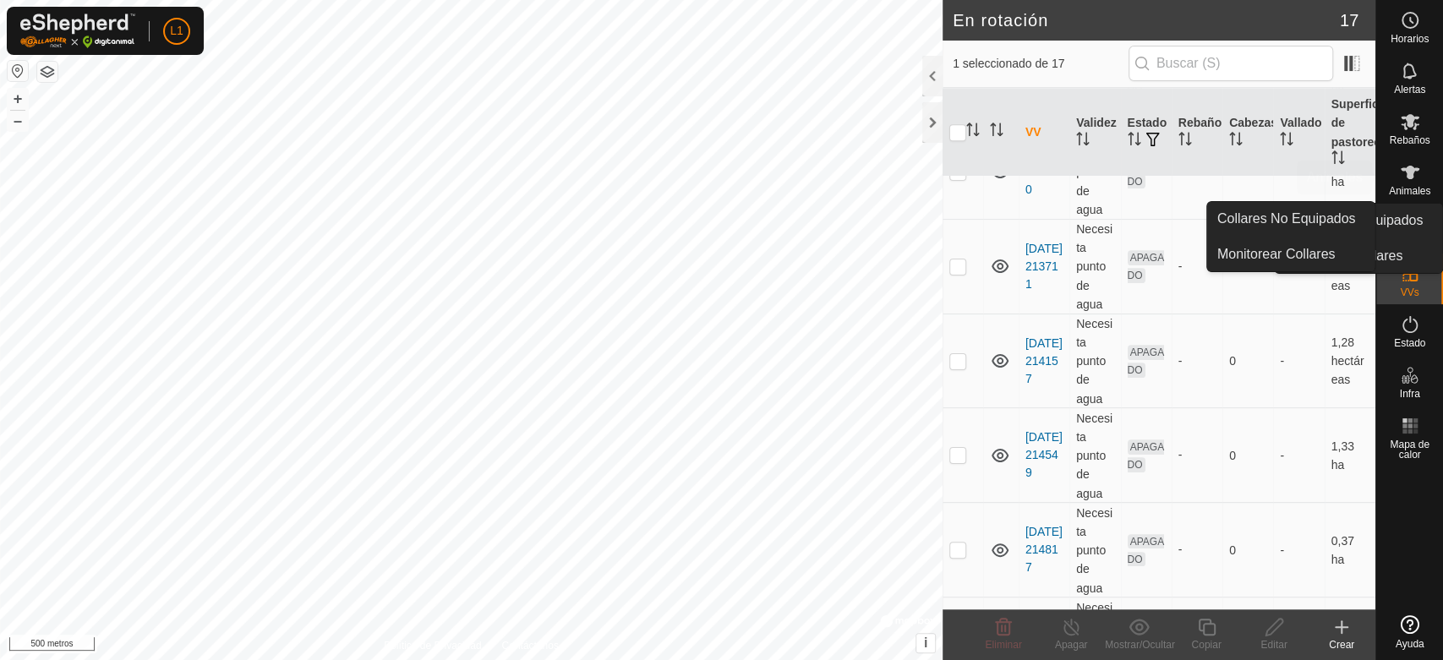
click at [1413, 178] on icon at bounding box center [1410, 172] width 20 height 20
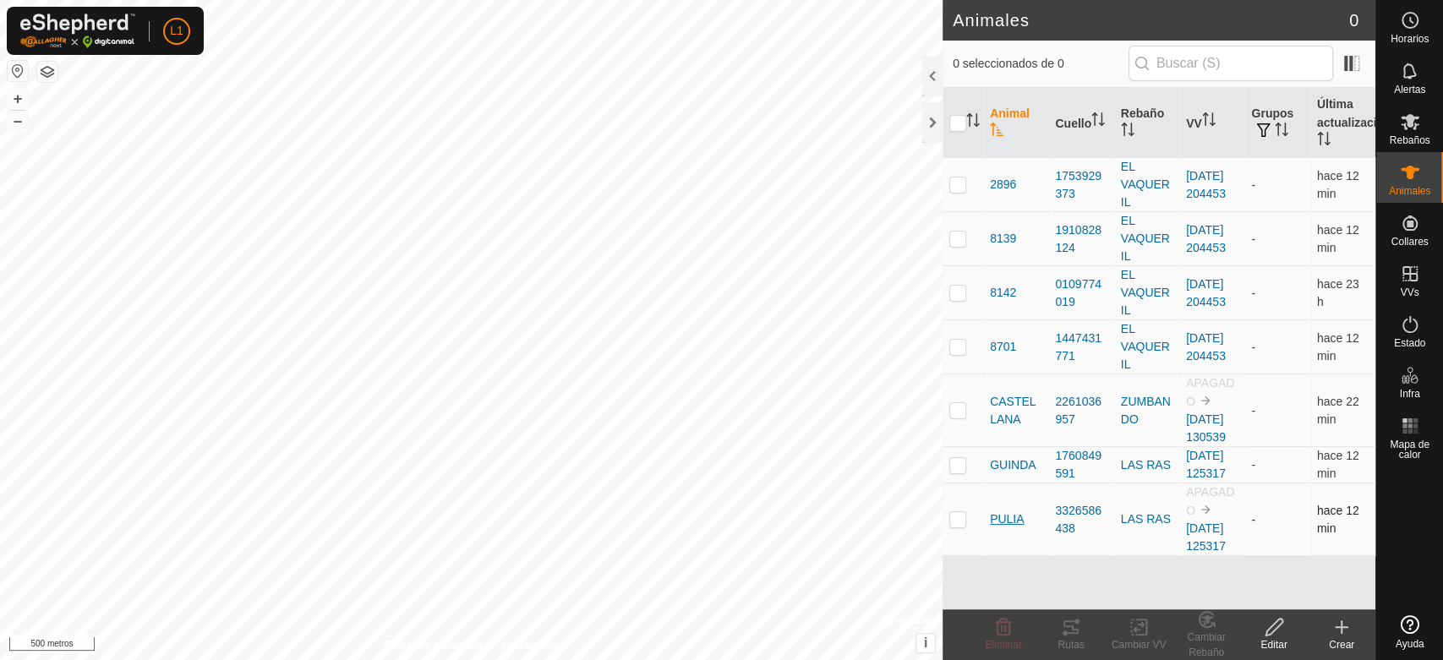
click at [1008, 526] on font "PULIA" at bounding box center [1007, 519] width 34 height 14
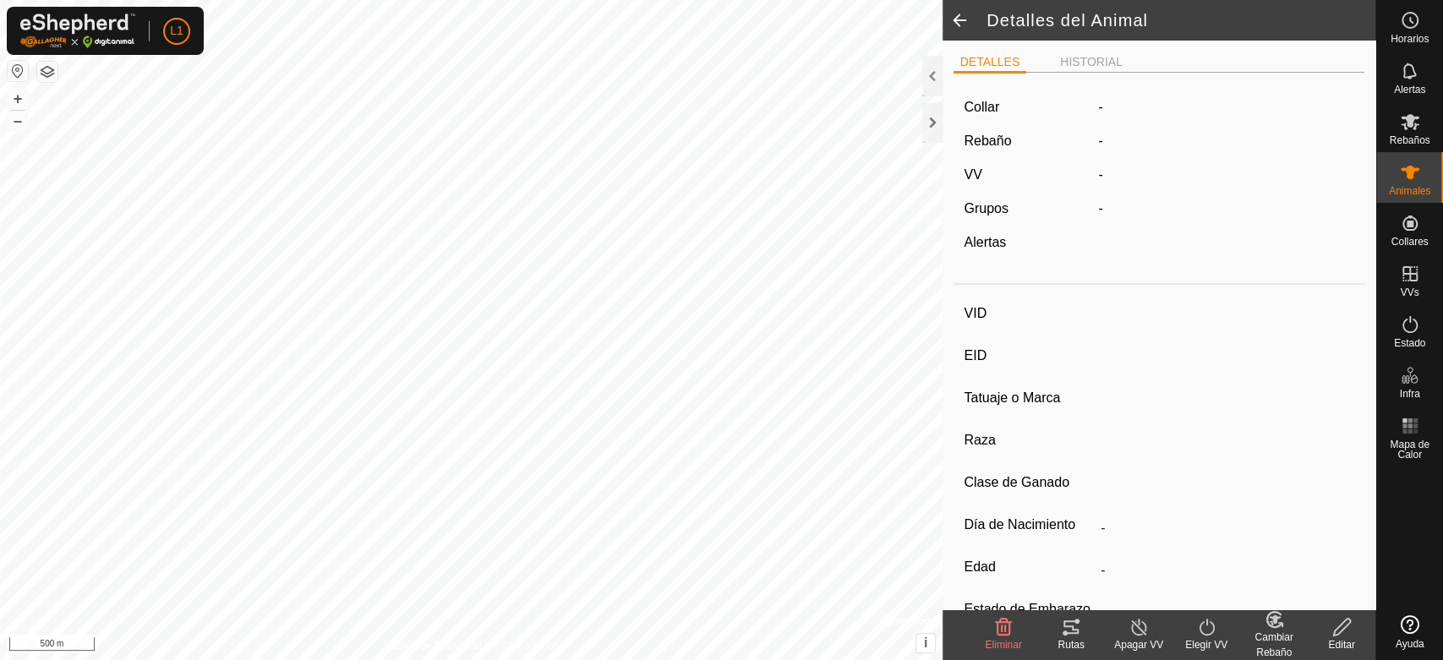
type input "PULIA"
type input "-"
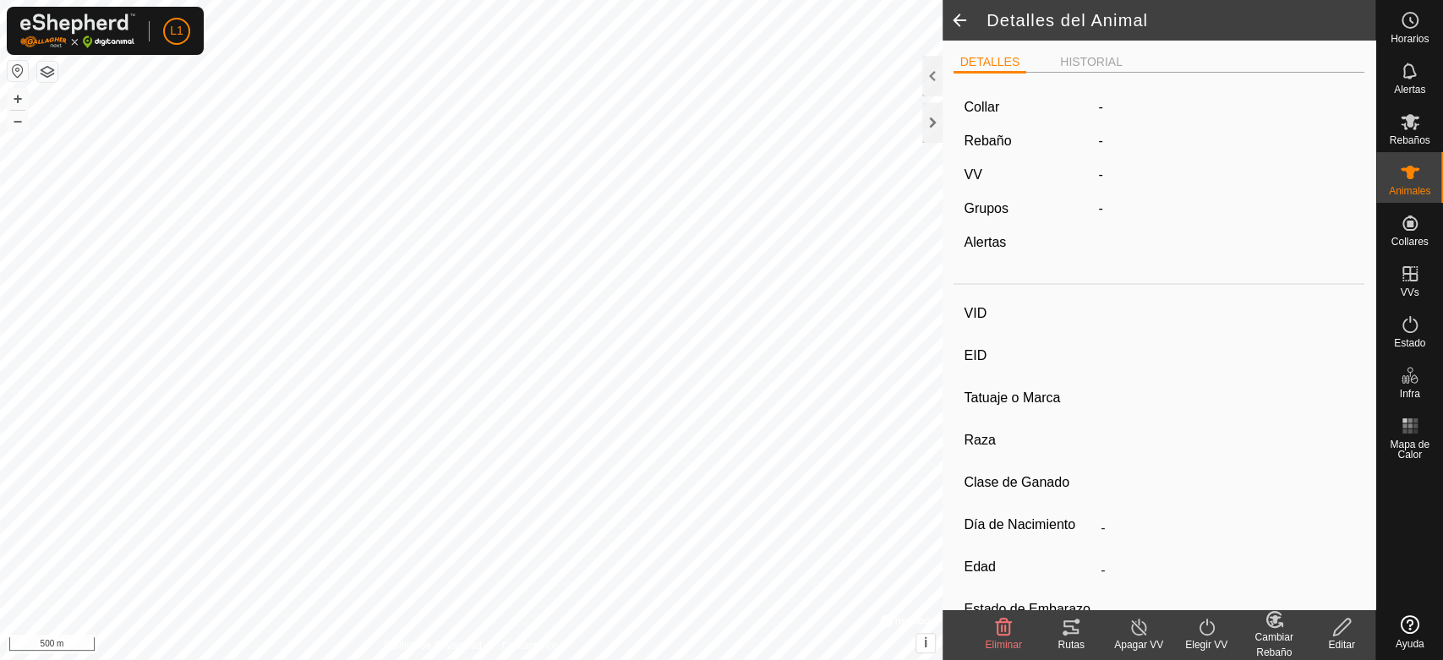
type input "0 kg"
type input "-"
click at [1268, 621] on icon at bounding box center [1274, 620] width 21 height 20
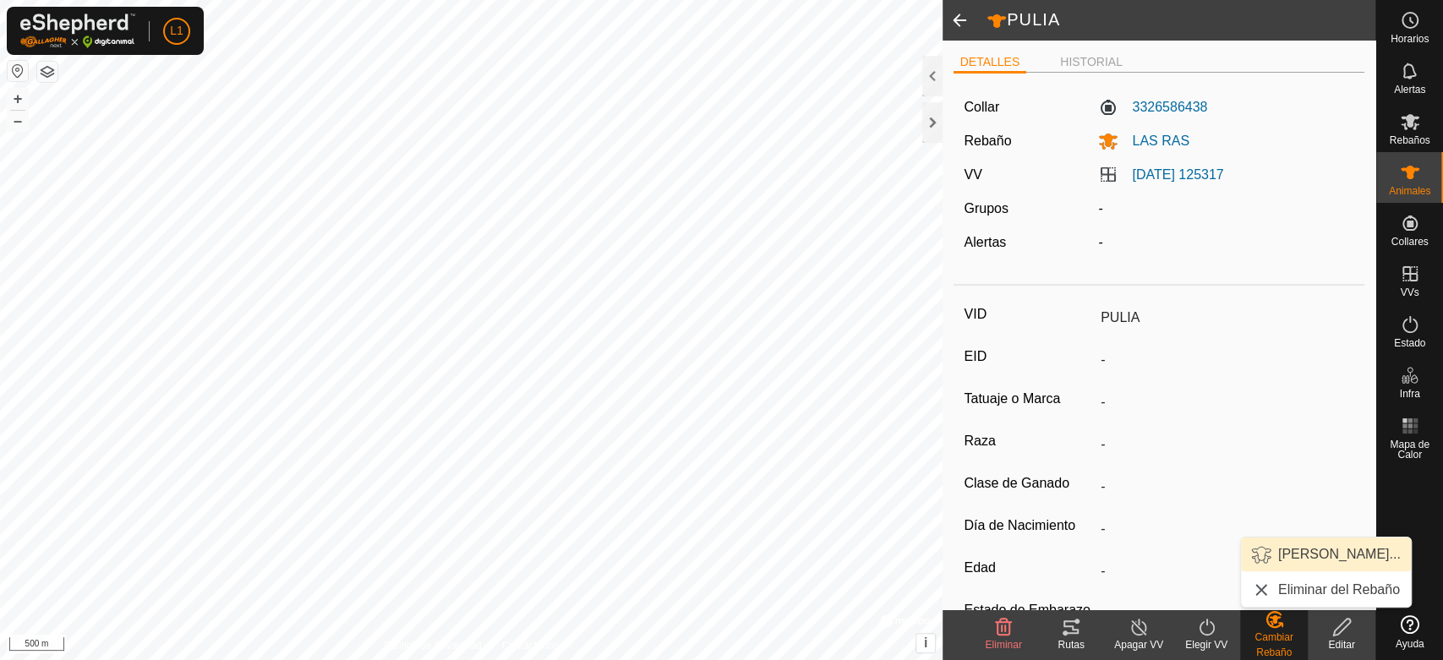
click at [1294, 548] on link "[PERSON_NAME]..." at bounding box center [1326, 555] width 170 height 34
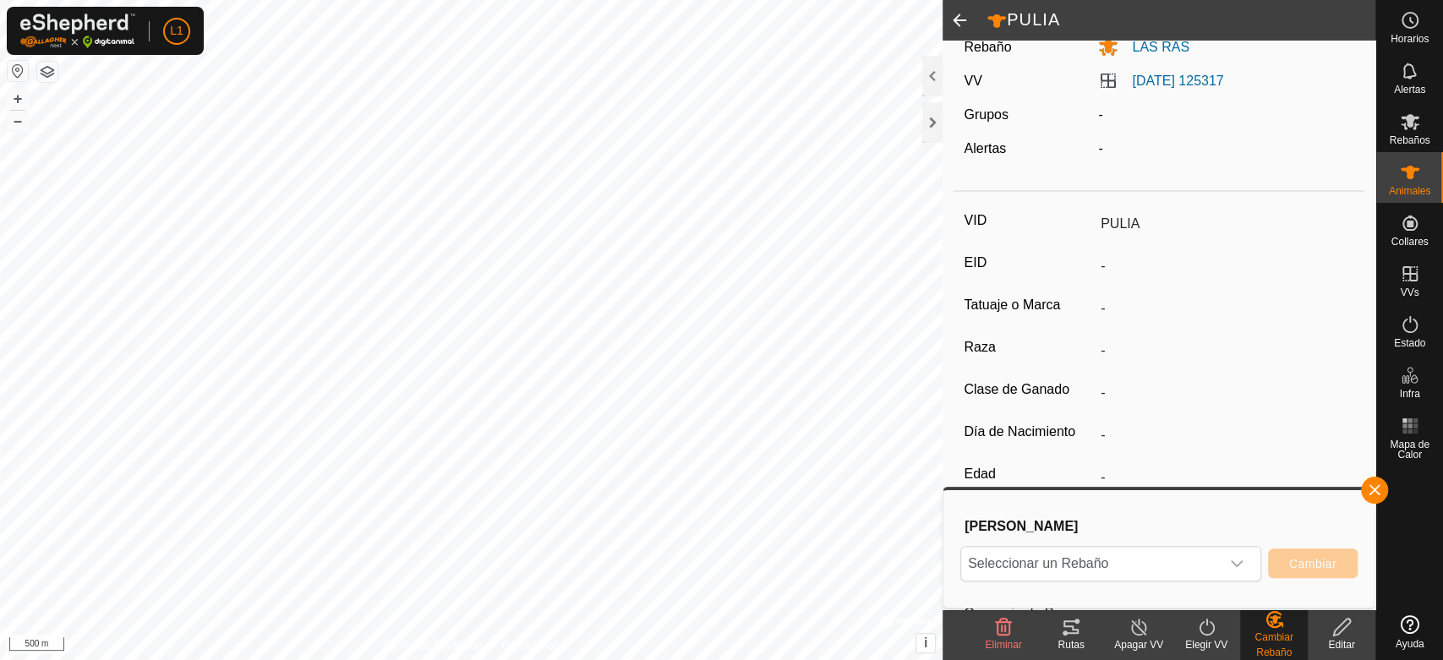
scroll to position [182, 0]
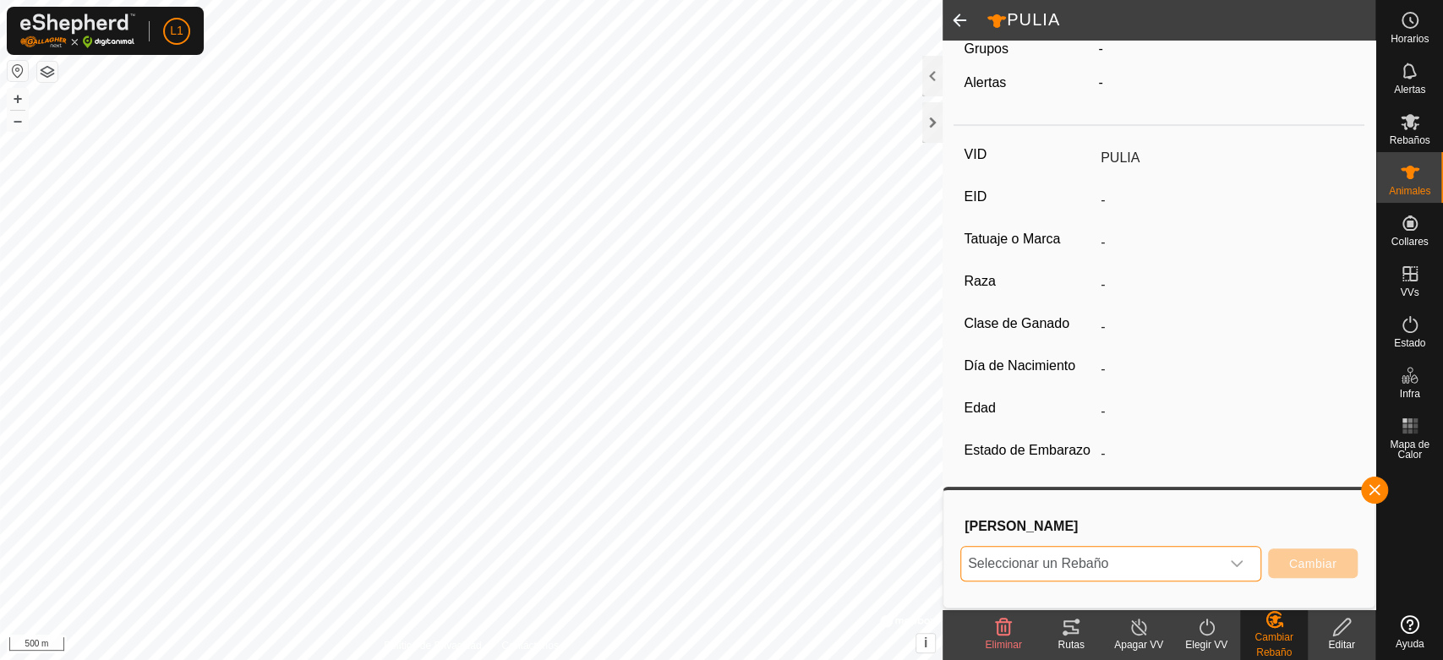
click at [1129, 572] on span "Seleccionar un Rebaño" at bounding box center [1090, 564] width 259 height 34
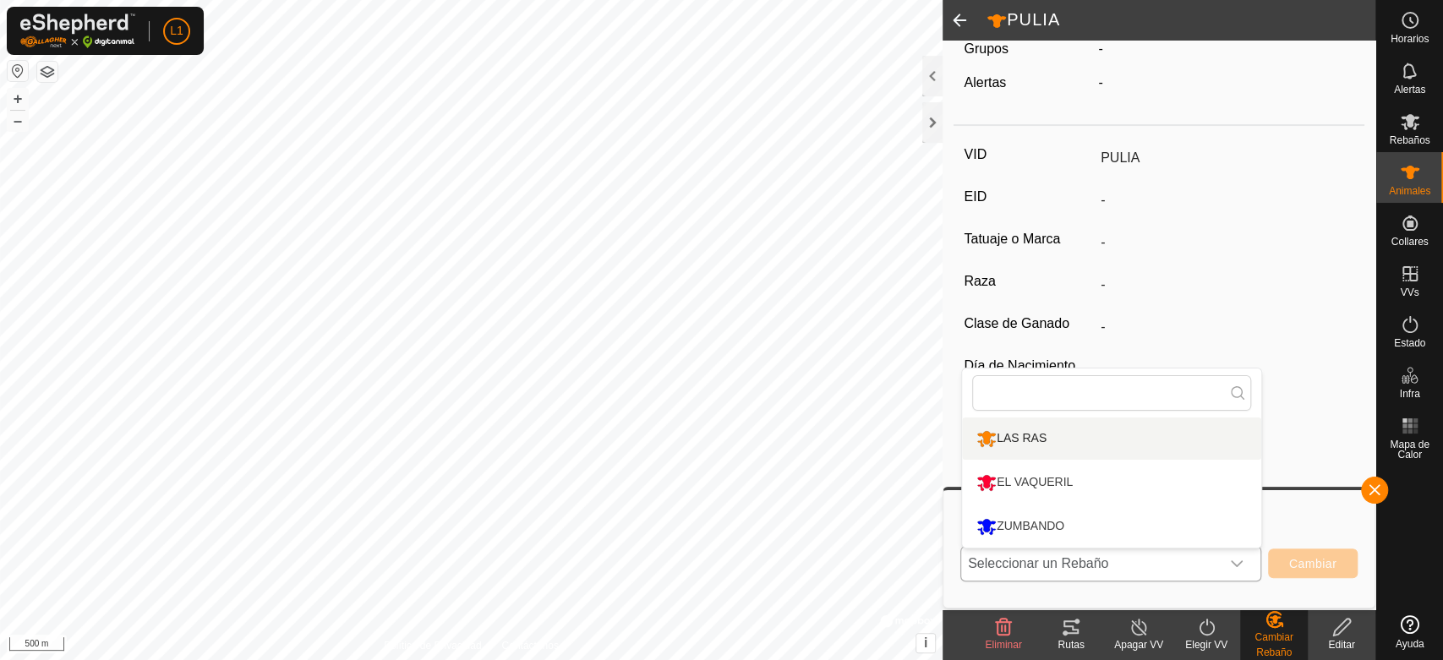
click at [1044, 435] on li "LAS RAS" at bounding box center [1111, 439] width 299 height 42
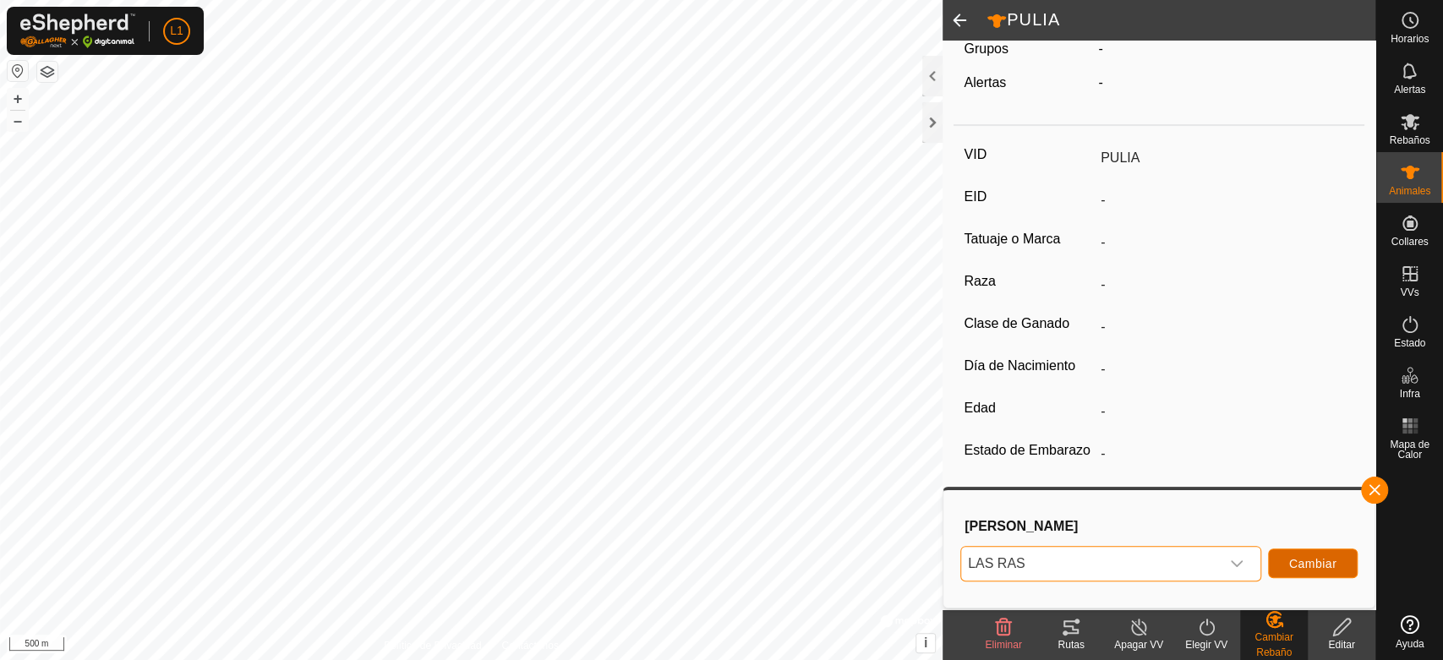
click at [1326, 557] on span "Cambiar" at bounding box center [1313, 564] width 47 height 14
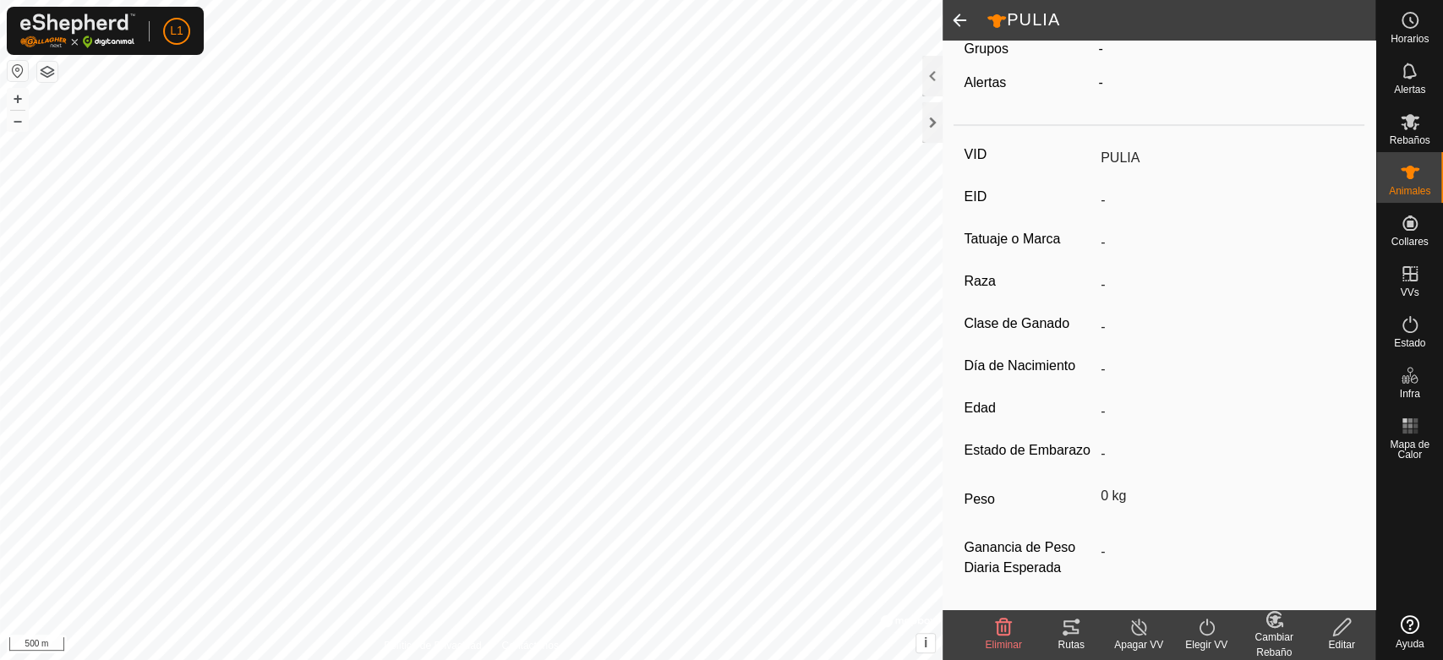
click at [959, 21] on span at bounding box center [960, 20] width 34 height 41
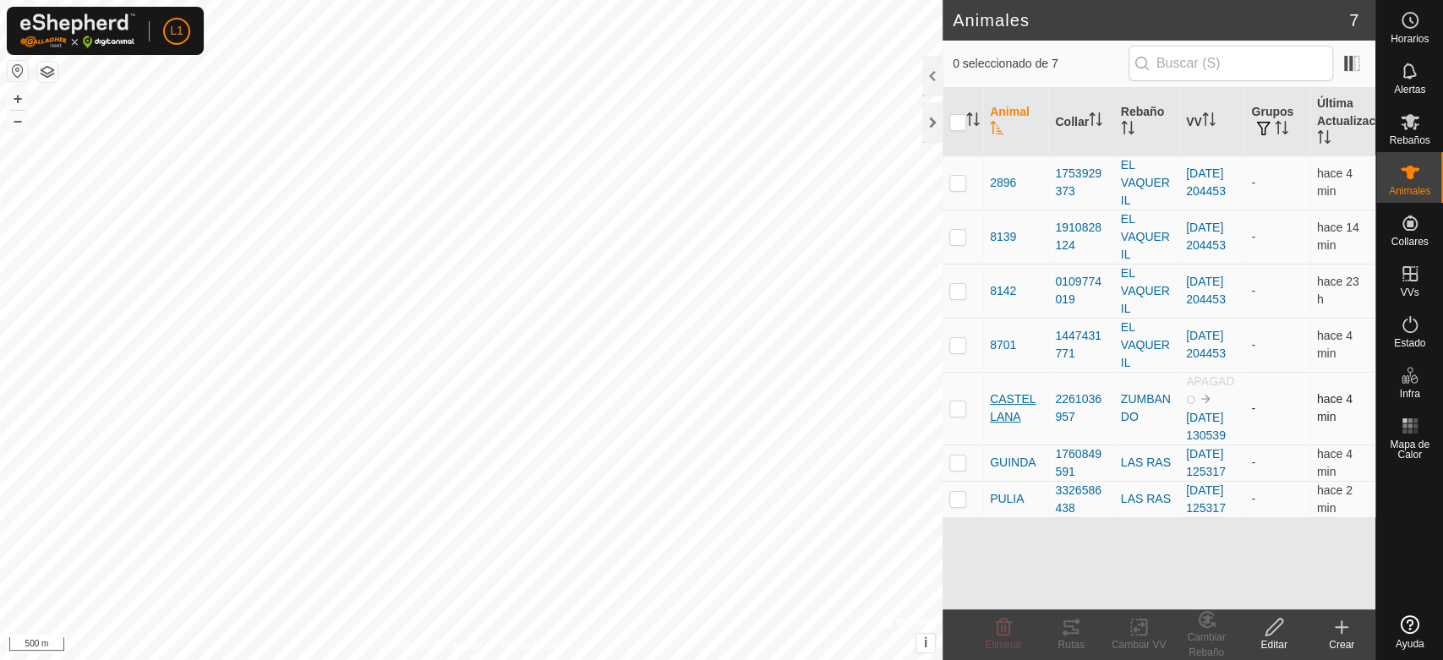
click at [999, 414] on span "CASTELLANA" at bounding box center [1016, 409] width 52 height 36
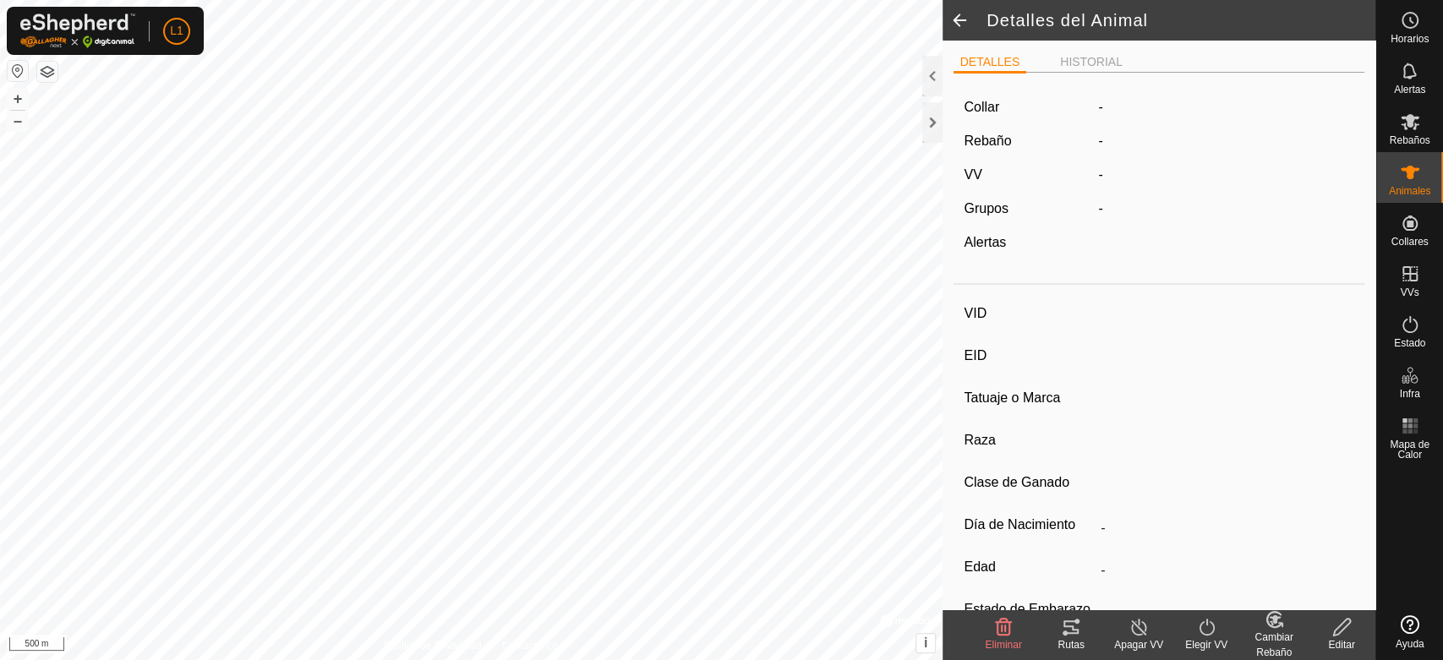
type input "CASTELLANA"
type input "-"
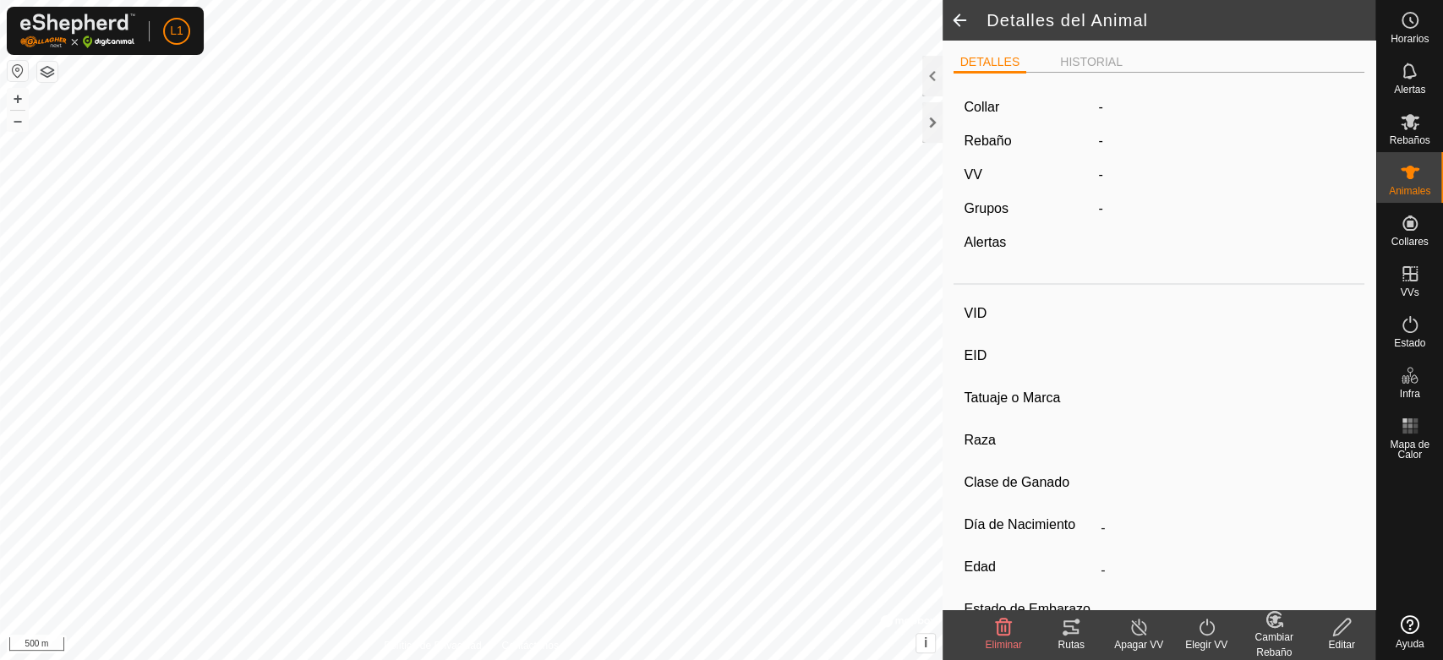
type input "0 kg"
type input "-"
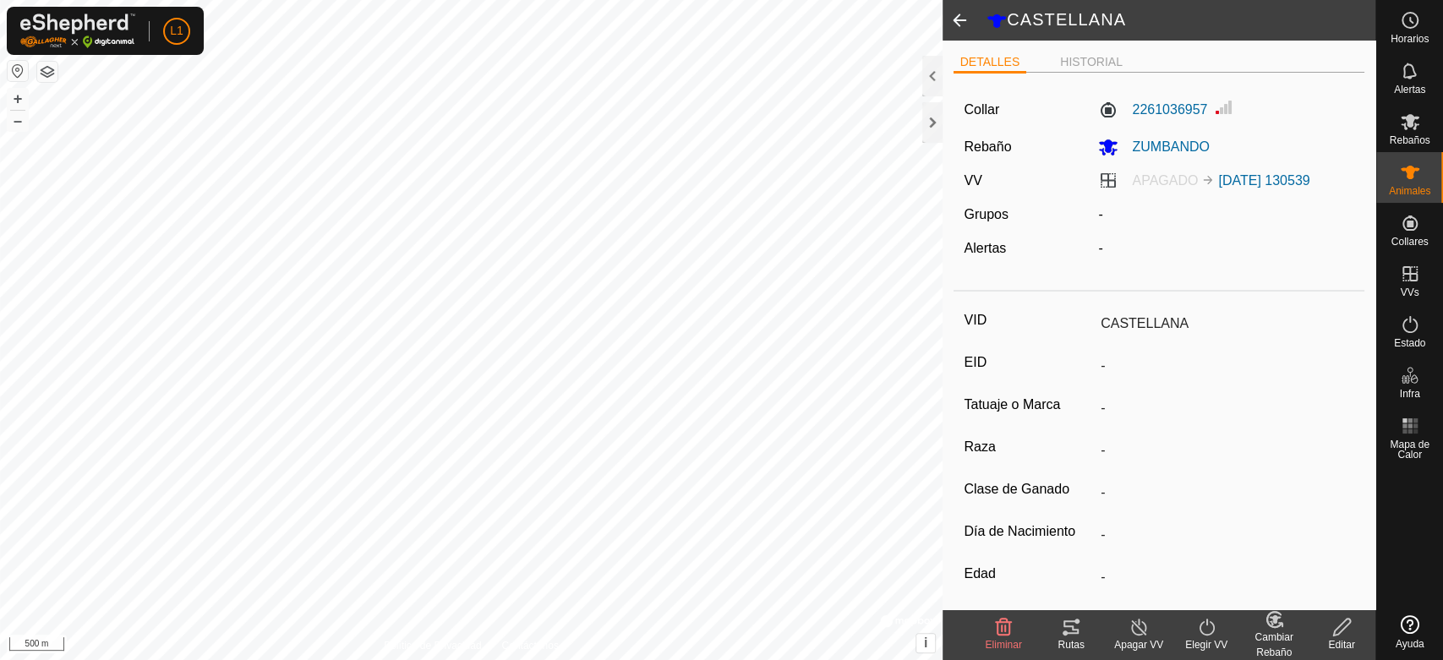
click at [1279, 636] on div "Cambiar Rebaño" at bounding box center [1275, 645] width 68 height 30
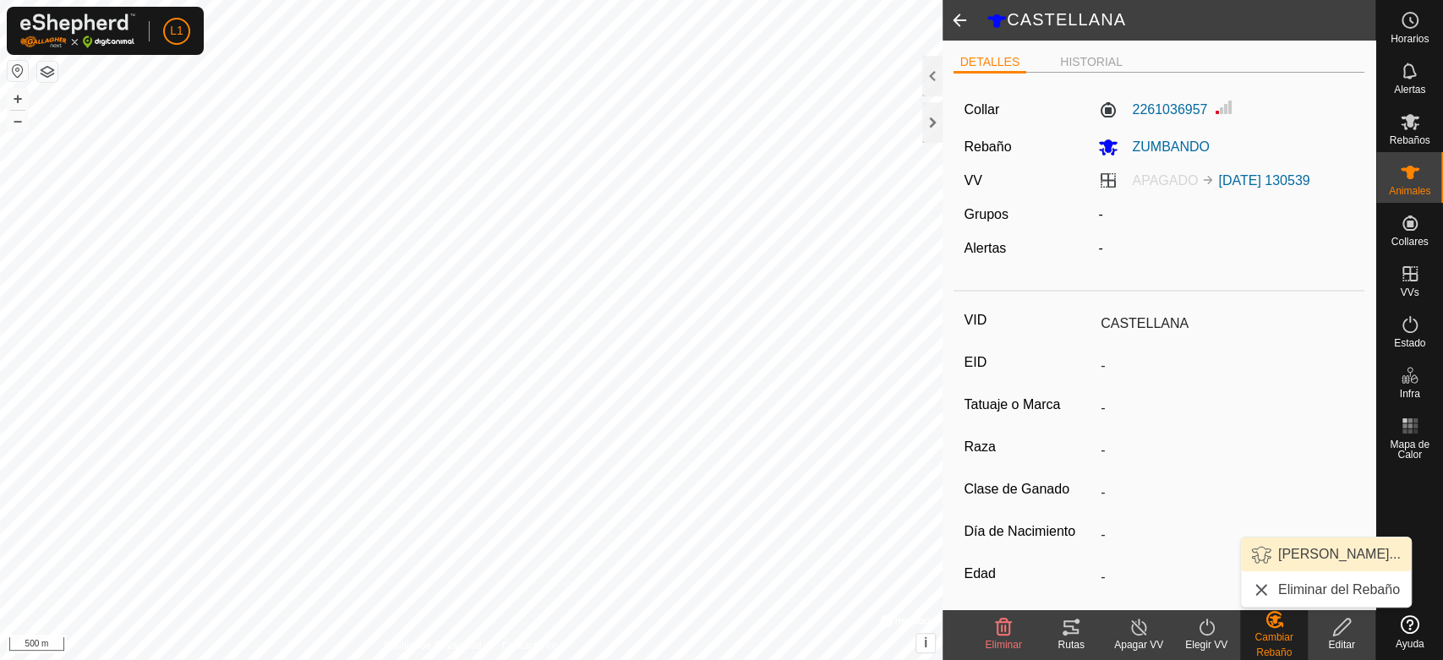
click at [1306, 556] on link "[PERSON_NAME]..." at bounding box center [1326, 555] width 170 height 34
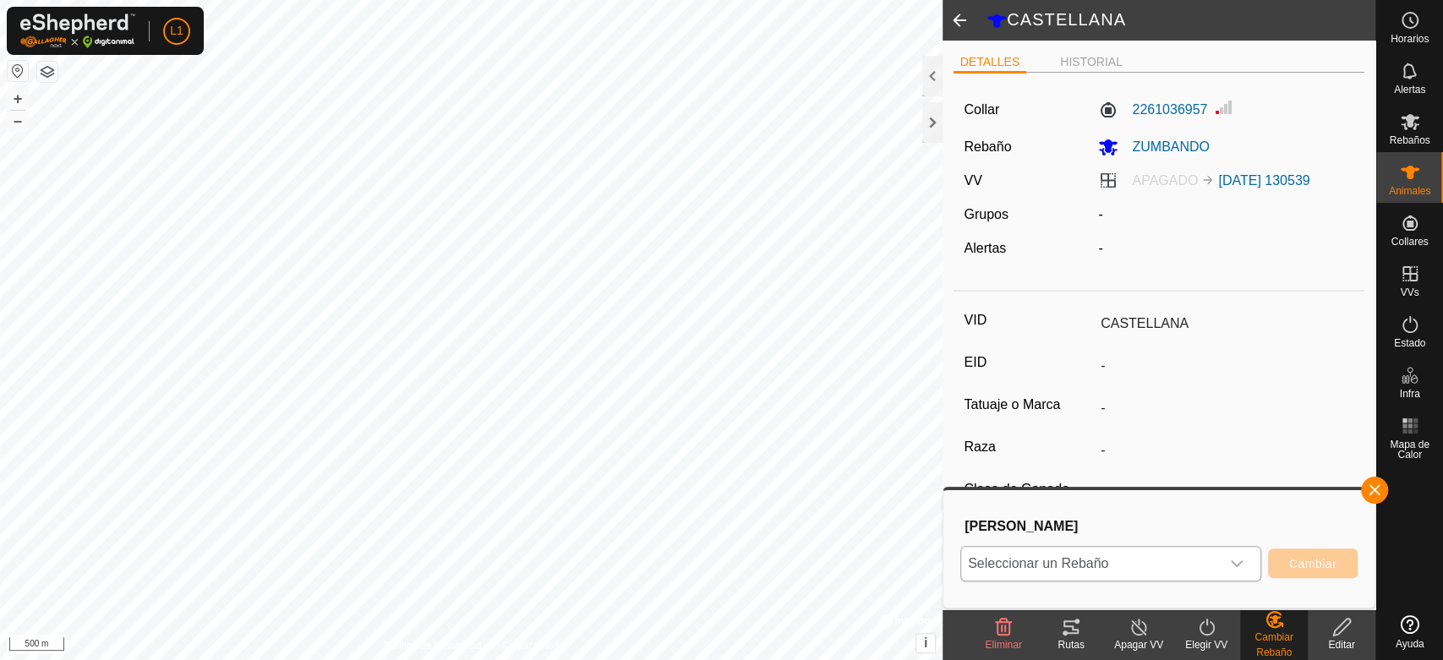
click at [1059, 572] on span "Seleccionar un Rebaño" at bounding box center [1090, 564] width 259 height 34
click at [1049, 526] on li "ZUMBANDO" at bounding box center [1111, 527] width 299 height 42
click at [1321, 561] on span "Cambiar" at bounding box center [1313, 564] width 47 height 14
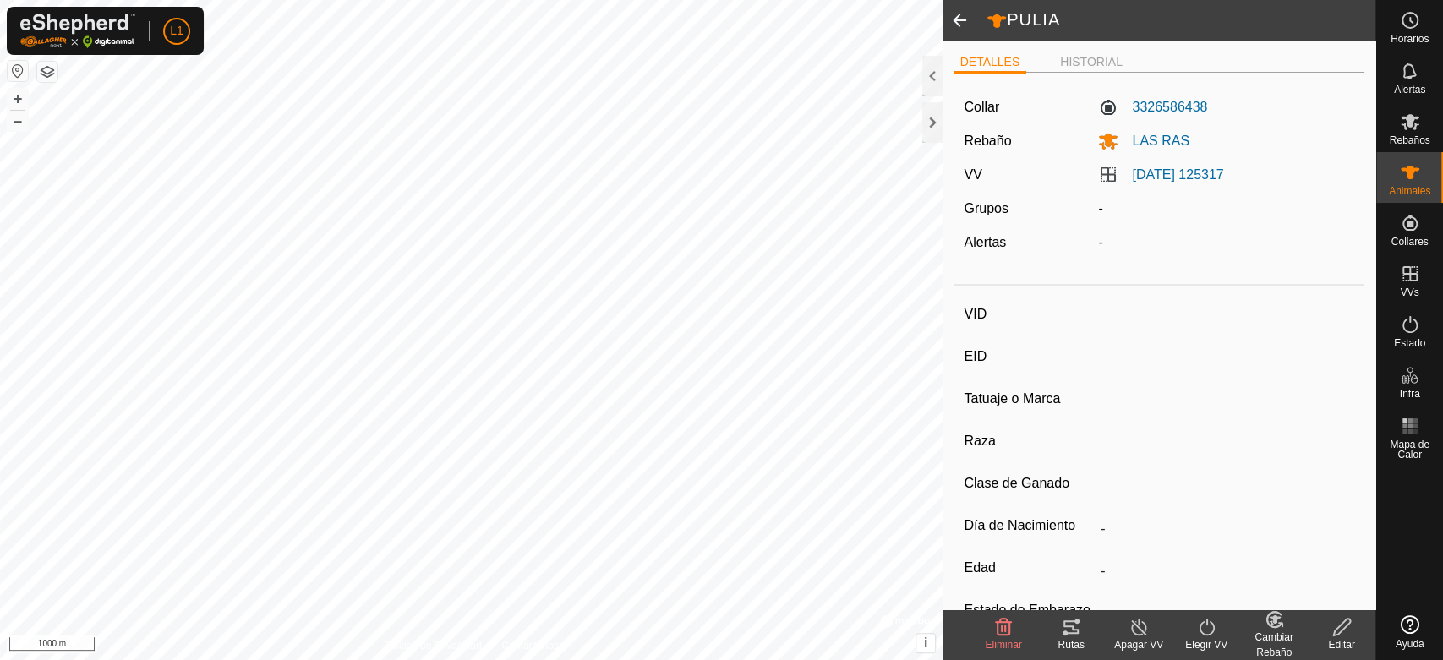
type input "PULIA"
type input "-"
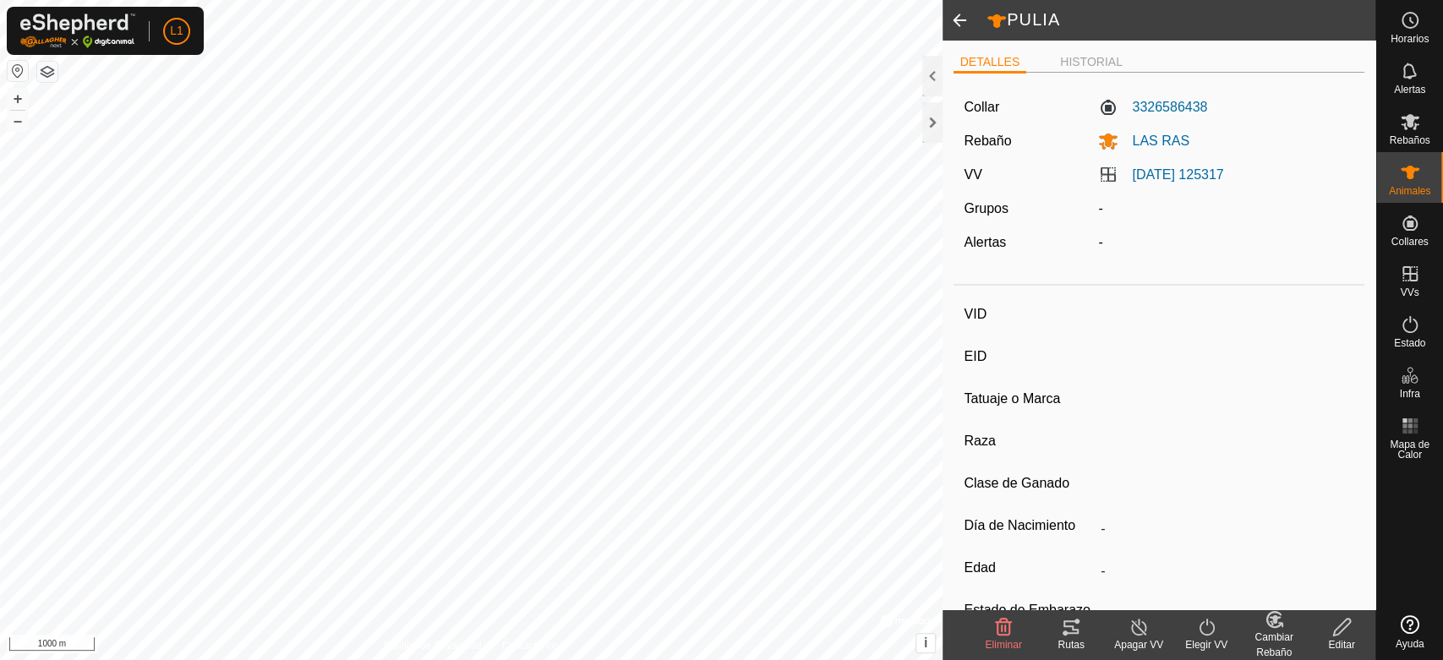
type input "0 kg"
type input "-"
type input "GUINDA"
type input "-"
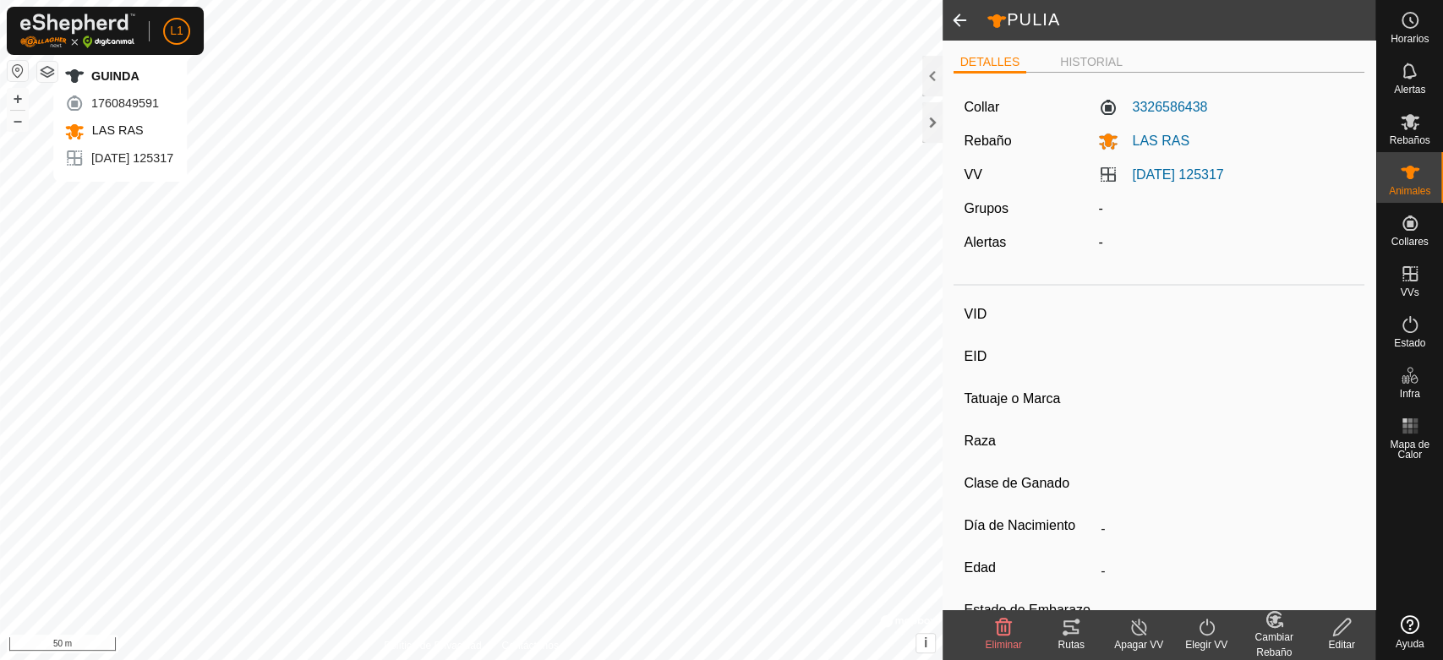
type input "-"
type input "0 kg"
type input "-"
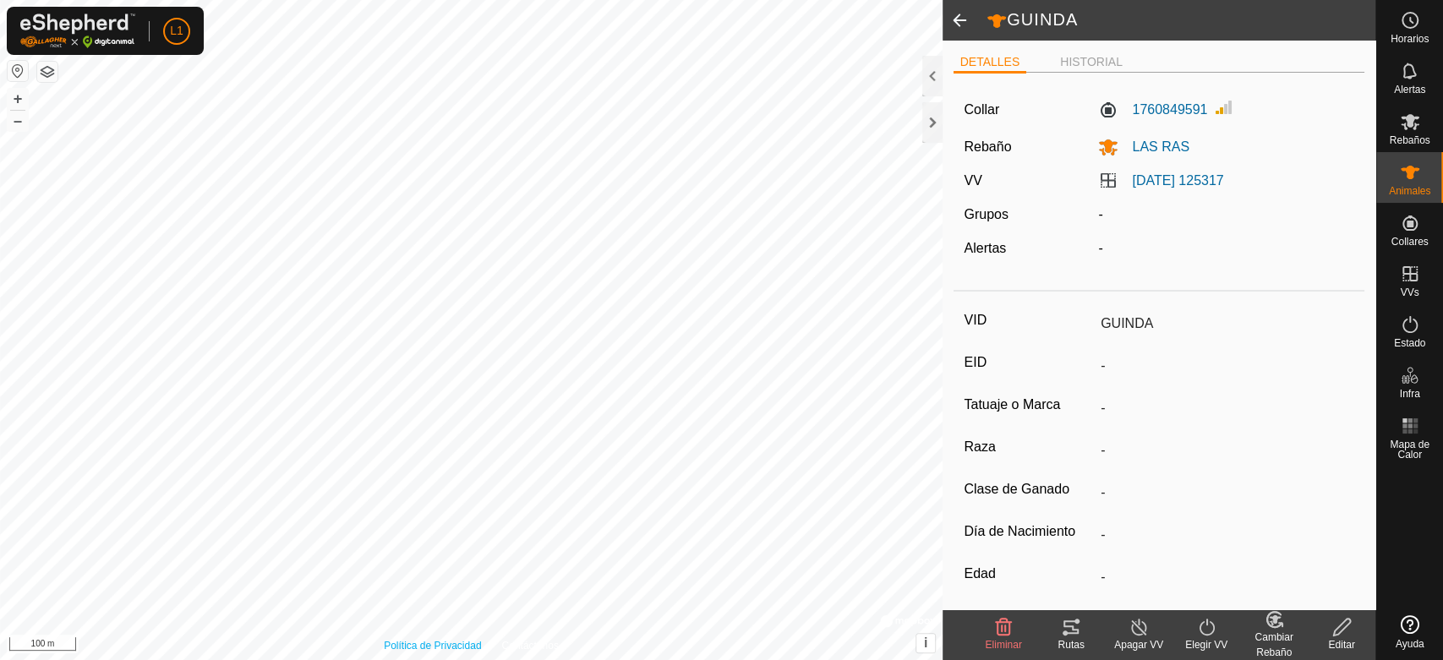
click at [415, 660] on html "L1 Horarios Alertas Rebaños Animales Collares VVs Estado Infra Mapa de Calor Ay…" at bounding box center [721, 330] width 1443 height 660
type input "CASTELLANA"
type input "-"
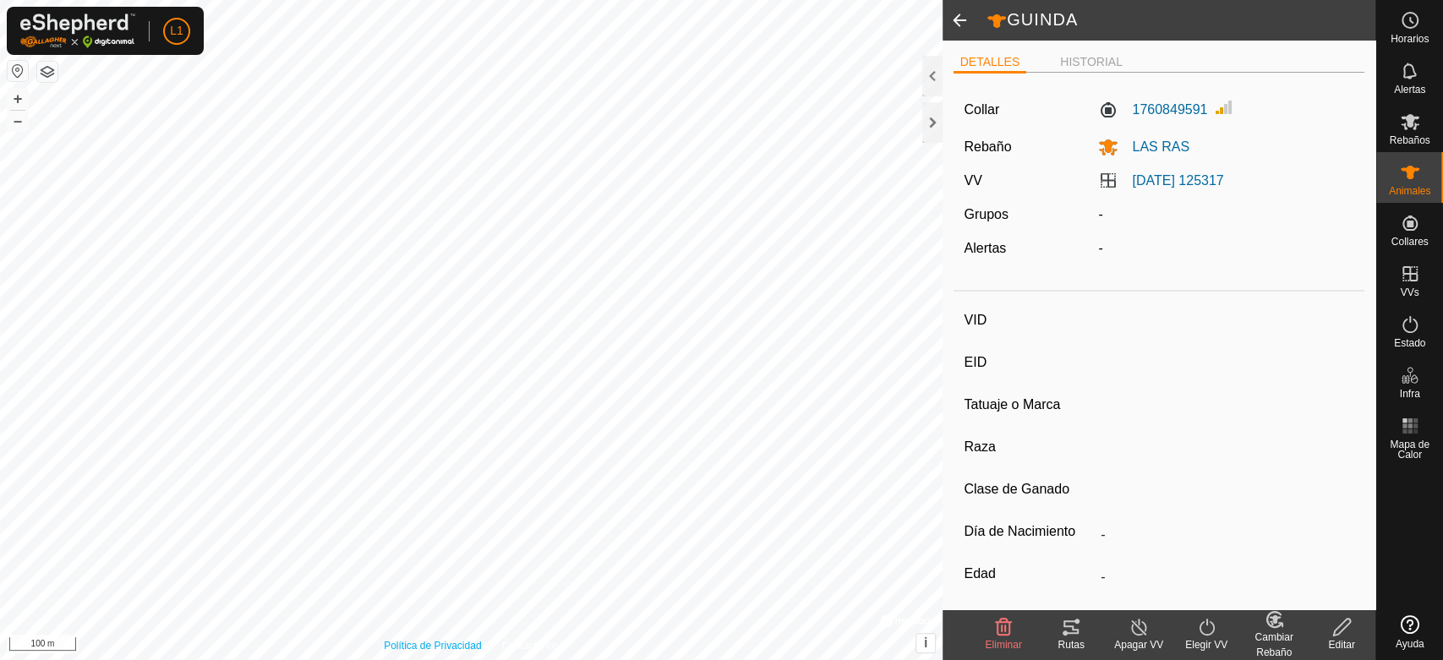
type input "-"
type input "0 kg"
type input "-"
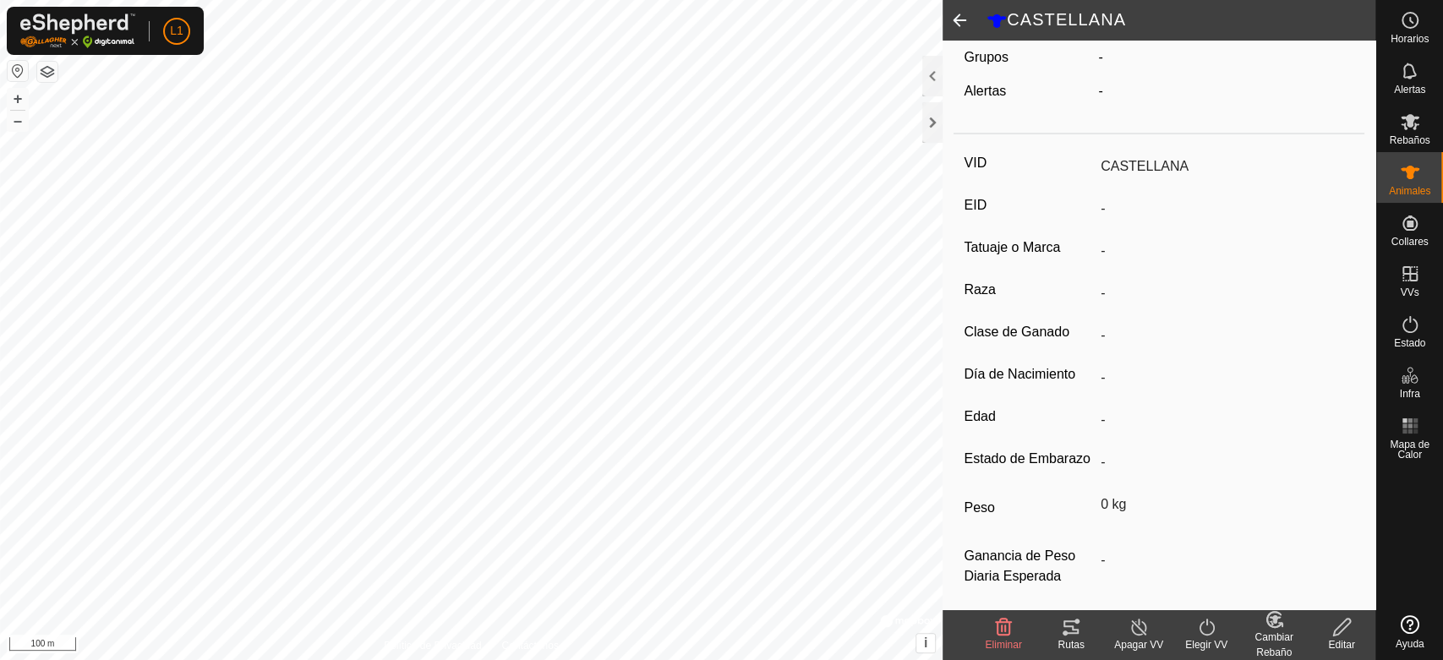
scroll to position [188, 0]
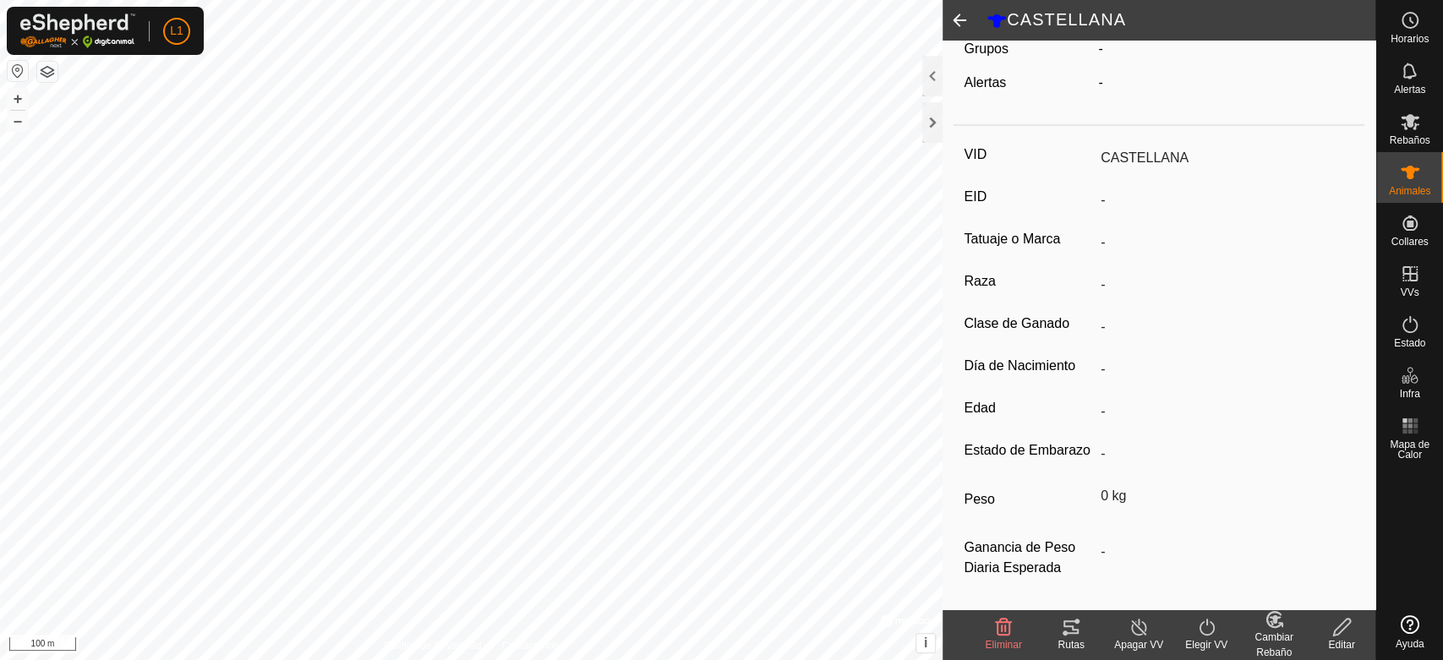
click at [1080, 632] on icon at bounding box center [1071, 627] width 20 height 20
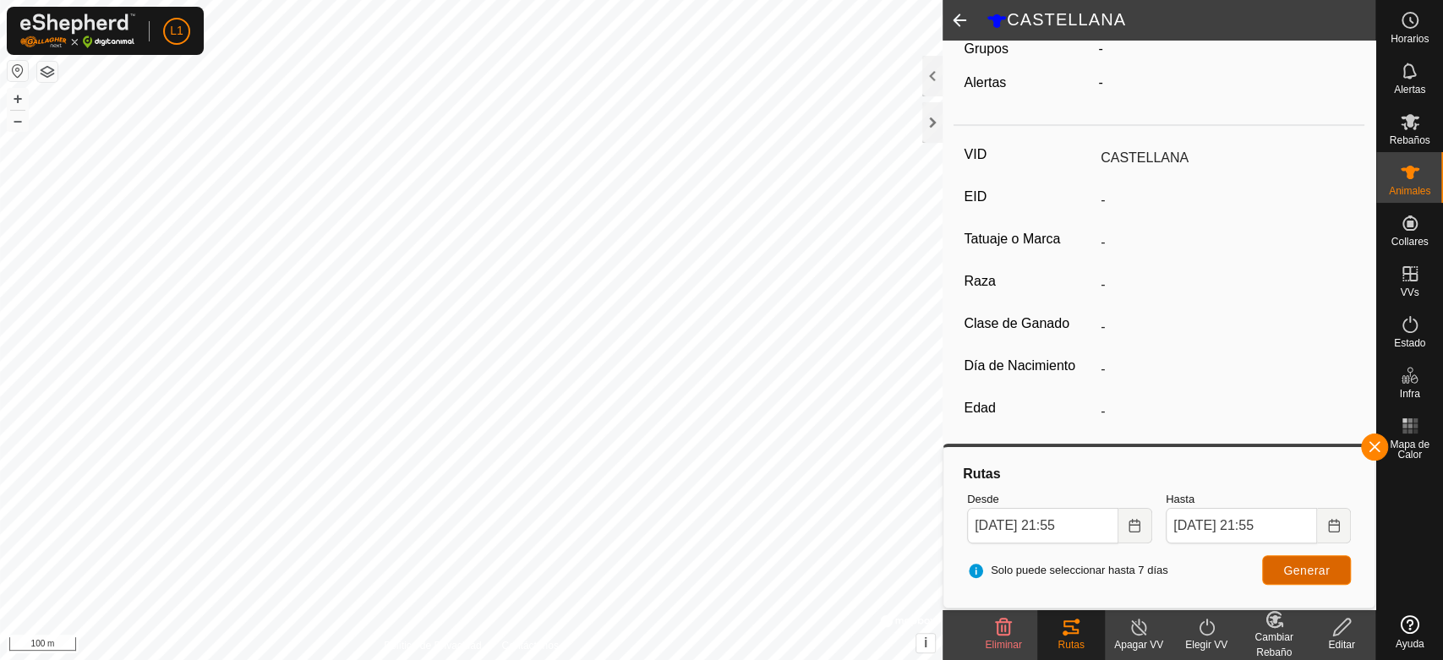
click at [1283, 564] on button "Generar" at bounding box center [1307, 571] width 89 height 30
click at [956, 11] on span at bounding box center [960, 20] width 34 height 41
type input "GUINDA"
type input "-"
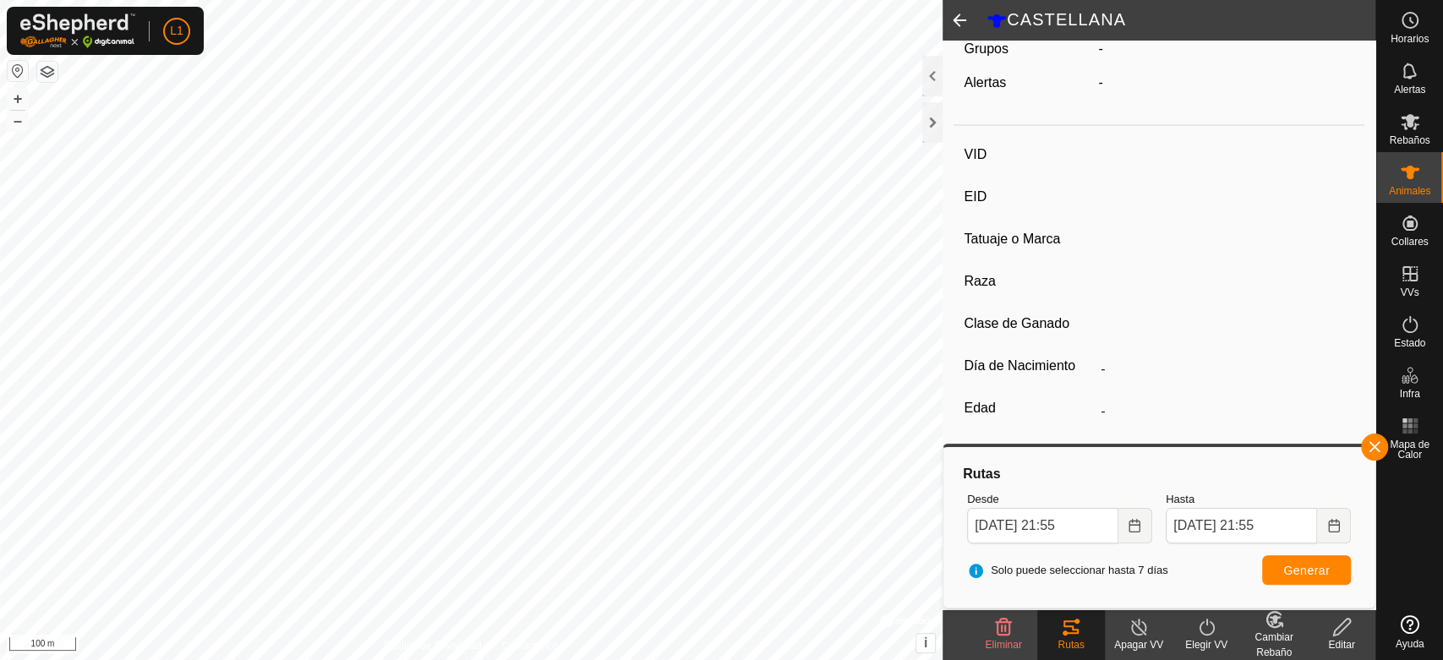
type input "-"
type input "0 kg"
type input "-"
click at [965, 20] on span at bounding box center [960, 20] width 34 height 41
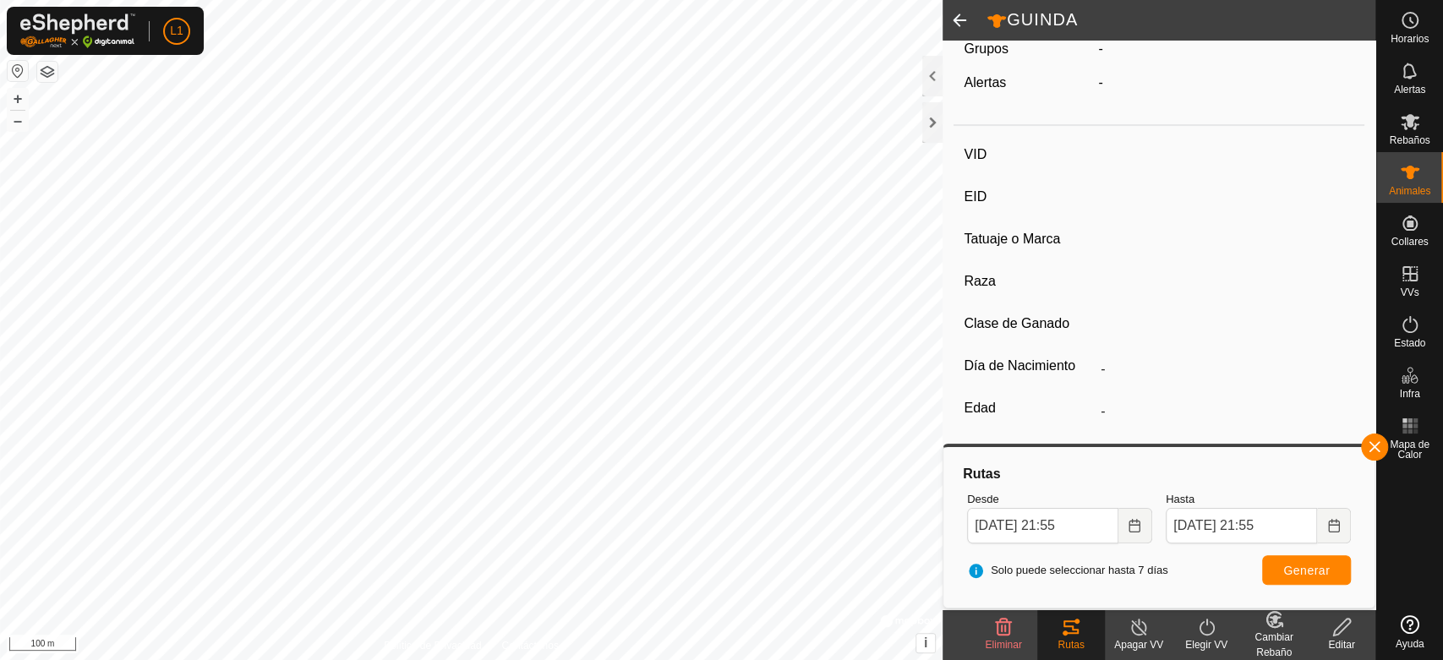
type input "PULIA"
type input "-"
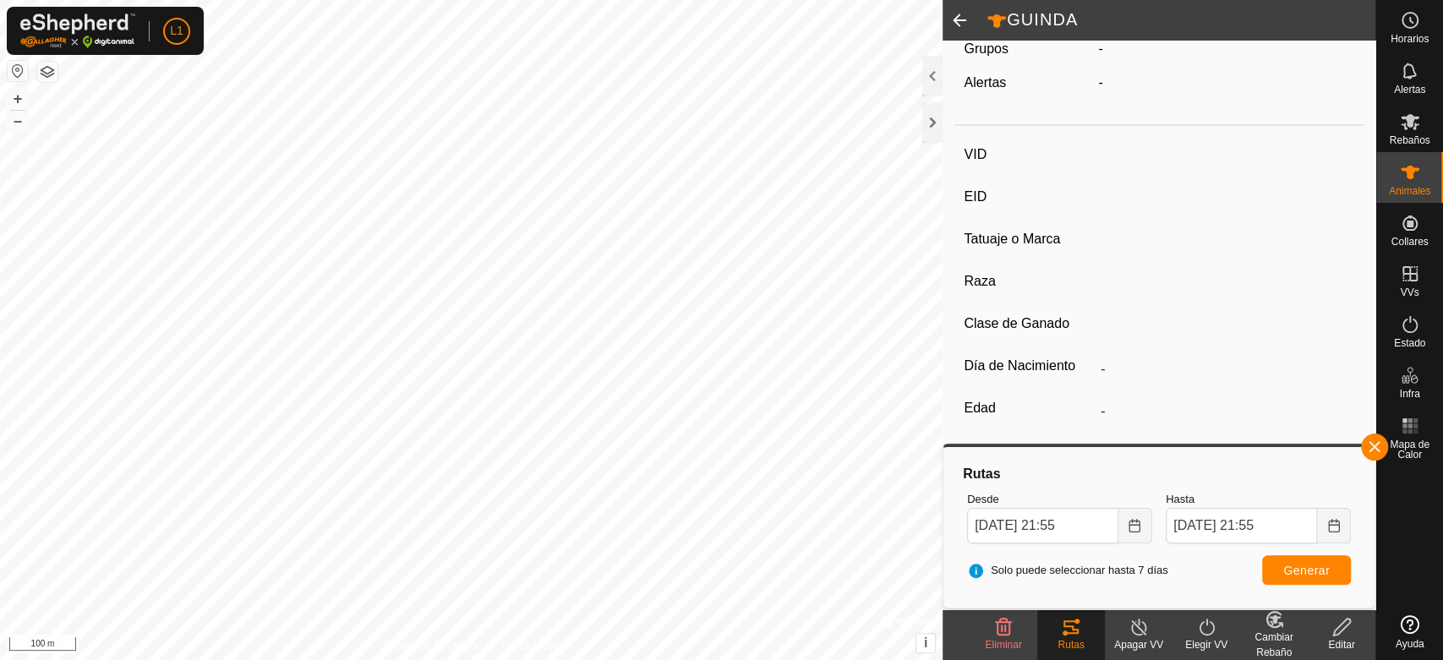
type input "0 kg"
type input "-"
click at [1299, 570] on span "Generar" at bounding box center [1307, 571] width 47 height 14
click at [884, 0] on html "L1 Horarios Alertas Rebaños Animales Collares VVs Estado Infra Mapa de Calor Ay…" at bounding box center [721, 330] width 1443 height 660
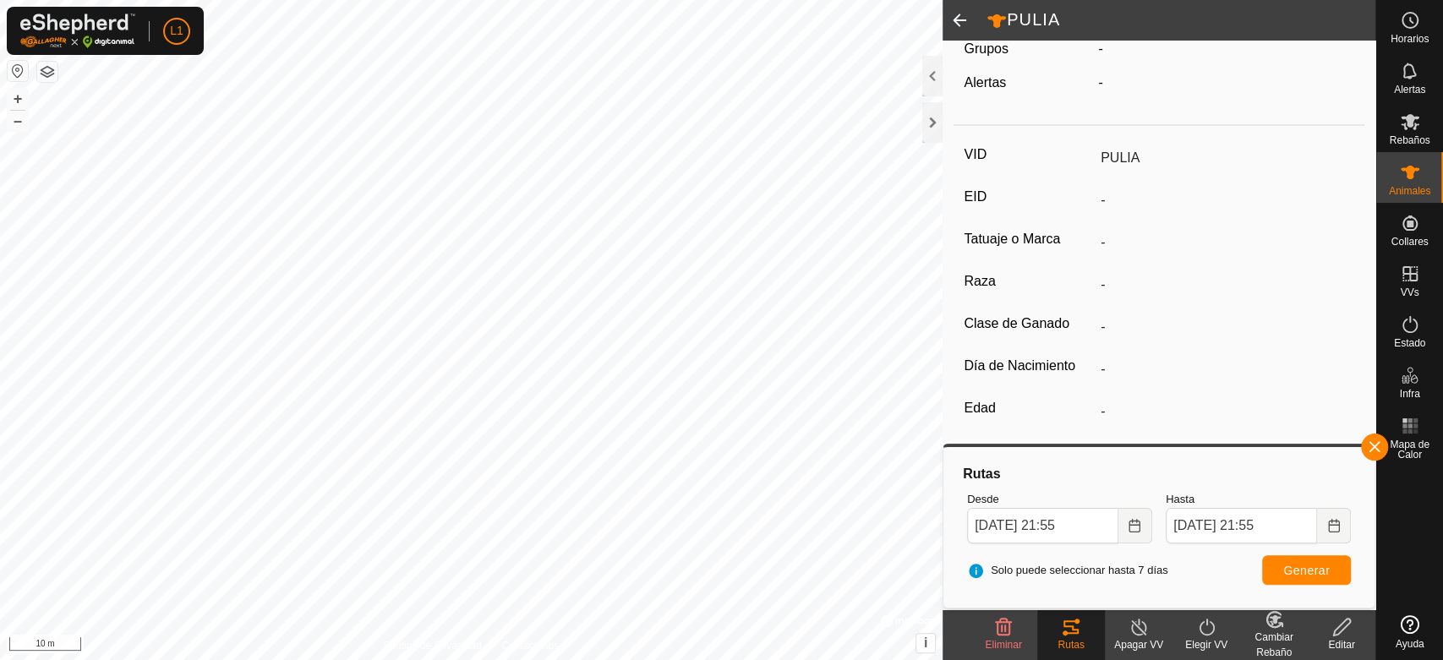
click at [954, 20] on span at bounding box center [960, 20] width 34 height 41
type input "CASTELLANA"
type input "-"
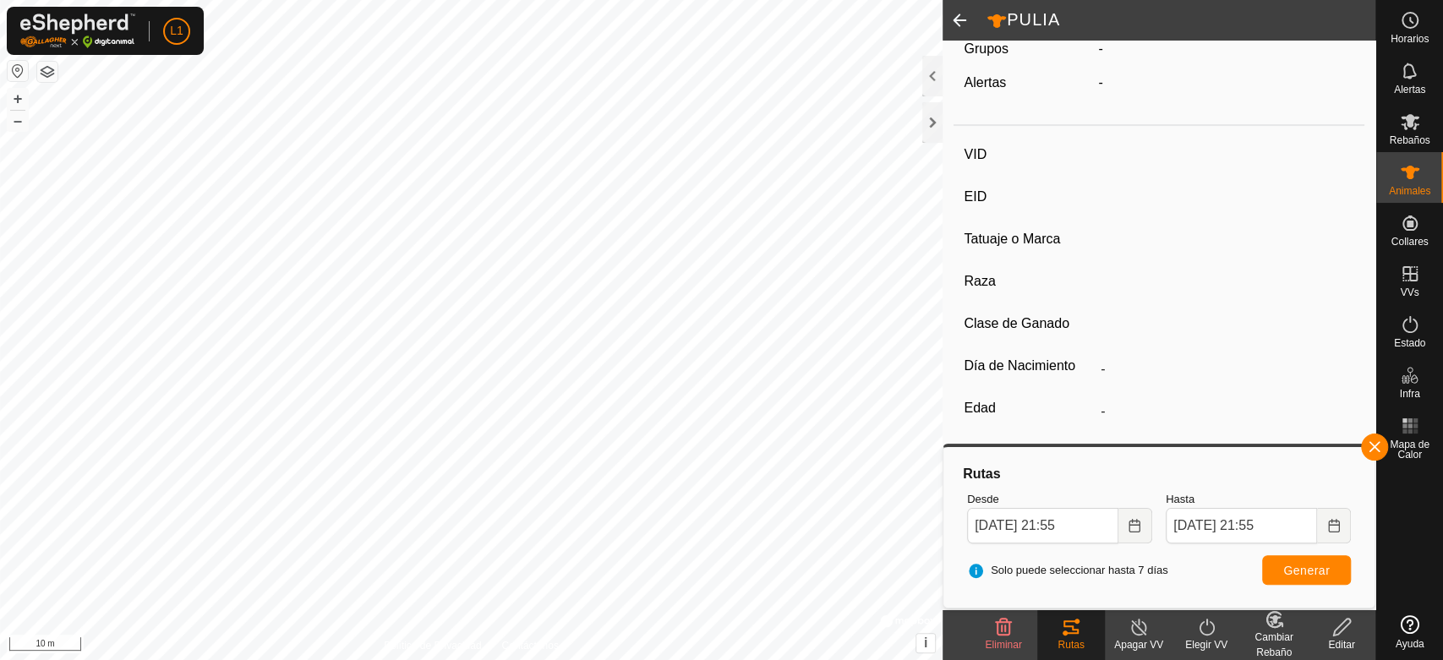
type input "-"
type input "0 kg"
type input "-"
click at [952, 18] on span at bounding box center [960, 20] width 34 height 41
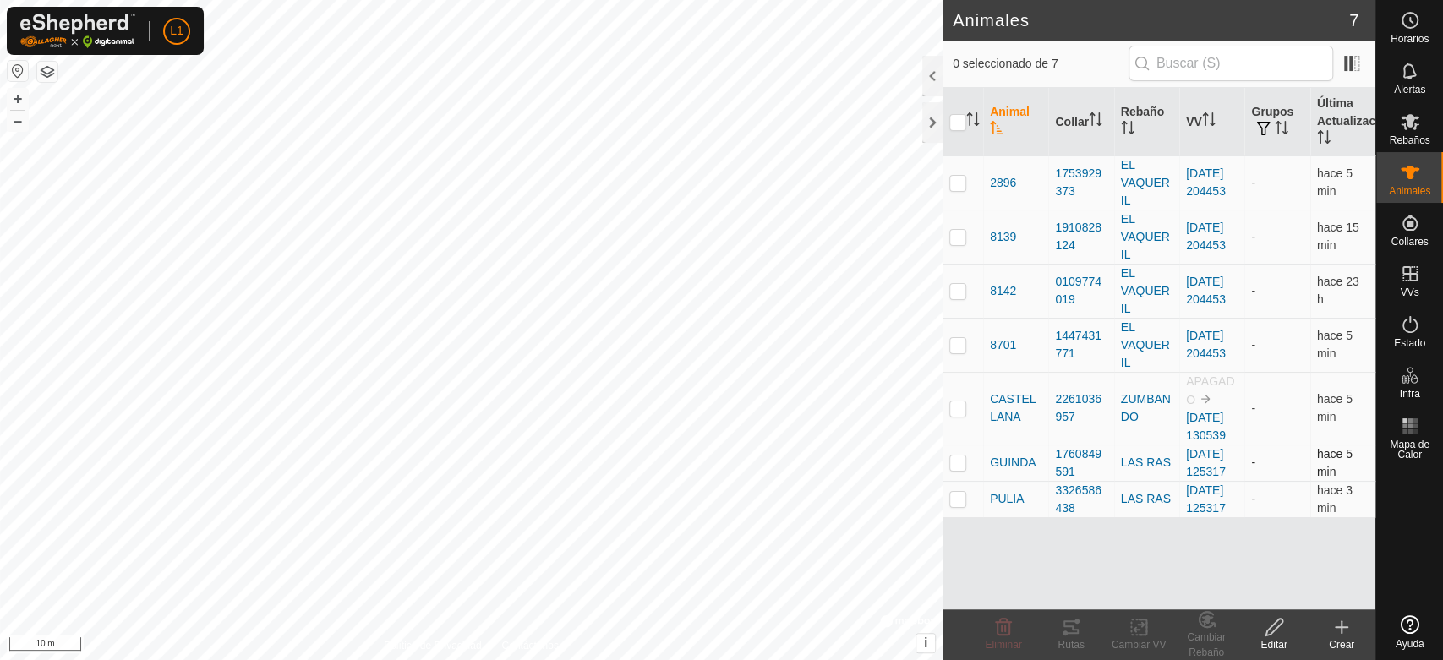
click at [950, 469] on p-checkbox at bounding box center [958, 463] width 17 height 14
checkbox input "true"
click at [1079, 638] on div "Rutas" at bounding box center [1072, 645] width 68 height 15
